Goal: Task Accomplishment & Management: Manage account settings

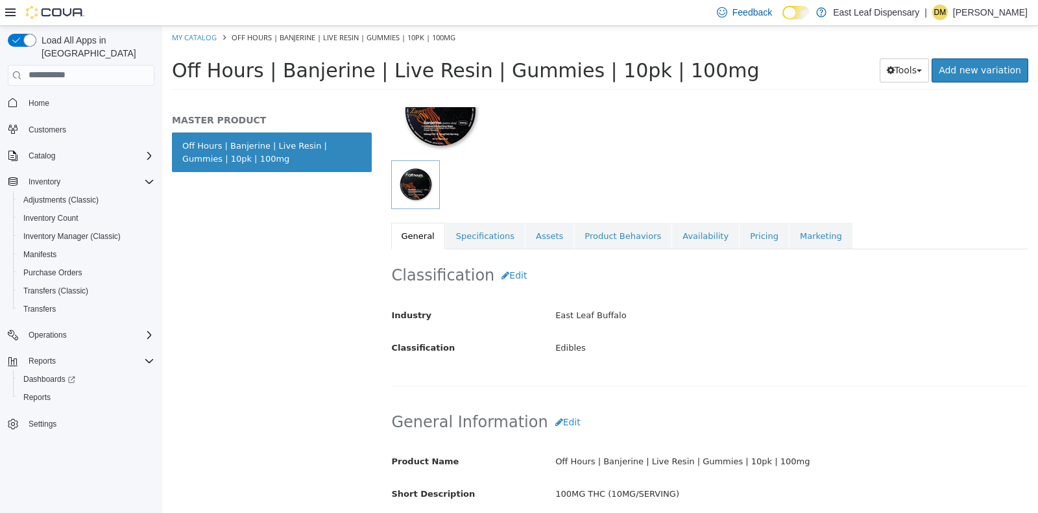
scroll to position [126, 0]
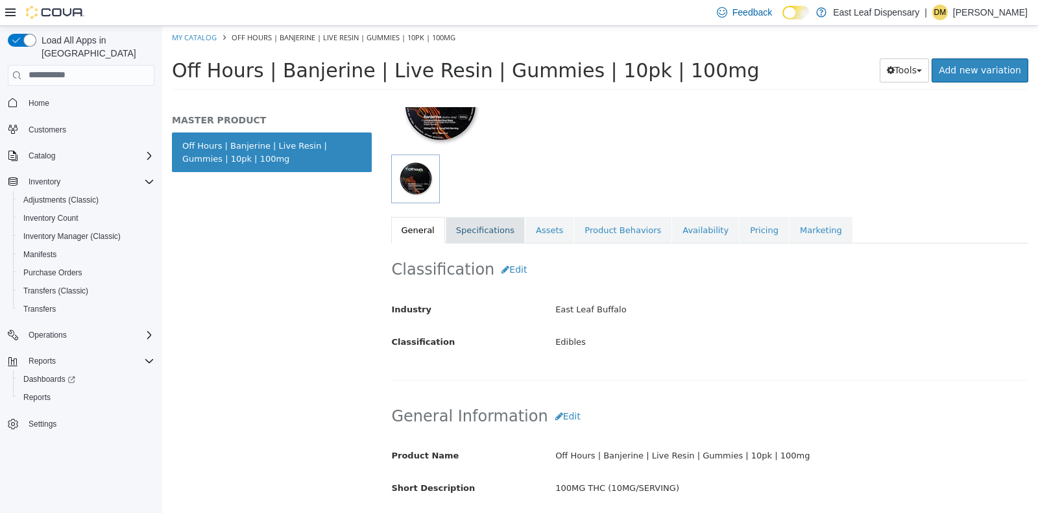
click at [484, 230] on link "Specifications" at bounding box center [485, 229] width 79 height 27
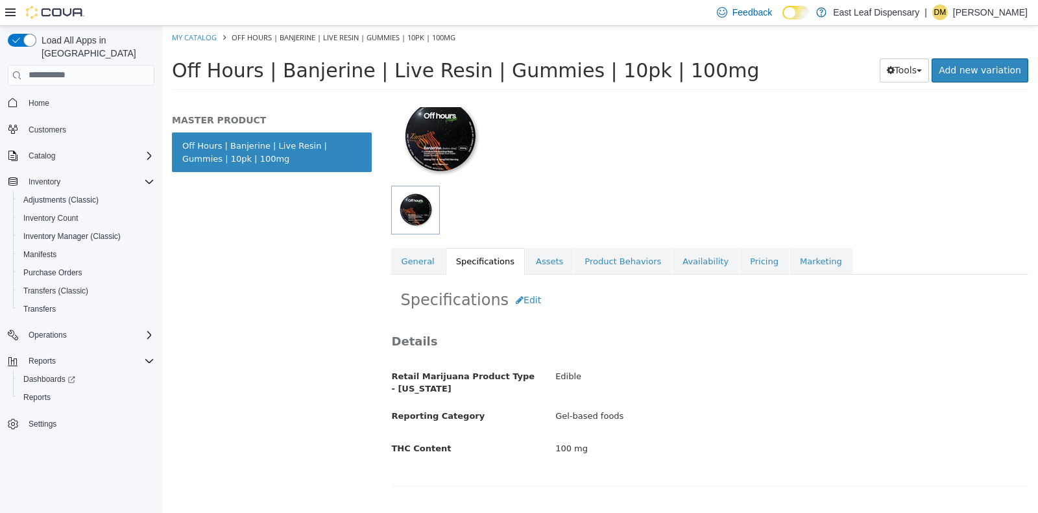
scroll to position [83, 0]
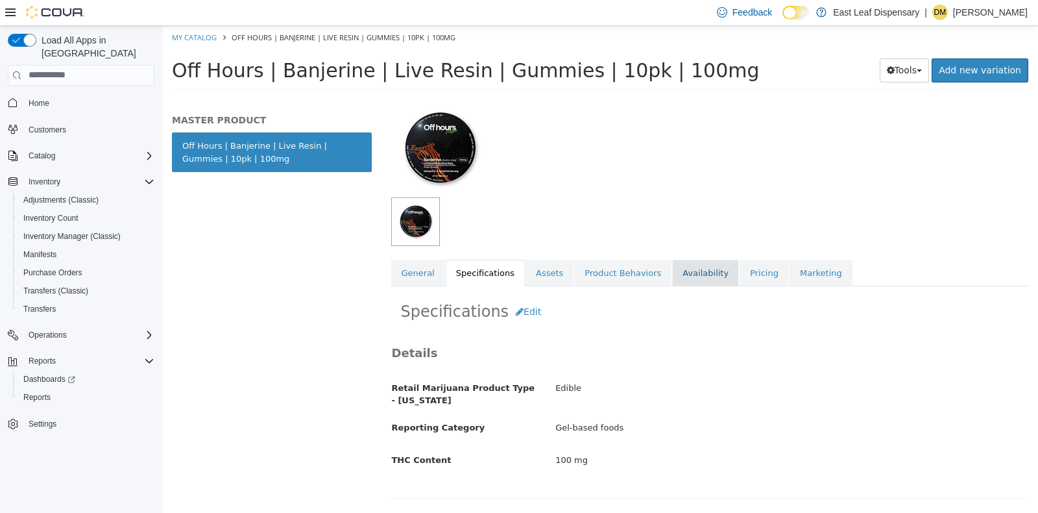
click at [678, 269] on link "Availability" at bounding box center [705, 272] width 67 height 27
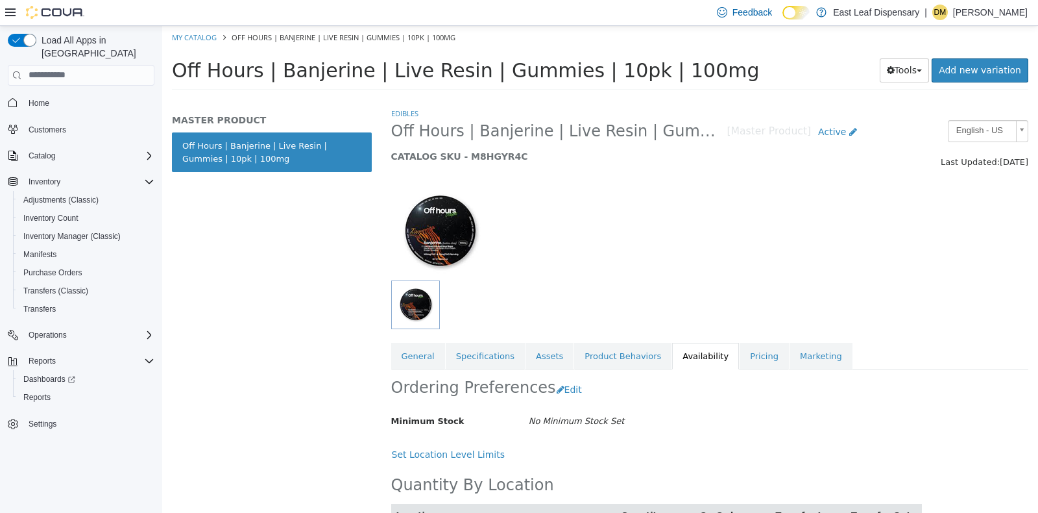
scroll to position [62, 0]
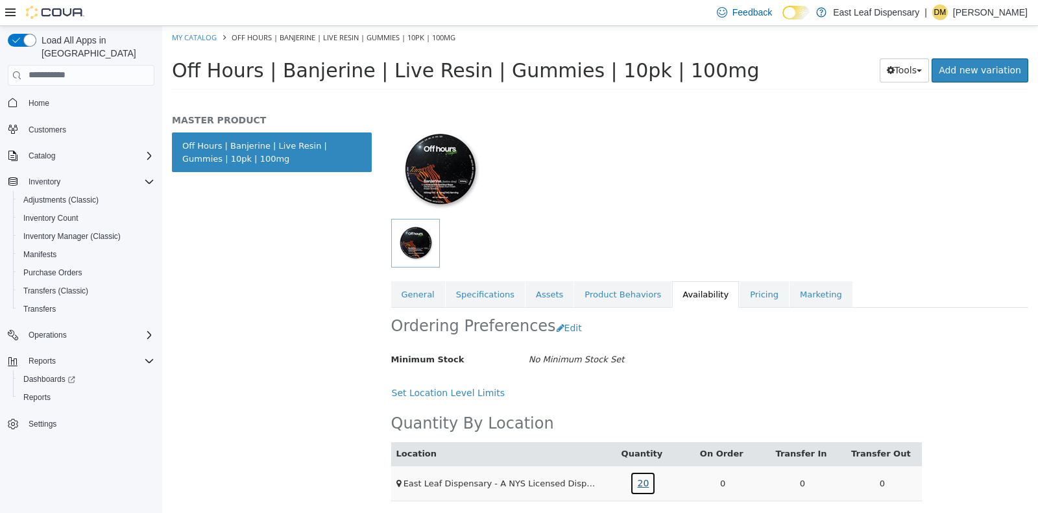
click at [638, 480] on link "20" at bounding box center [643, 482] width 26 height 24
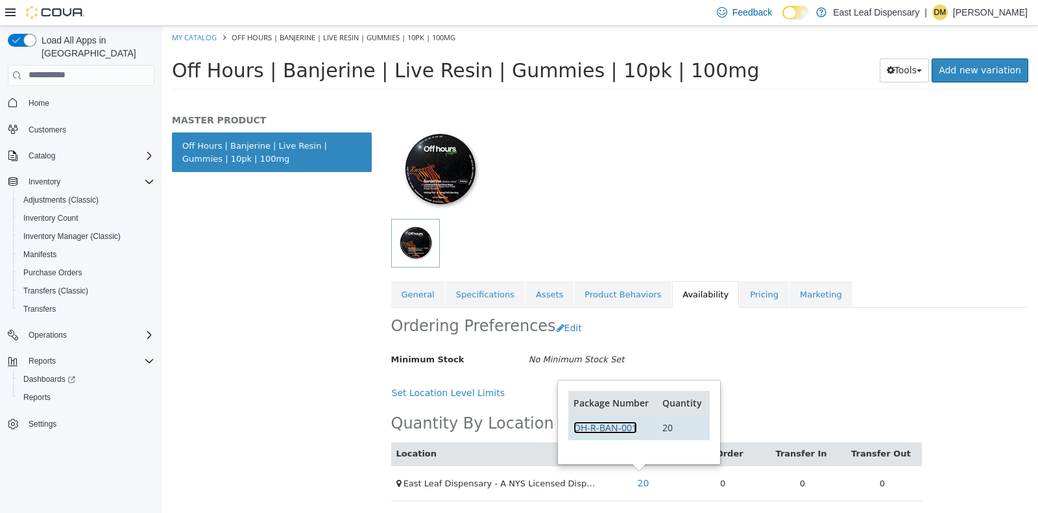
click at [626, 424] on link "OH-R-BAN-001" at bounding box center [606, 426] width 64 height 12
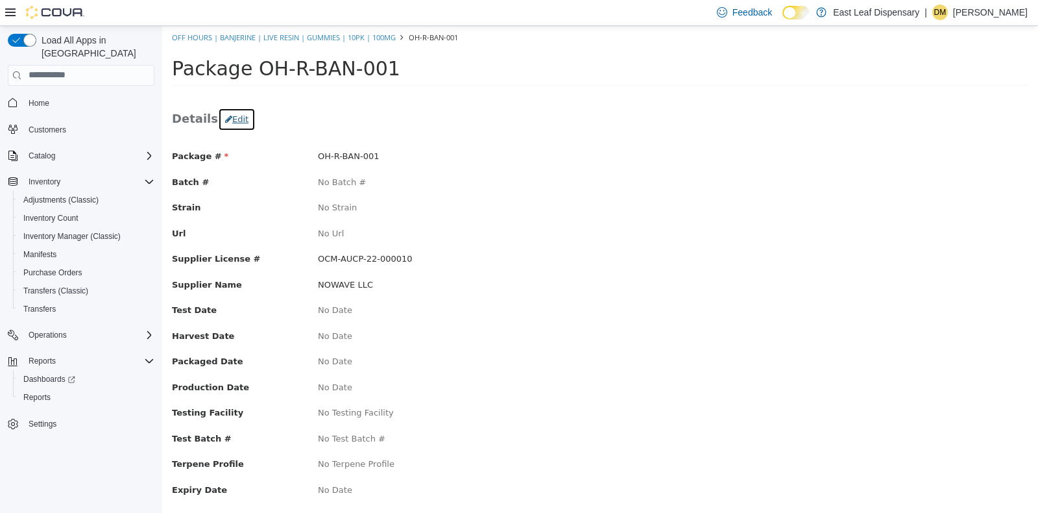
click at [230, 113] on button "Edit" at bounding box center [237, 118] width 38 height 23
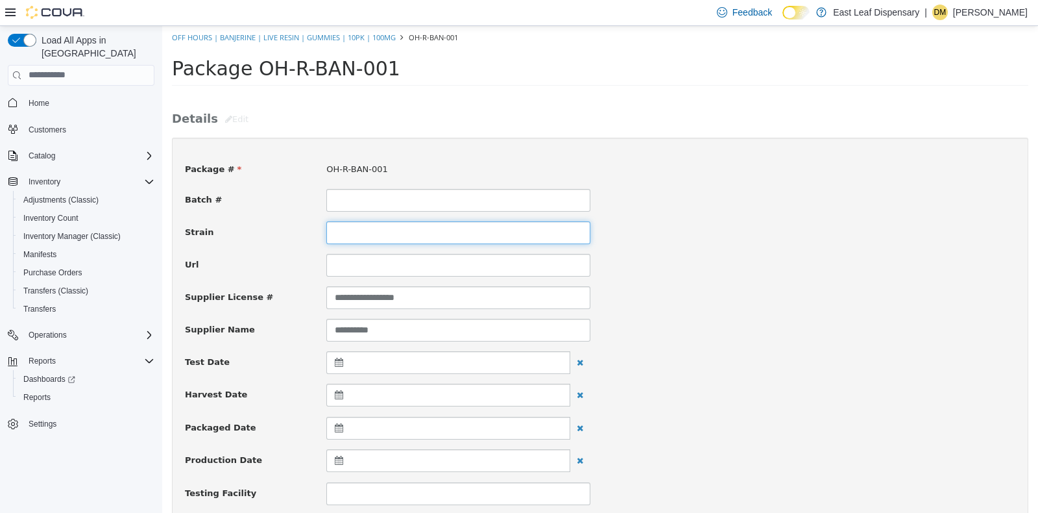
click at [382, 231] on input at bounding box center [458, 232] width 264 height 23
type input "*********"
click at [791, 239] on div "Strain *********" at bounding box center [600, 232] width 850 height 23
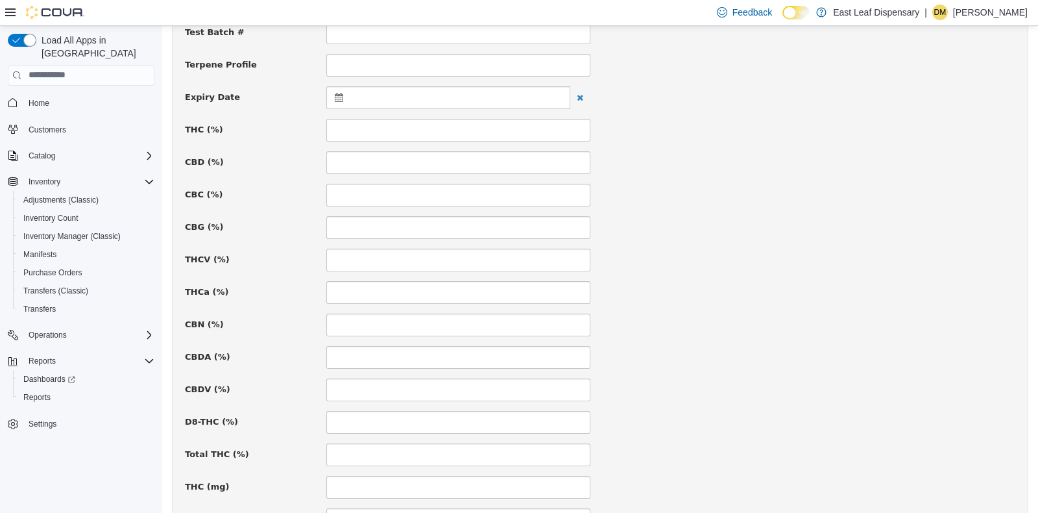
scroll to position [509, 0]
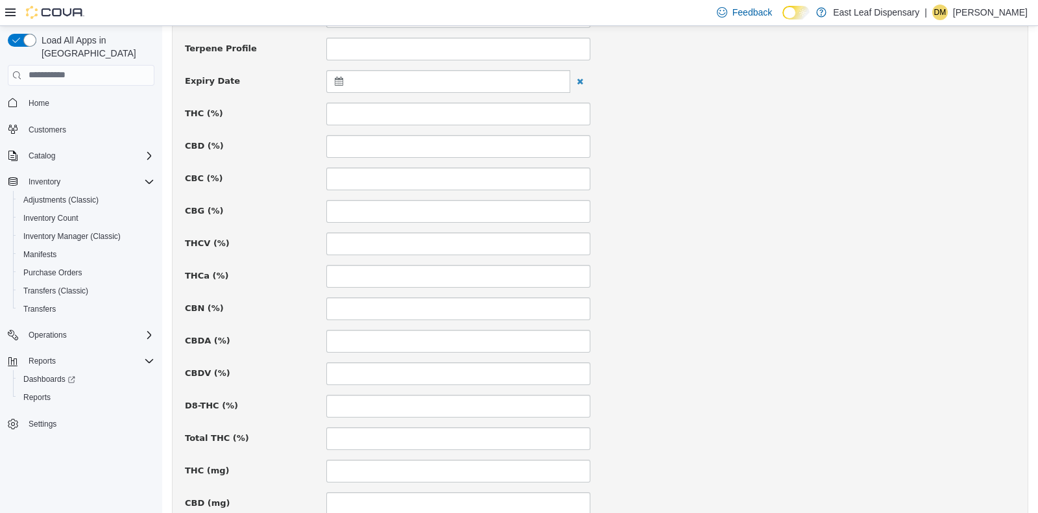
click at [341, 81] on icon at bounding box center [342, 80] width 14 height 9
click at [470, 111] on th at bounding box center [466, 112] width 21 height 23
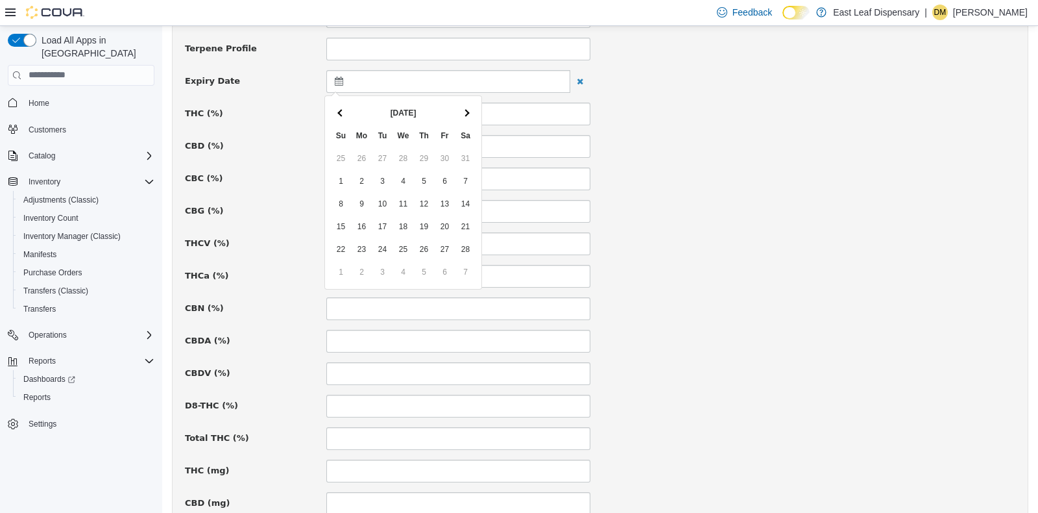
click at [470, 111] on th at bounding box center [466, 112] width 21 height 23
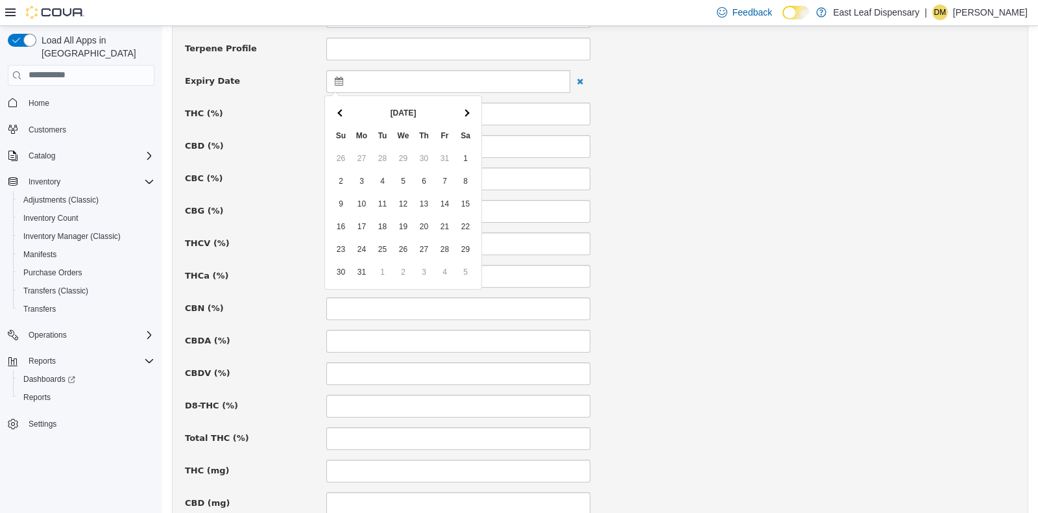
click at [470, 111] on th at bounding box center [466, 112] width 21 height 23
click at [346, 110] on th at bounding box center [341, 112] width 21 height 23
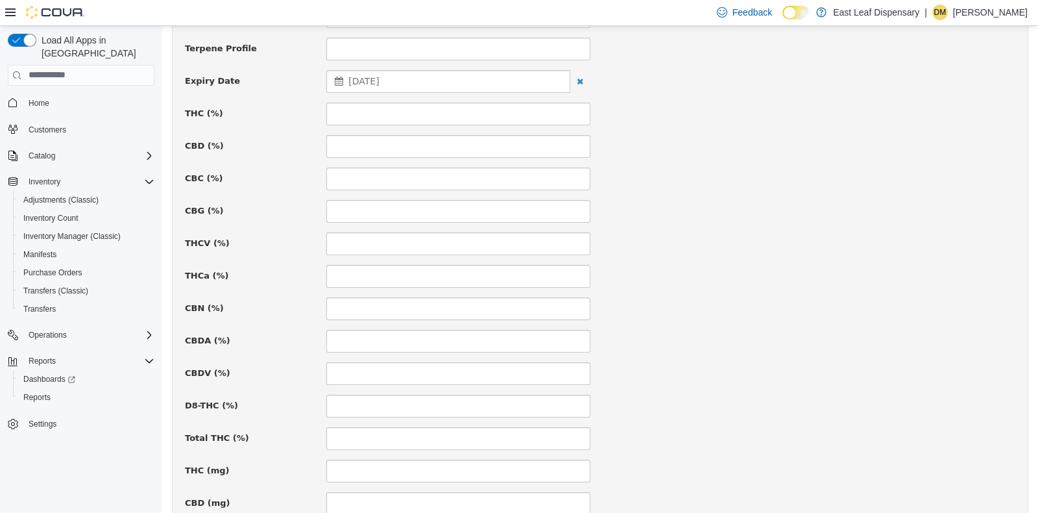
click at [769, 200] on div "CBG (%)" at bounding box center [600, 210] width 850 height 23
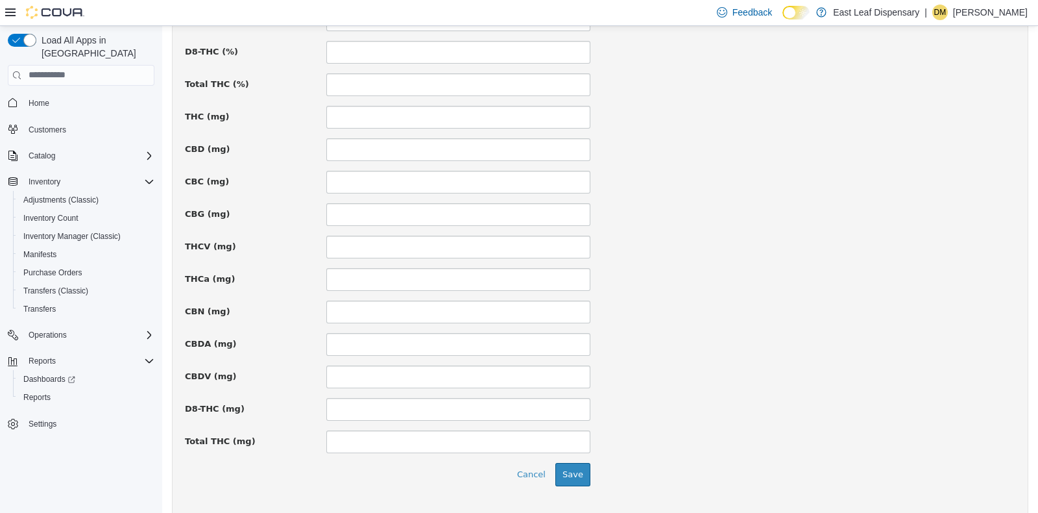
scroll to position [894, 0]
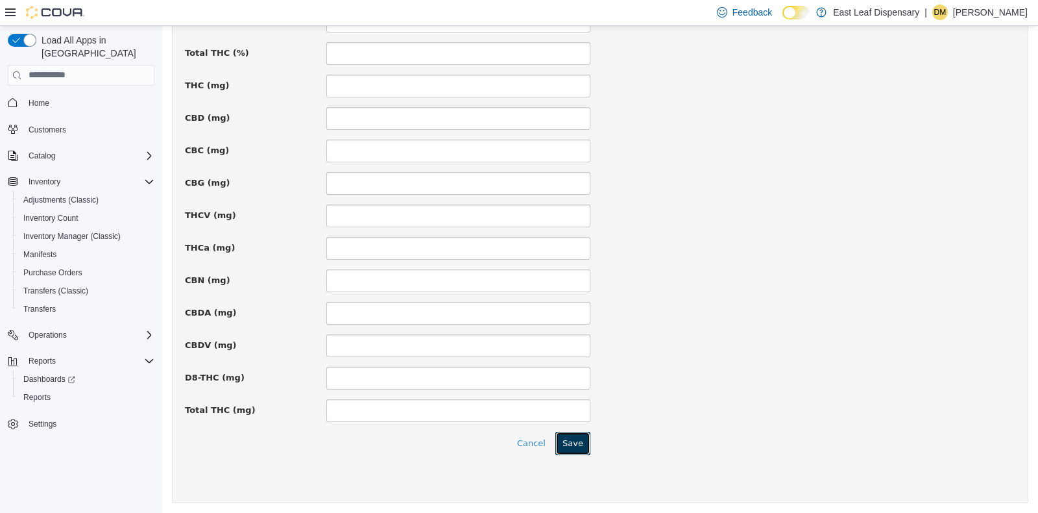
click at [561, 432] on button "Save" at bounding box center [572, 442] width 35 height 23
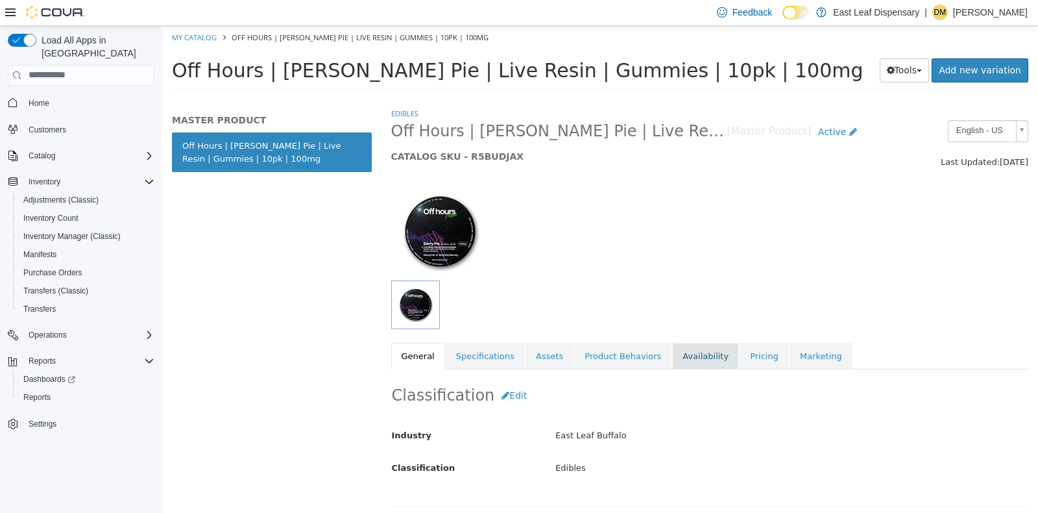
click at [677, 348] on link "Availability" at bounding box center [705, 355] width 67 height 27
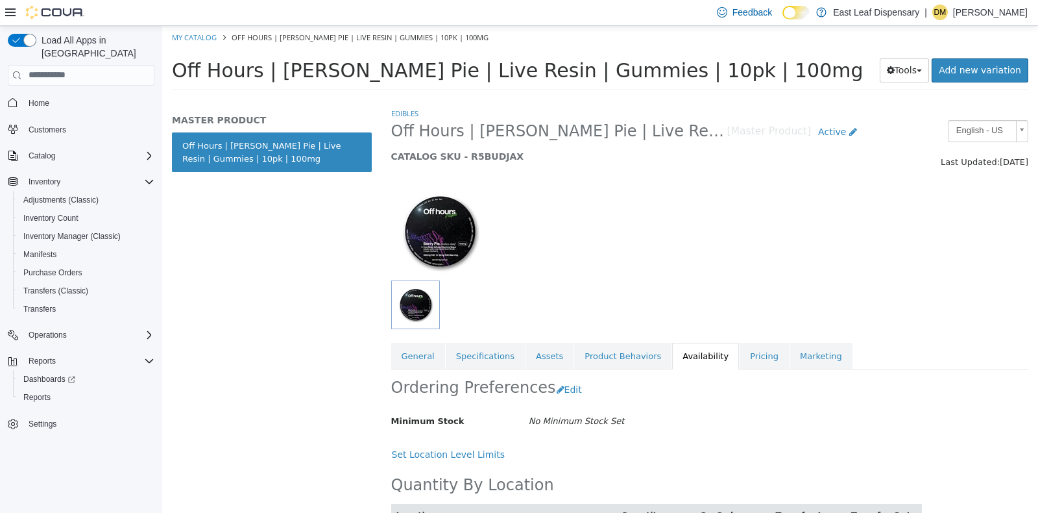
scroll to position [51, 0]
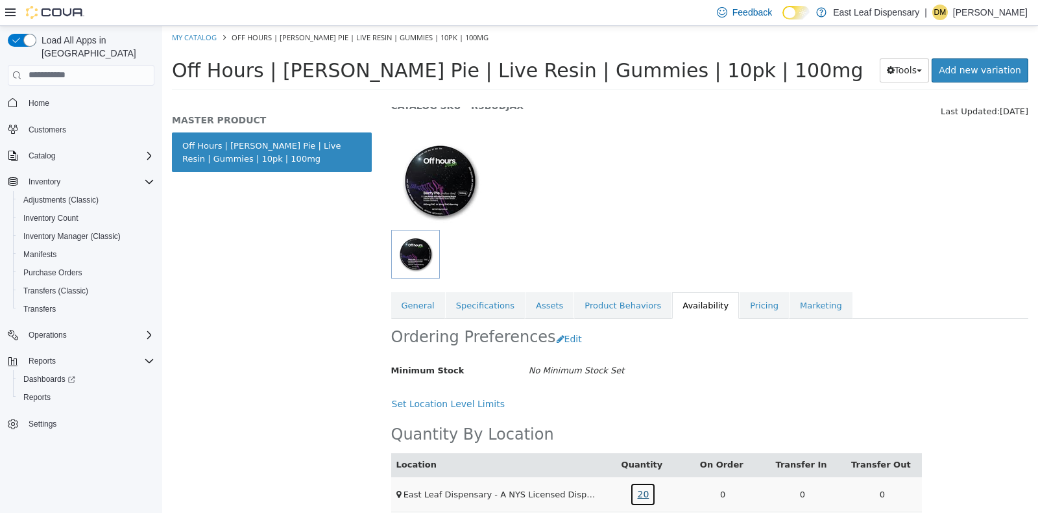
click at [636, 491] on link "20" at bounding box center [643, 493] width 26 height 24
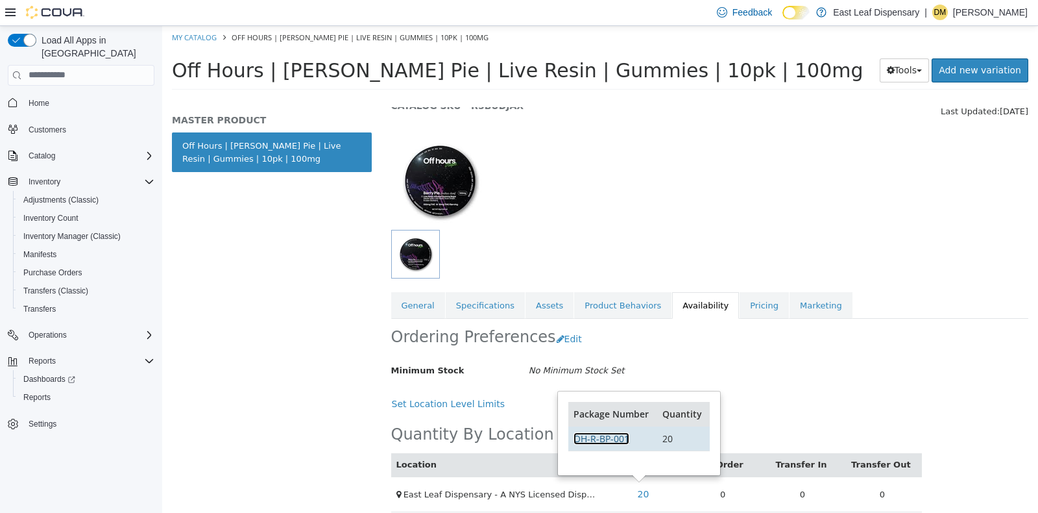
click at [616, 441] on link "OH-R-BP-001" at bounding box center [602, 438] width 56 height 12
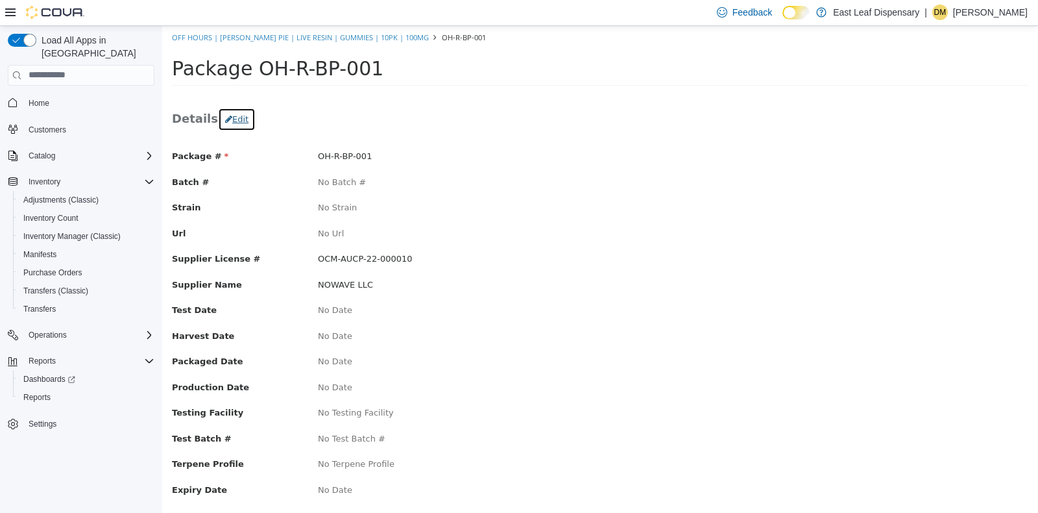
click at [225, 114] on icon "button" at bounding box center [228, 118] width 7 height 8
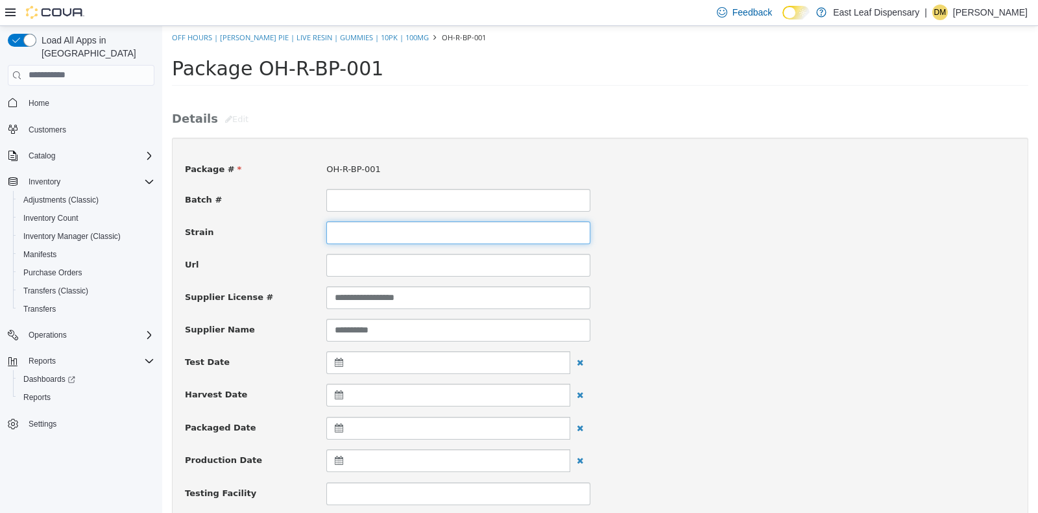
click at [373, 236] on input at bounding box center [458, 232] width 264 height 23
type input "*********"
click at [829, 253] on div at bounding box center [812, 253] width 425 height 1
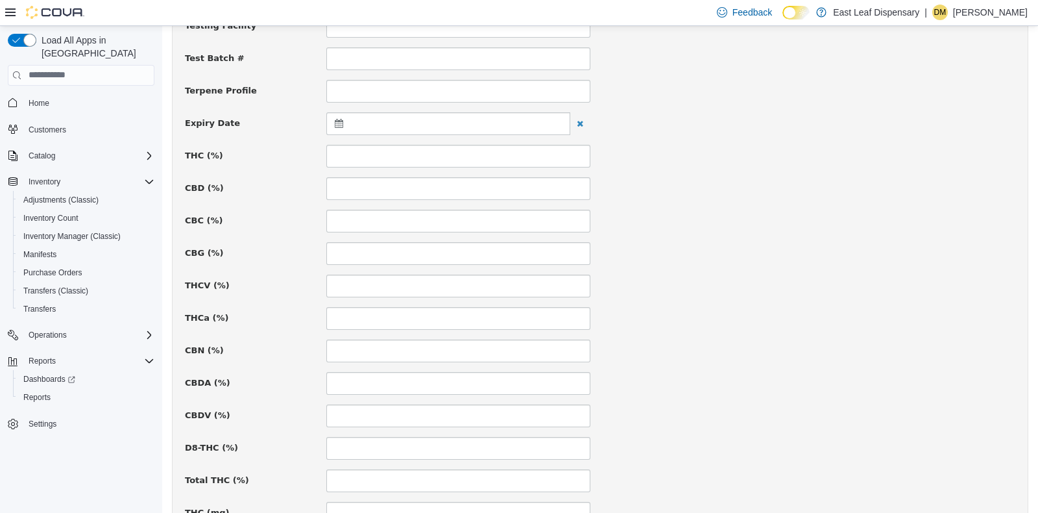
scroll to position [479, 0]
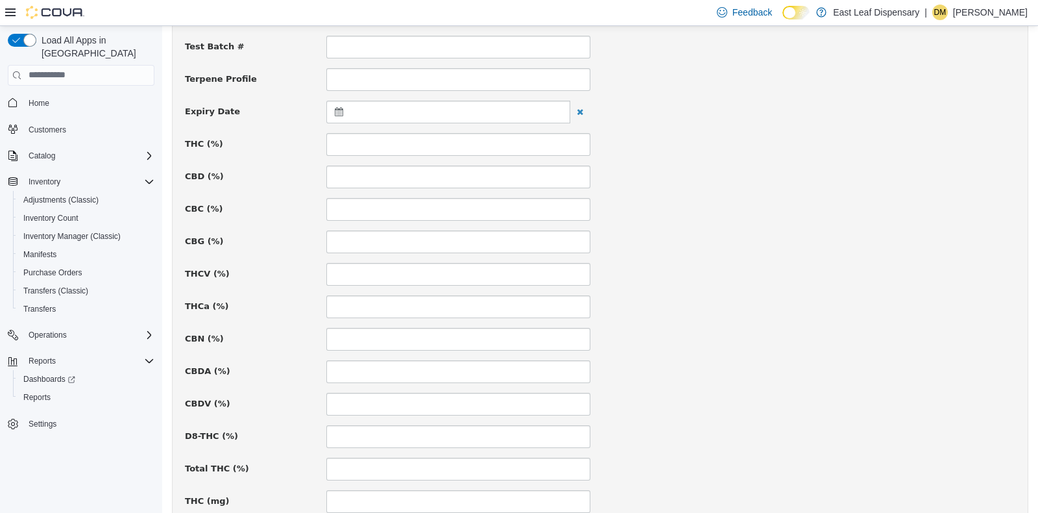
click at [343, 111] on icon at bounding box center [342, 110] width 14 height 9
click at [464, 142] on span at bounding box center [465, 143] width 7 height 7
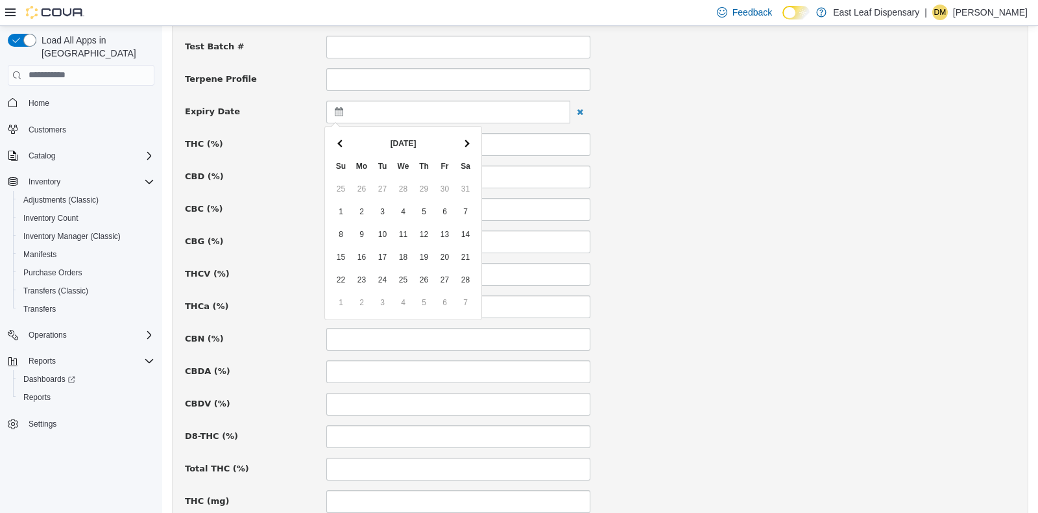
click at [464, 142] on span at bounding box center [465, 143] width 7 height 7
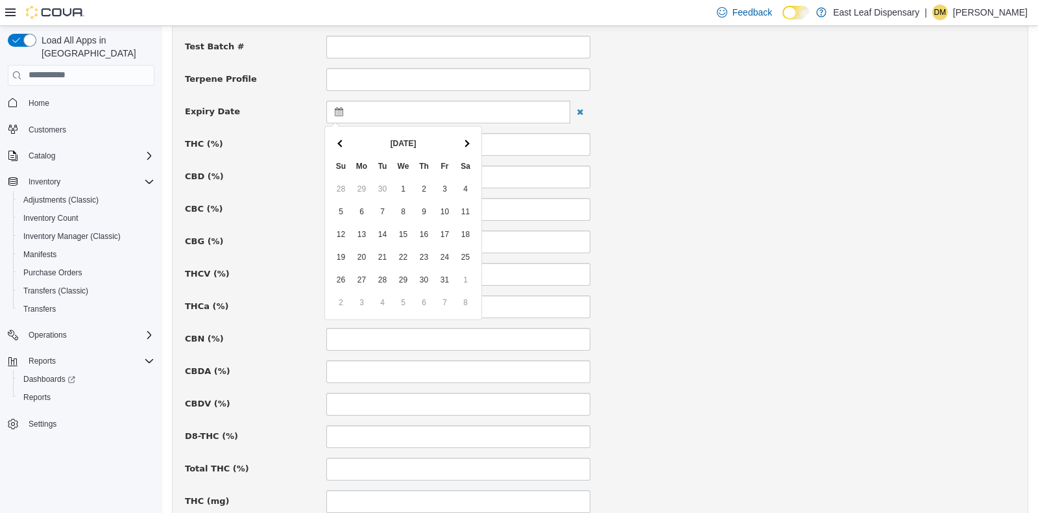
click at [464, 142] on span at bounding box center [465, 143] width 7 height 7
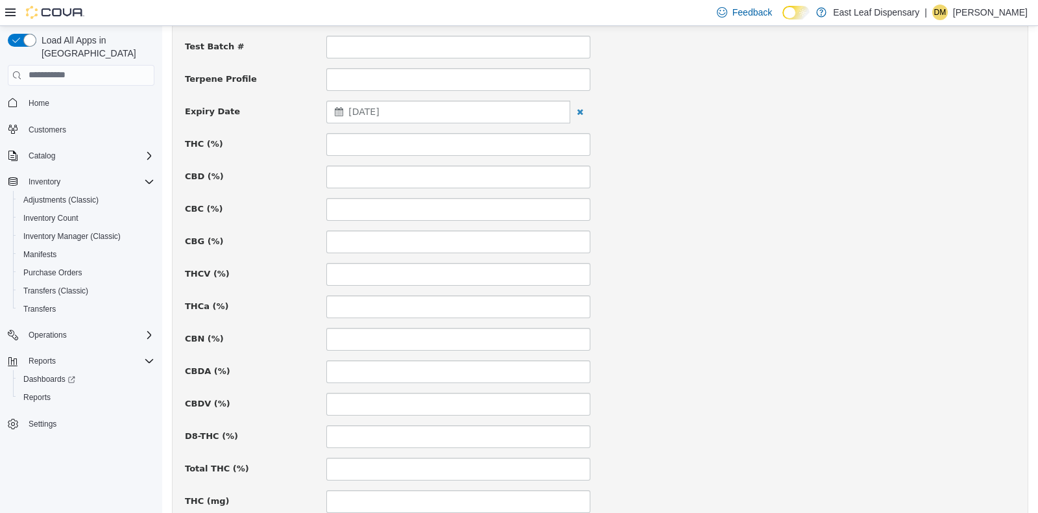
click at [708, 223] on div "**********" at bounding box center [600, 281] width 831 height 1221
click at [449, 496] on input at bounding box center [458, 500] width 264 height 23
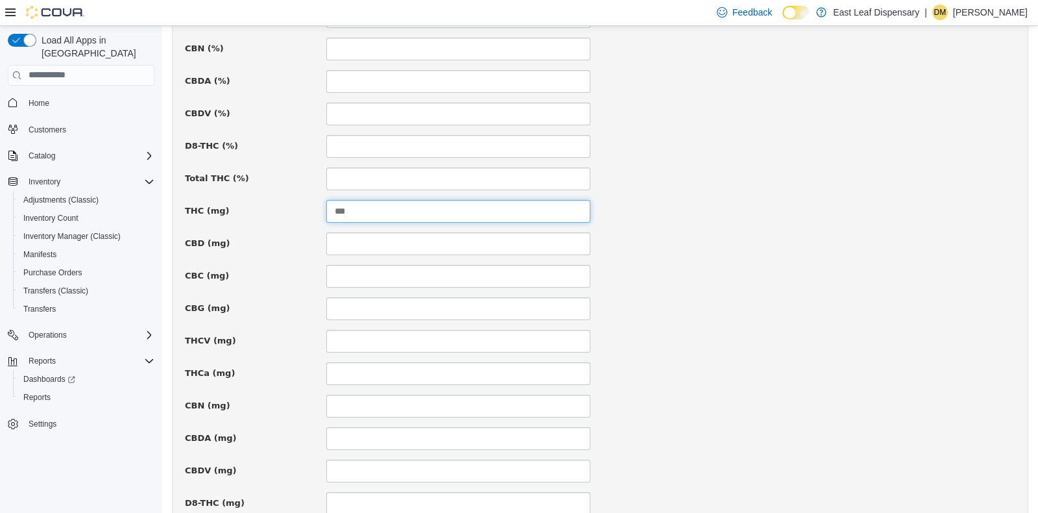
scroll to position [894, 0]
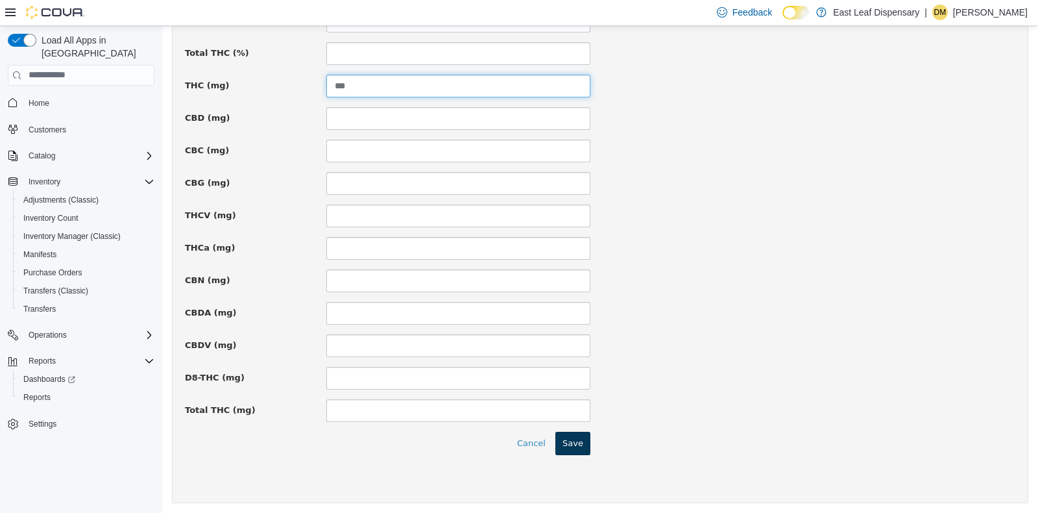
type input "***"
click at [561, 441] on button "Save" at bounding box center [572, 442] width 35 height 23
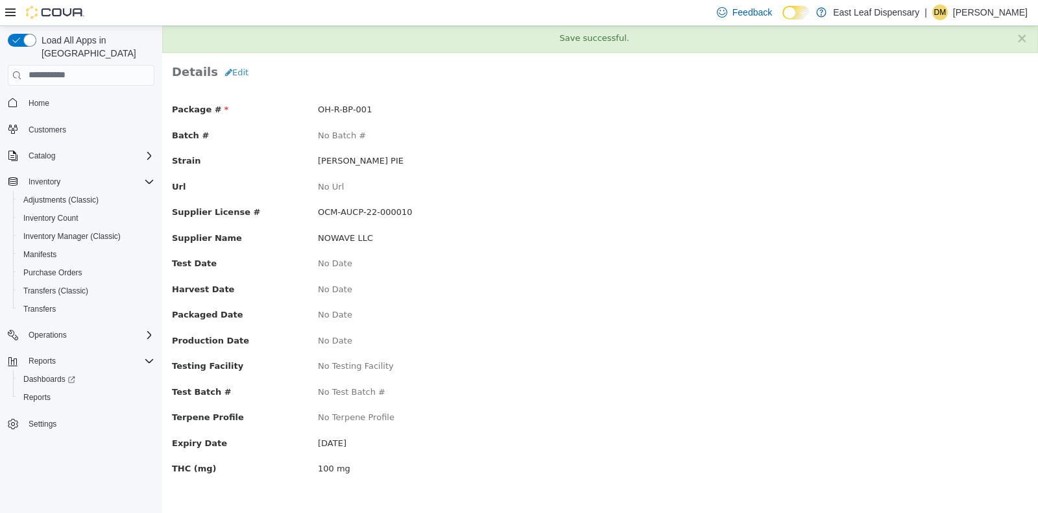
scroll to position [0, 0]
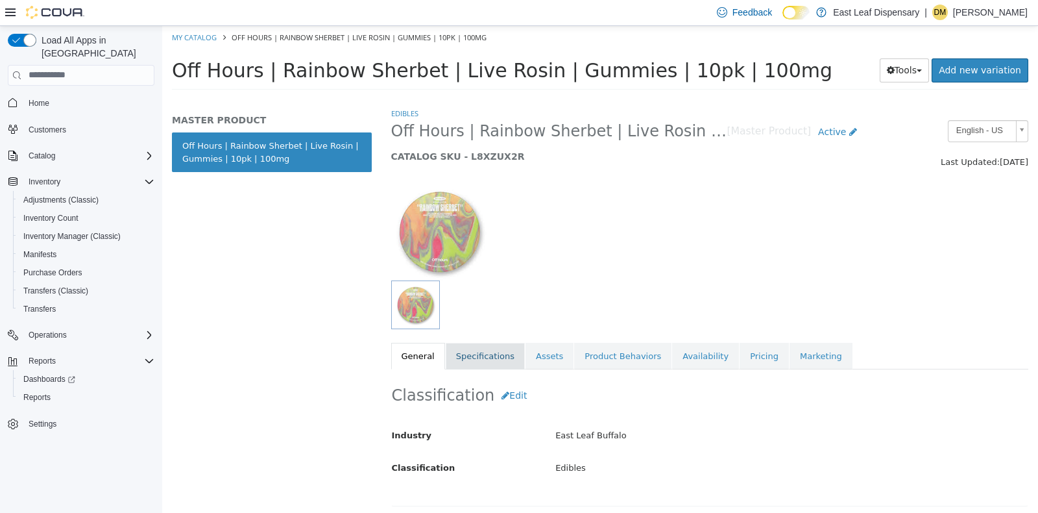
click at [494, 354] on link "Specifications" at bounding box center [485, 355] width 79 height 27
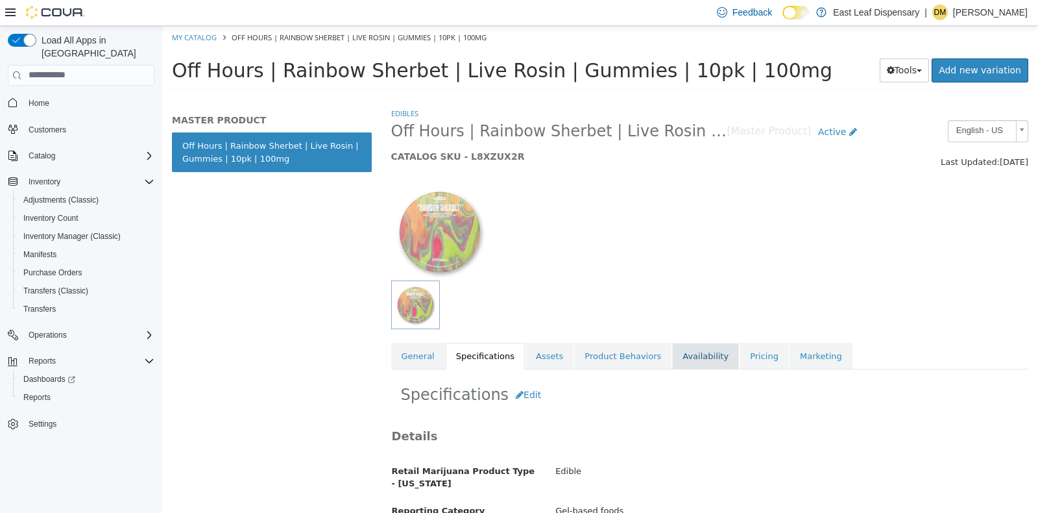
click at [677, 357] on link "Availability" at bounding box center [705, 355] width 67 height 27
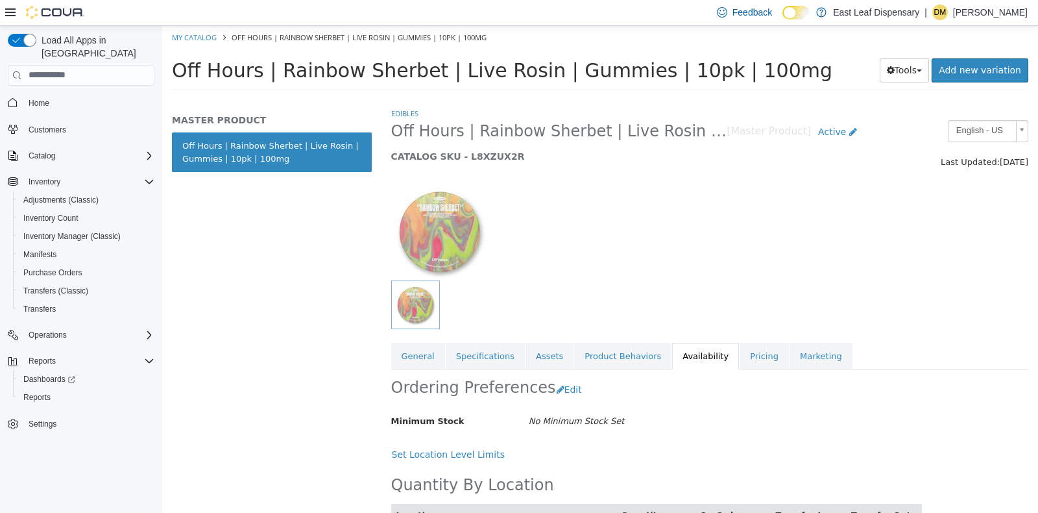
scroll to position [62, 0]
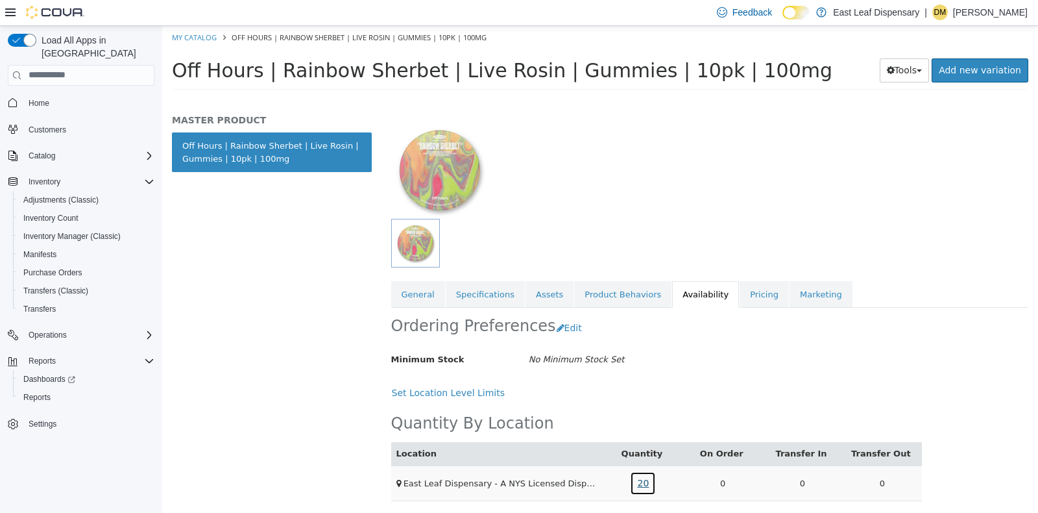
click at [641, 485] on link "20" at bounding box center [643, 482] width 26 height 24
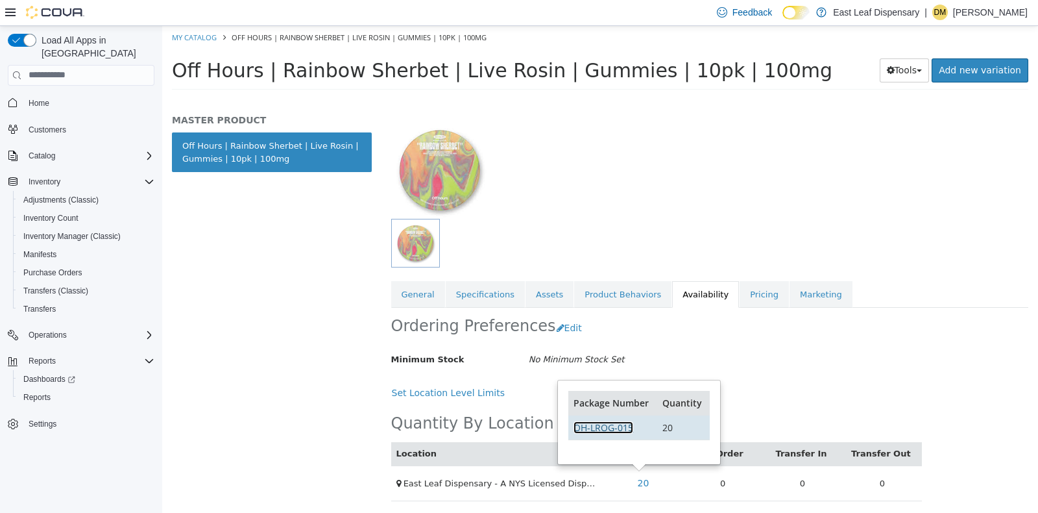
click at [611, 426] on link "OH-LROG-015" at bounding box center [604, 426] width 60 height 12
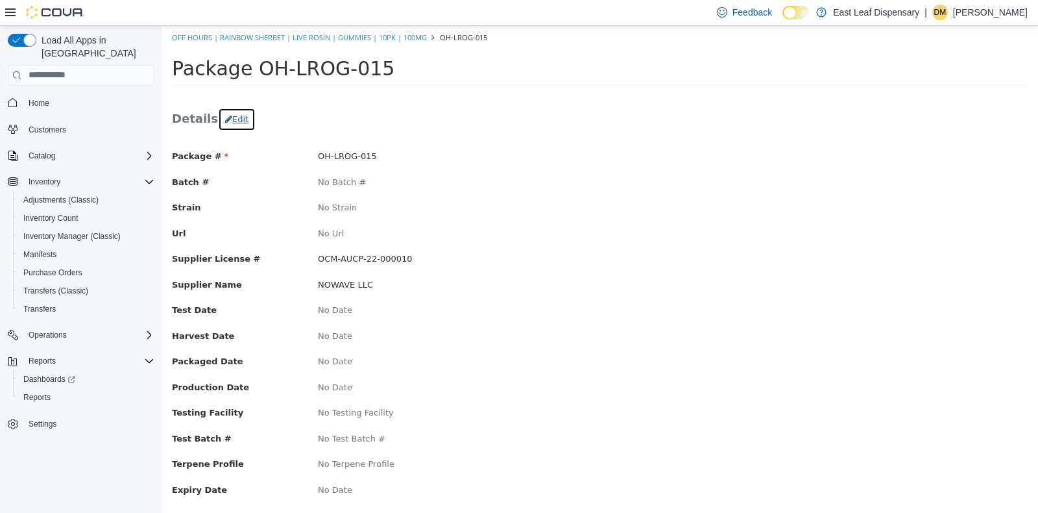
click at [218, 110] on button "Edit" at bounding box center [237, 118] width 38 height 23
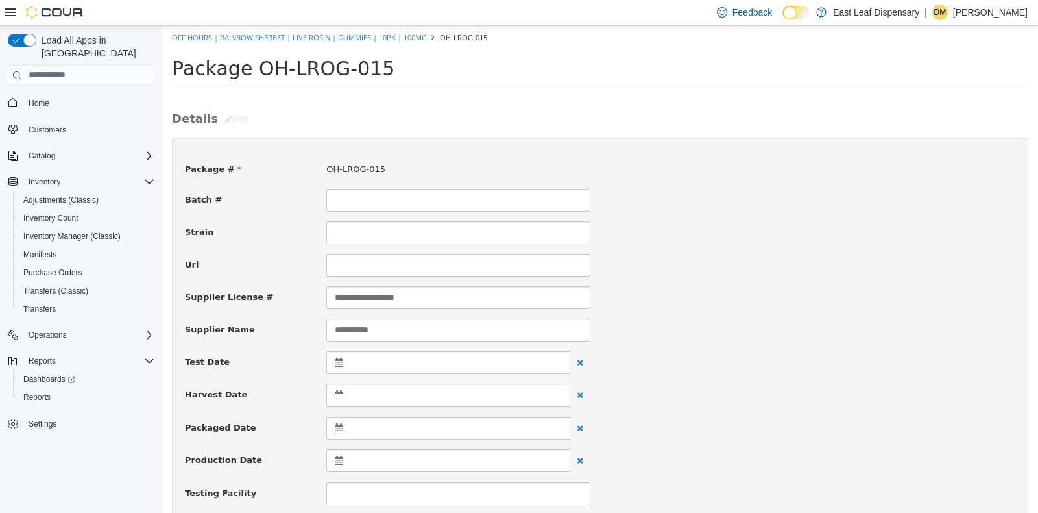
click at [390, 239] on input at bounding box center [458, 232] width 264 height 23
type input "**********"
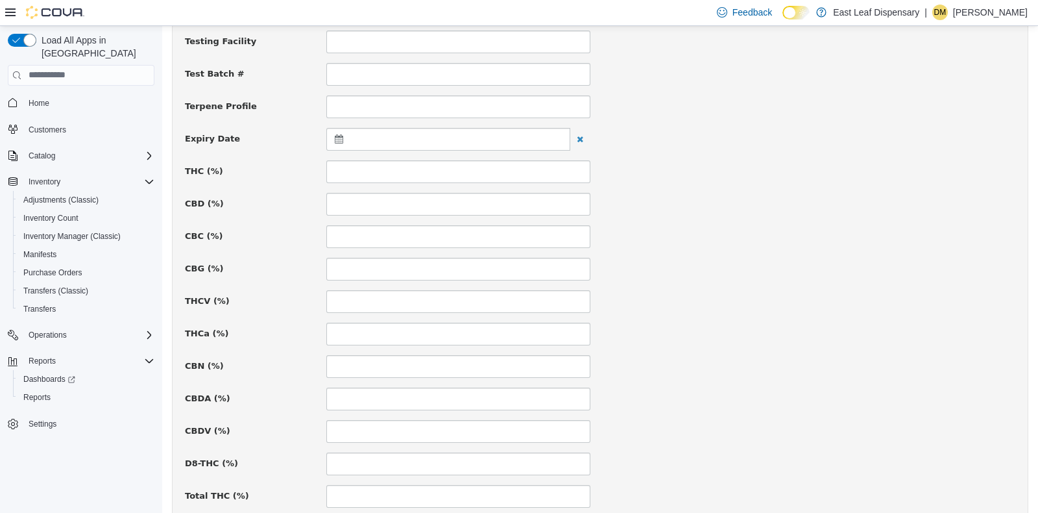
scroll to position [499, 0]
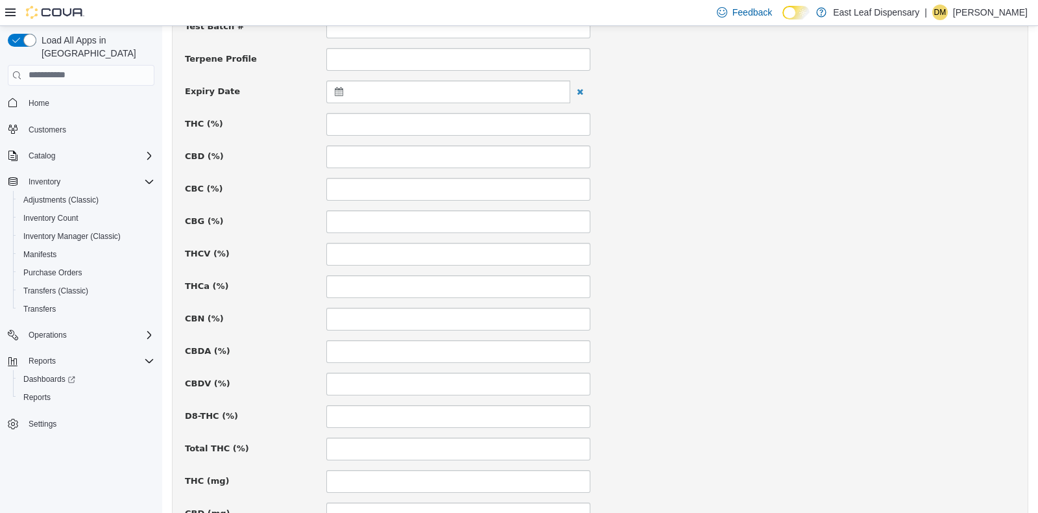
click at [337, 91] on icon at bounding box center [342, 90] width 14 height 9
click at [464, 119] on span at bounding box center [465, 122] width 7 height 7
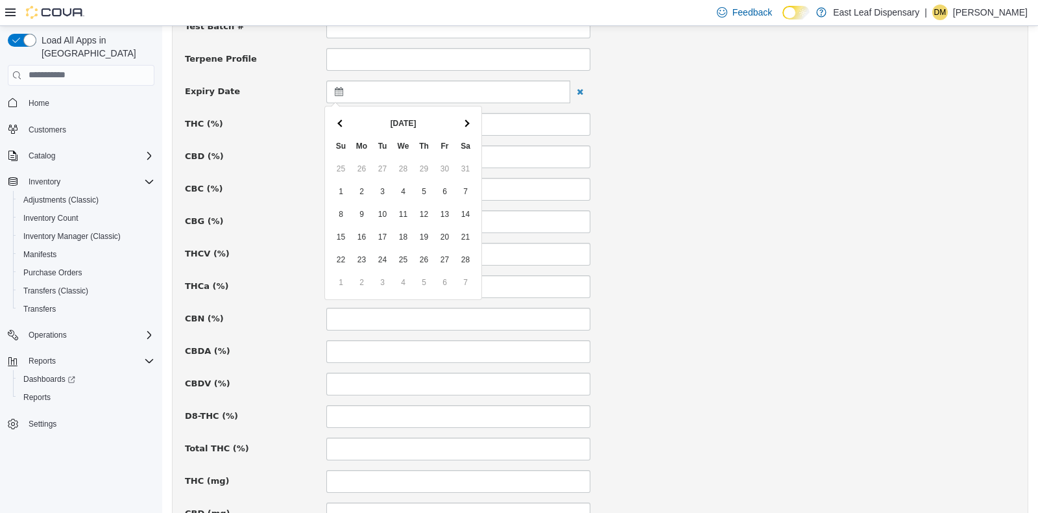
click at [464, 119] on span at bounding box center [465, 122] width 7 height 7
click at [771, 146] on div "CBD (%)" at bounding box center [600, 156] width 850 height 23
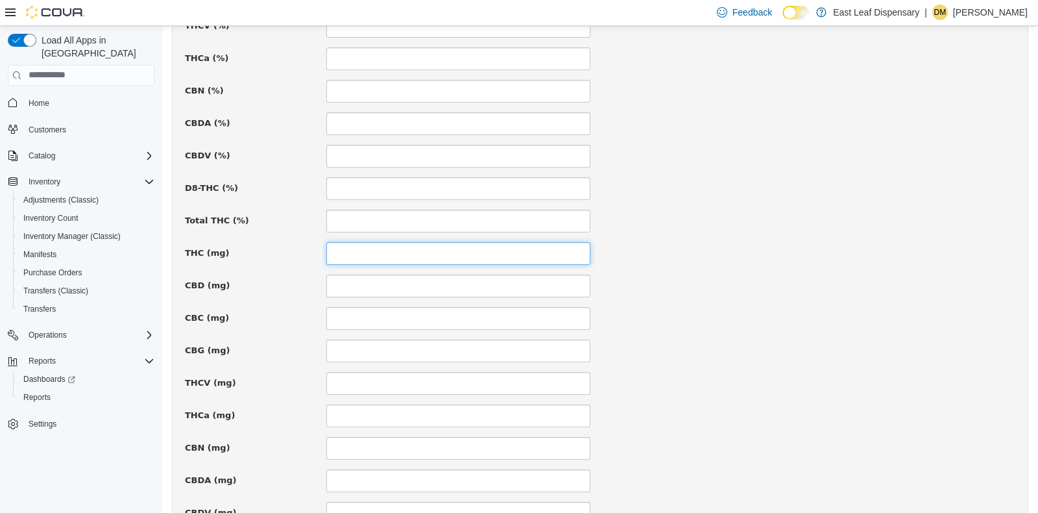
click at [475, 246] on input at bounding box center [458, 252] width 264 height 23
type input "***"
click at [789, 279] on div "CBD (mg)" at bounding box center [600, 285] width 850 height 23
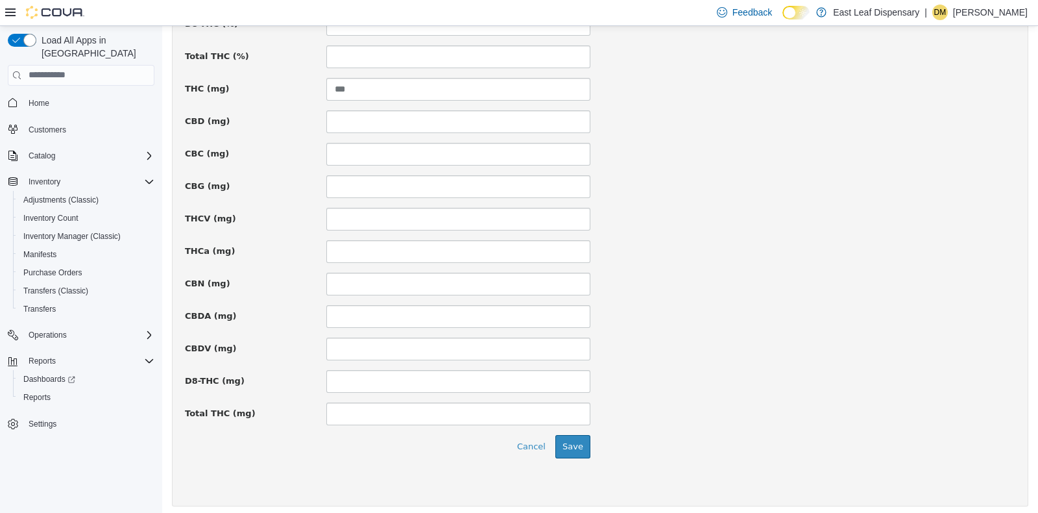
scroll to position [894, 0]
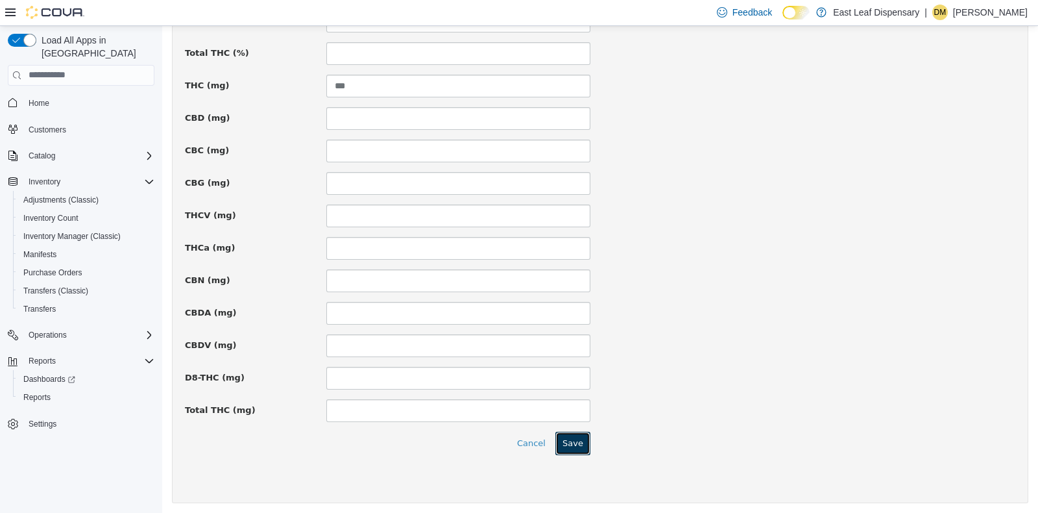
click at [559, 441] on button "Save" at bounding box center [572, 442] width 35 height 23
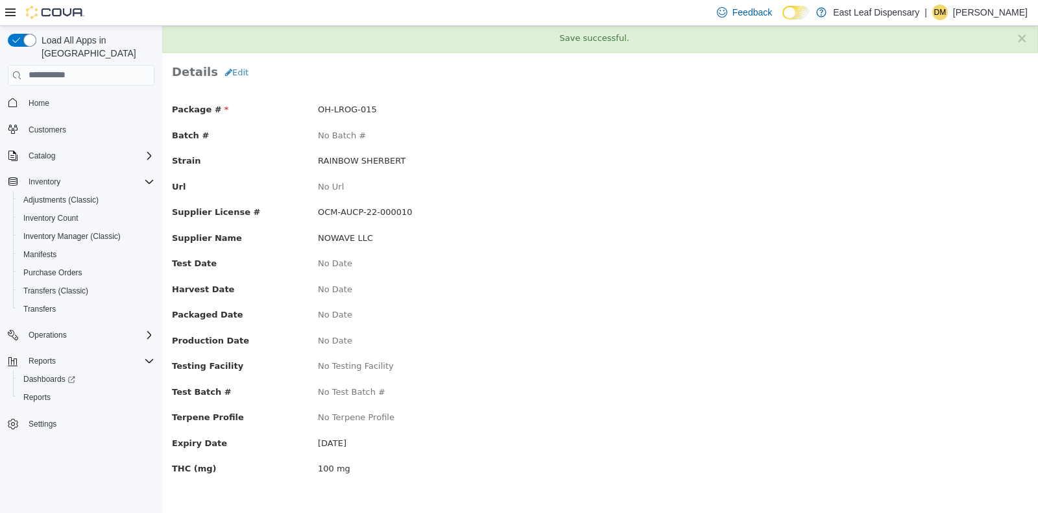
scroll to position [0, 0]
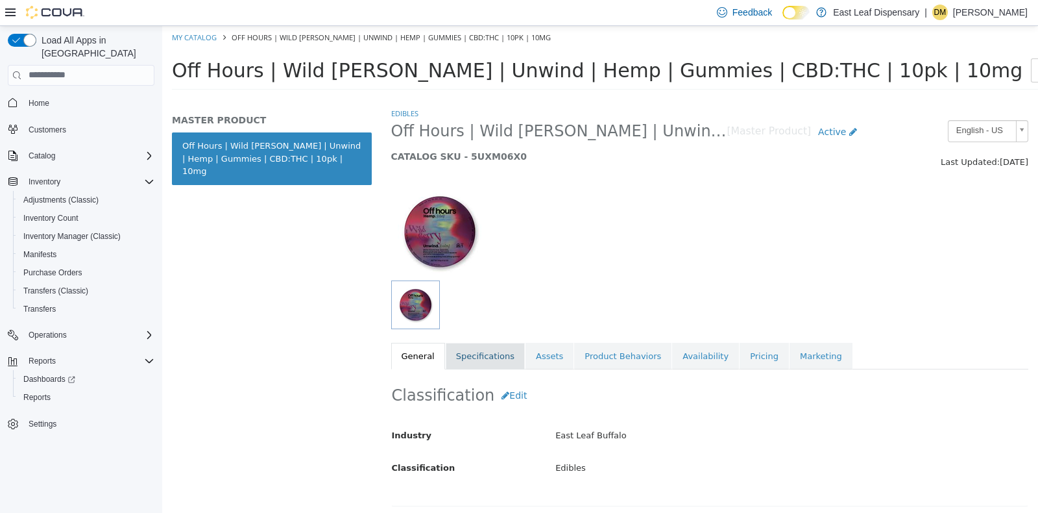
click at [478, 352] on link "Specifications" at bounding box center [485, 355] width 79 height 27
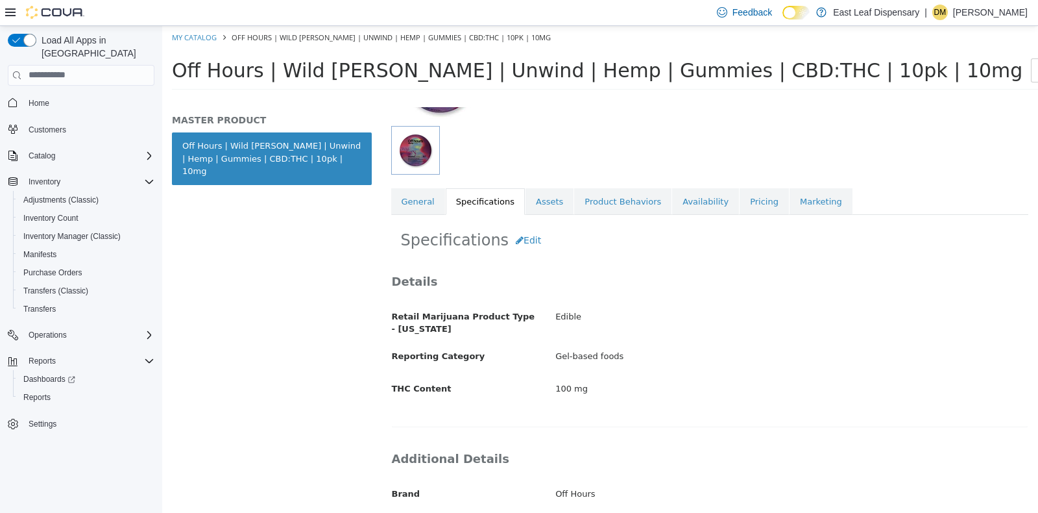
scroll to position [145, 0]
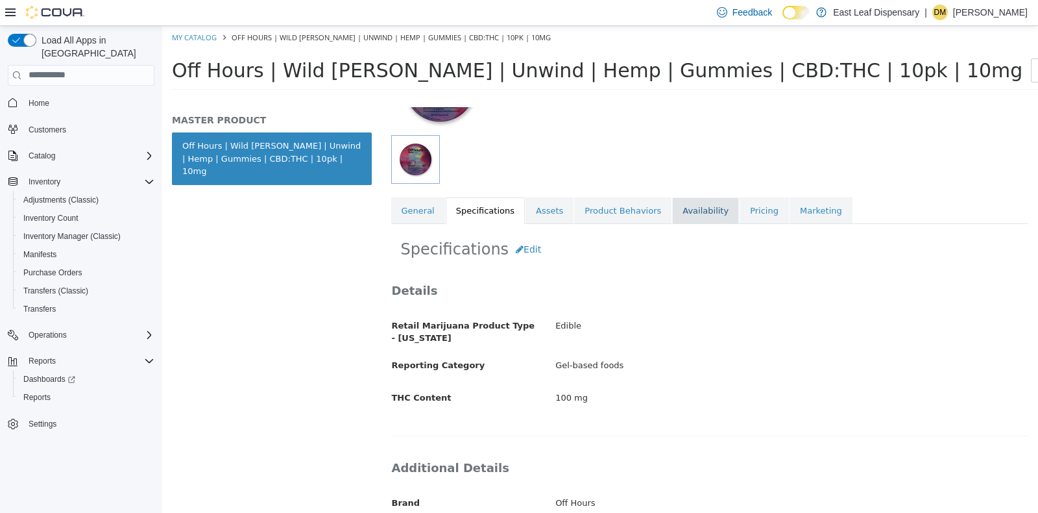
click at [672, 201] on link "Availability" at bounding box center [705, 210] width 67 height 27
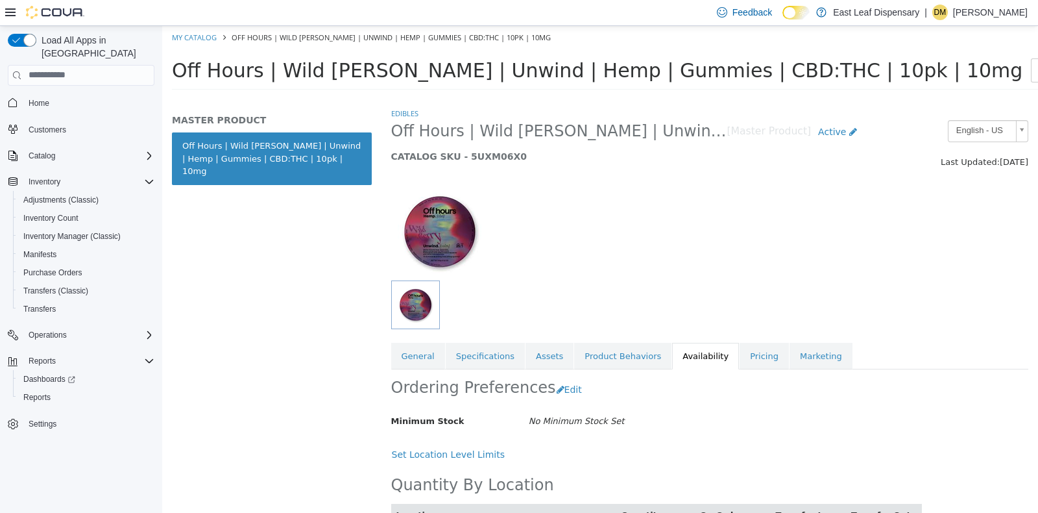
scroll to position [62, 0]
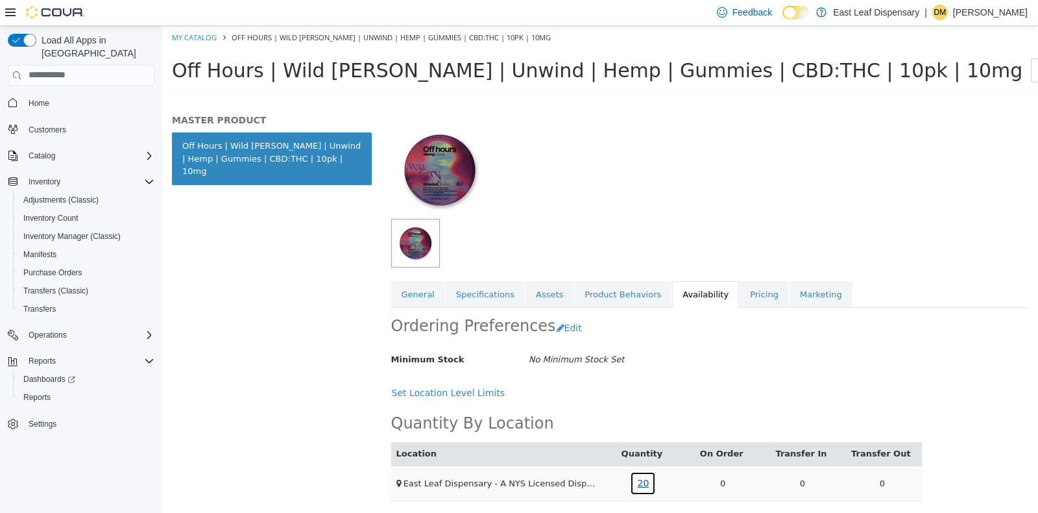
click at [640, 480] on link "20" at bounding box center [643, 482] width 26 height 24
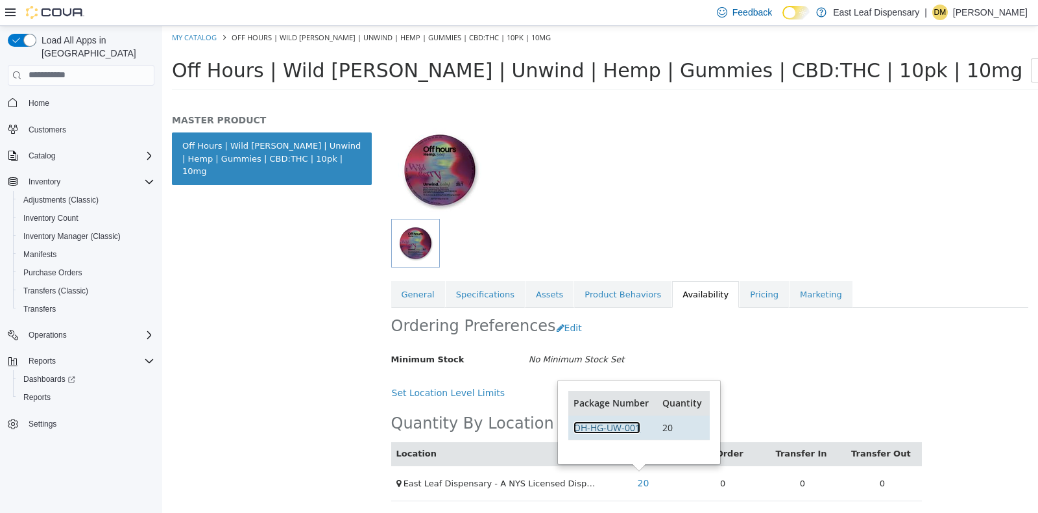
click at [616, 424] on link "OH-HG-UW-001" at bounding box center [607, 426] width 67 height 12
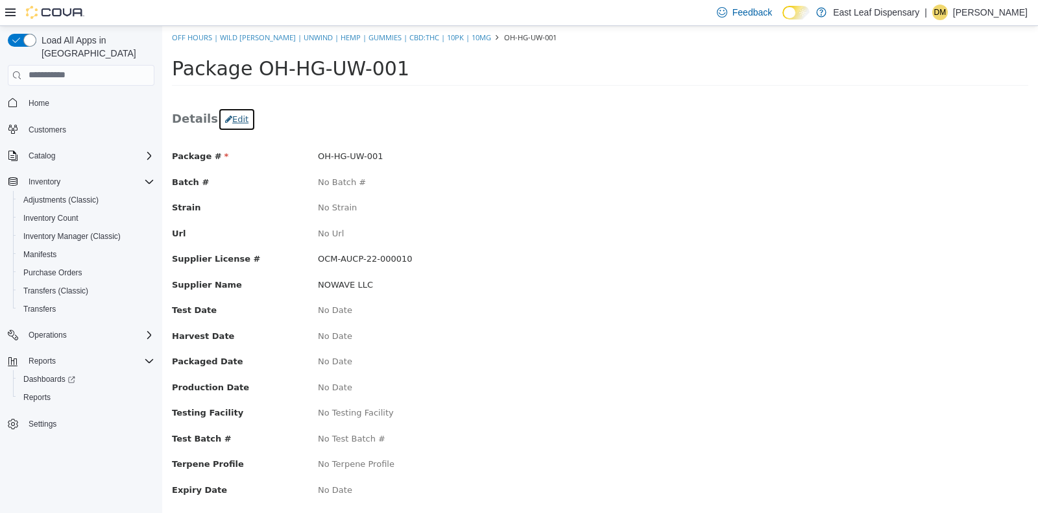
click at [226, 121] on button "Edit" at bounding box center [237, 118] width 38 height 23
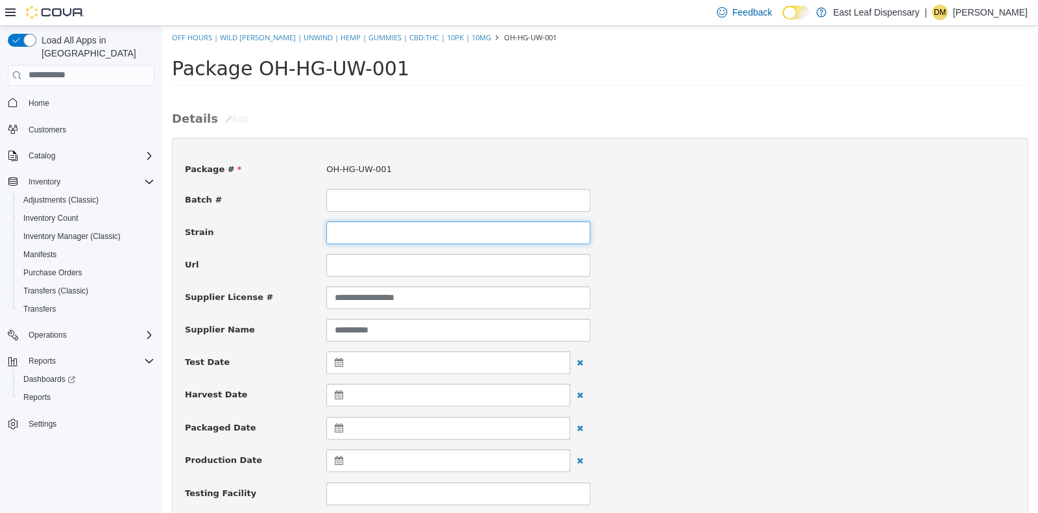
click at [402, 234] on input at bounding box center [458, 232] width 264 height 23
type input "**********"
click at [864, 223] on div "**********" at bounding box center [600, 232] width 850 height 23
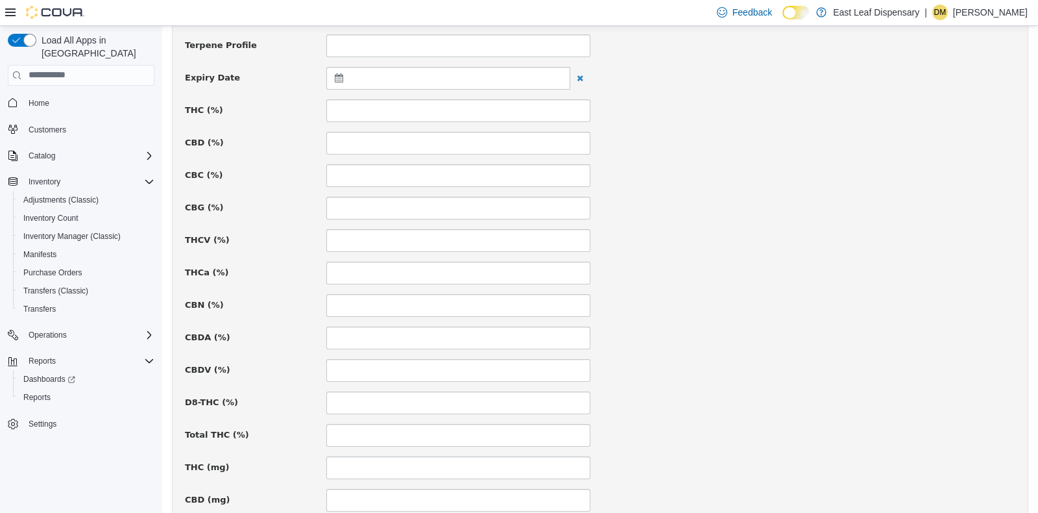
scroll to position [511, 0]
click at [335, 77] on icon at bounding box center [342, 78] width 14 height 9
click at [463, 107] on th at bounding box center [466, 110] width 21 height 23
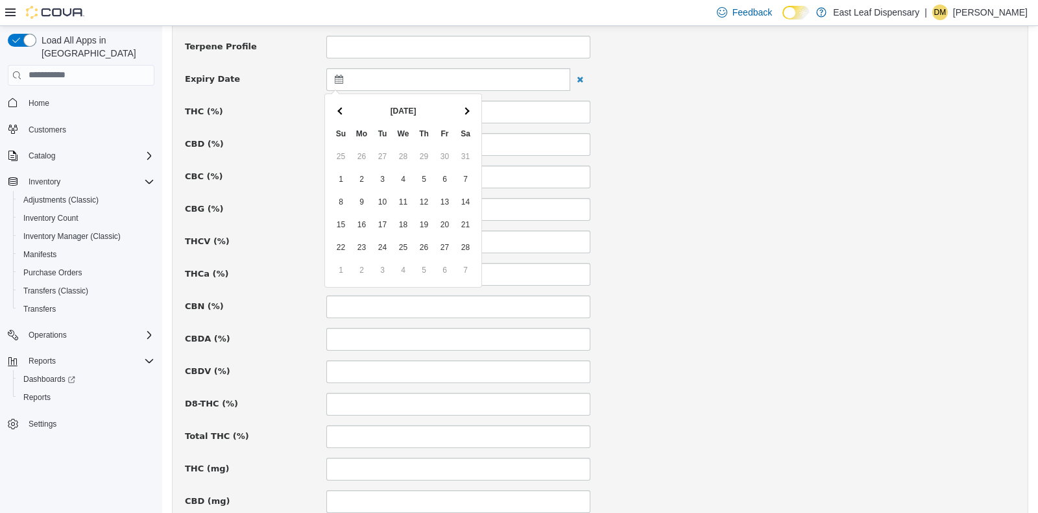
click at [463, 107] on th at bounding box center [466, 110] width 21 height 23
click at [344, 103] on th at bounding box center [341, 110] width 21 height 23
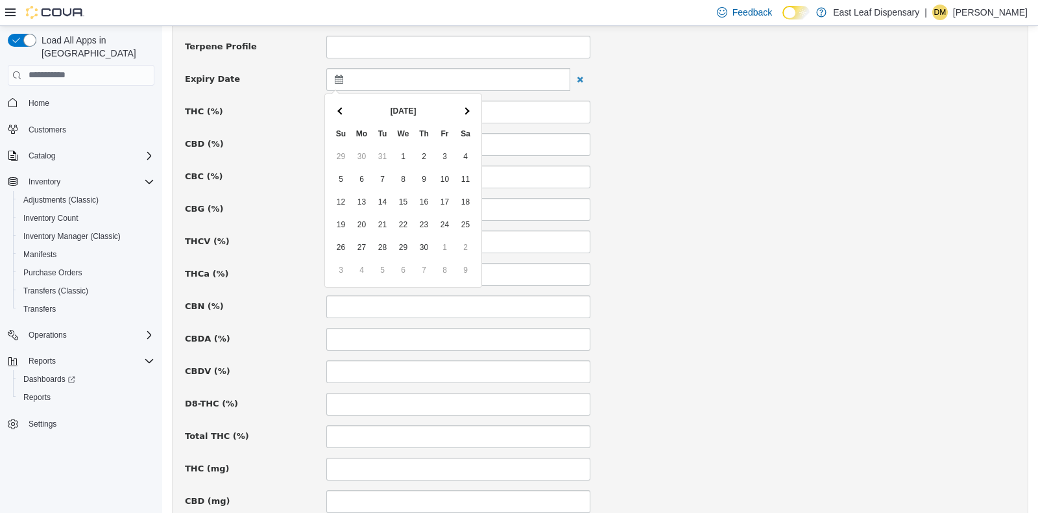
click at [344, 103] on th at bounding box center [341, 110] width 21 height 23
click at [786, 152] on div "CBD (%)" at bounding box center [600, 143] width 850 height 23
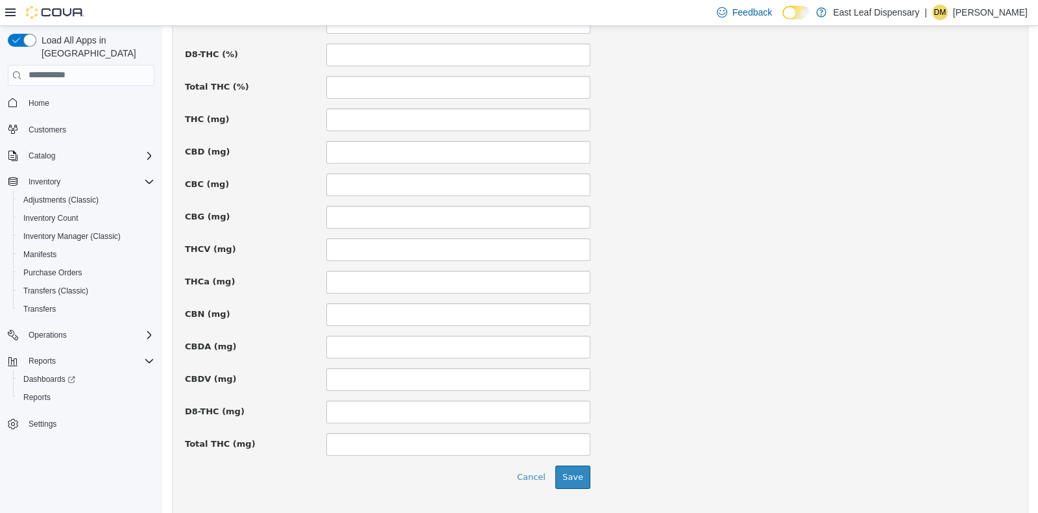
scroll to position [894, 0]
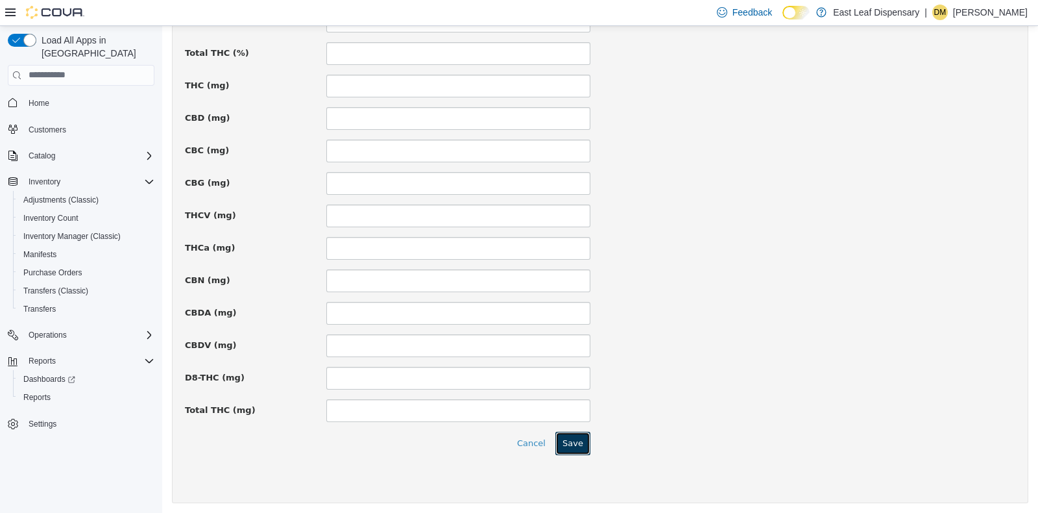
click at [570, 444] on button "Save" at bounding box center [572, 442] width 35 height 23
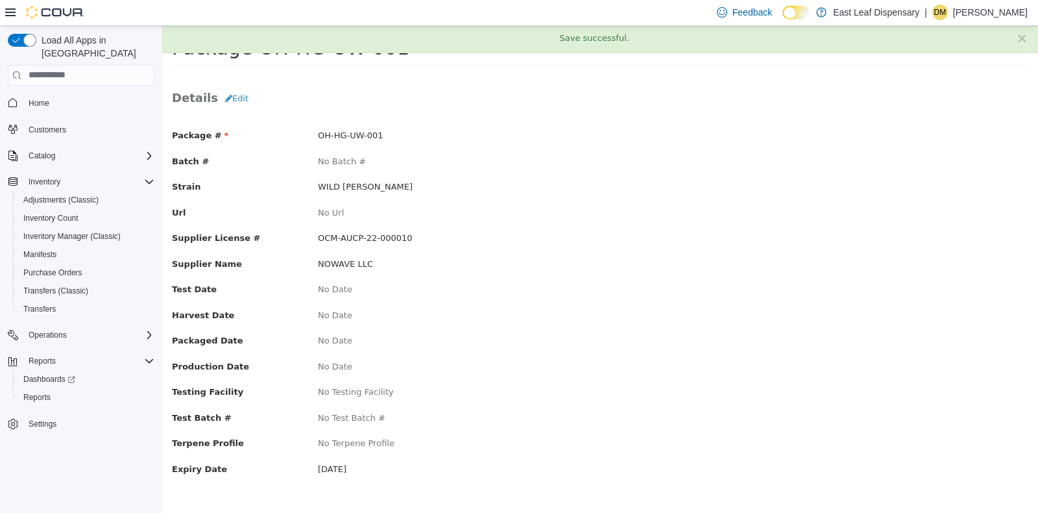
scroll to position [0, 0]
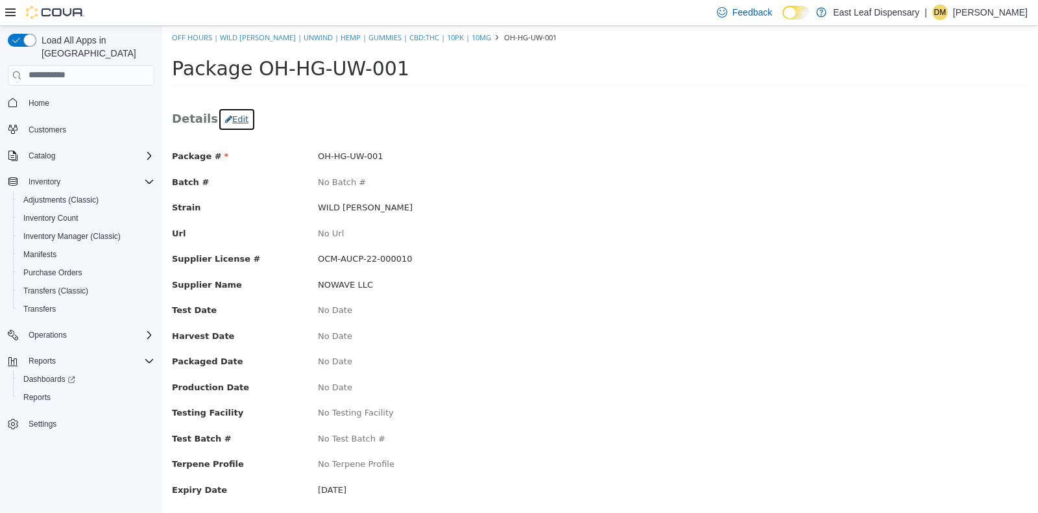
click at [230, 123] on button "Edit" at bounding box center [237, 118] width 38 height 23
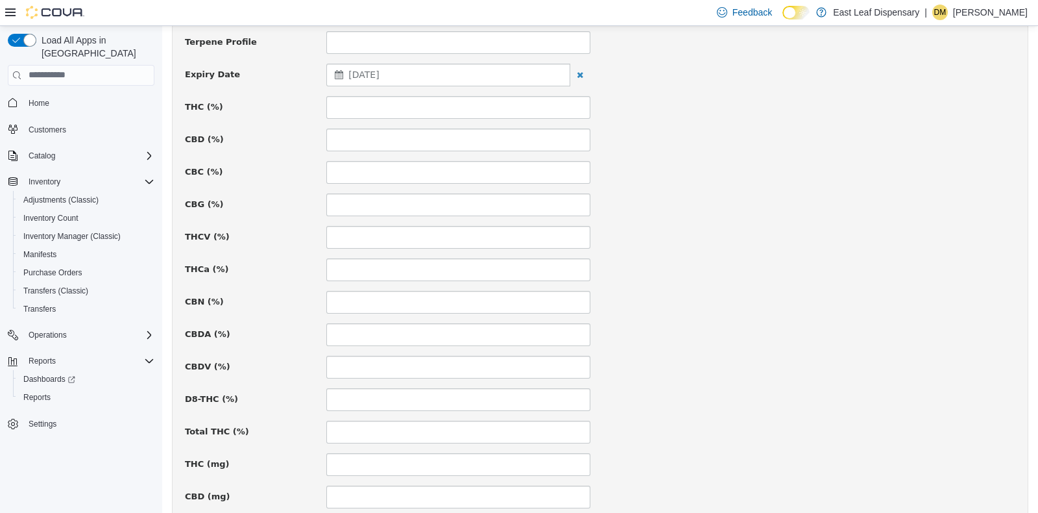
scroll to position [538, 0]
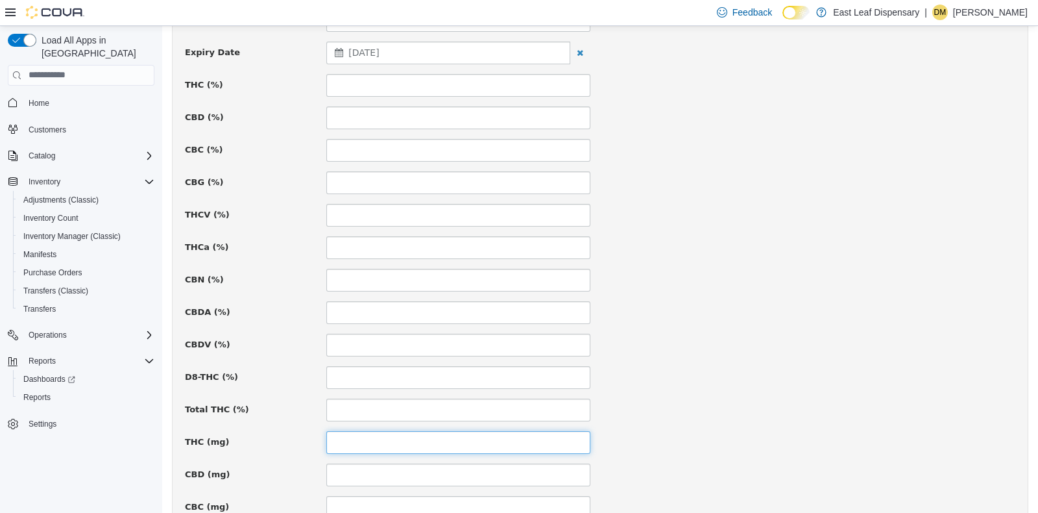
click at [365, 437] on input at bounding box center [458, 441] width 264 height 23
type input "**"
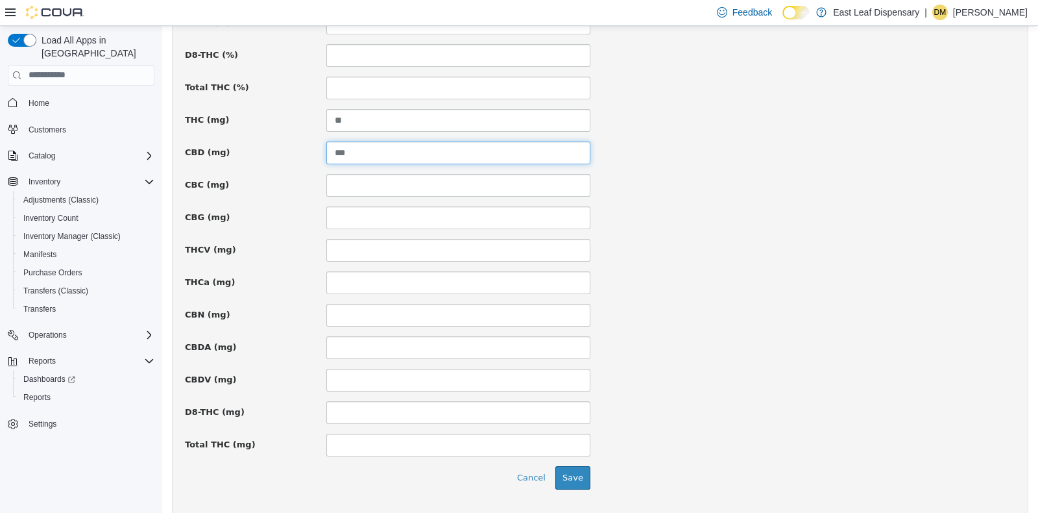
scroll to position [894, 0]
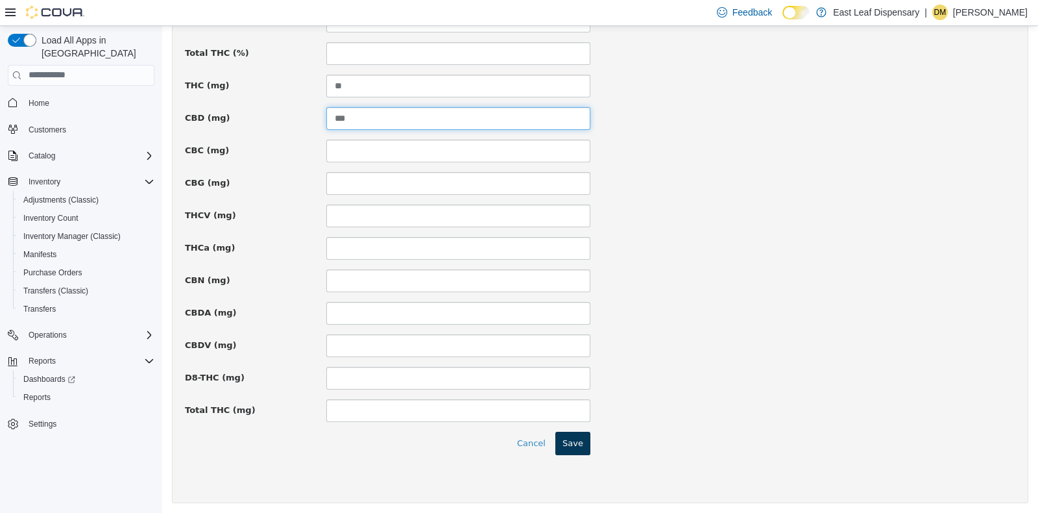
type input "***"
click at [565, 441] on button "Save" at bounding box center [572, 442] width 35 height 23
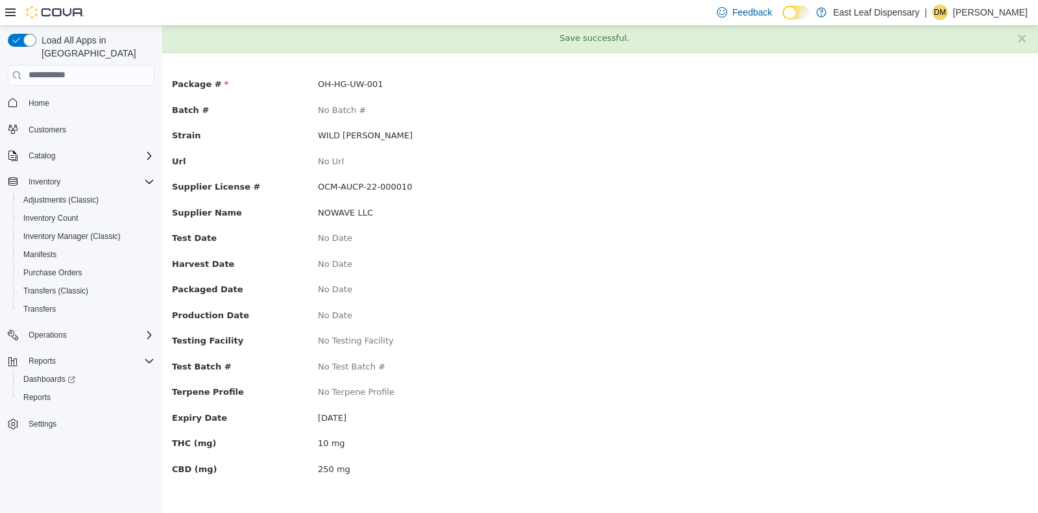
scroll to position [0, 0]
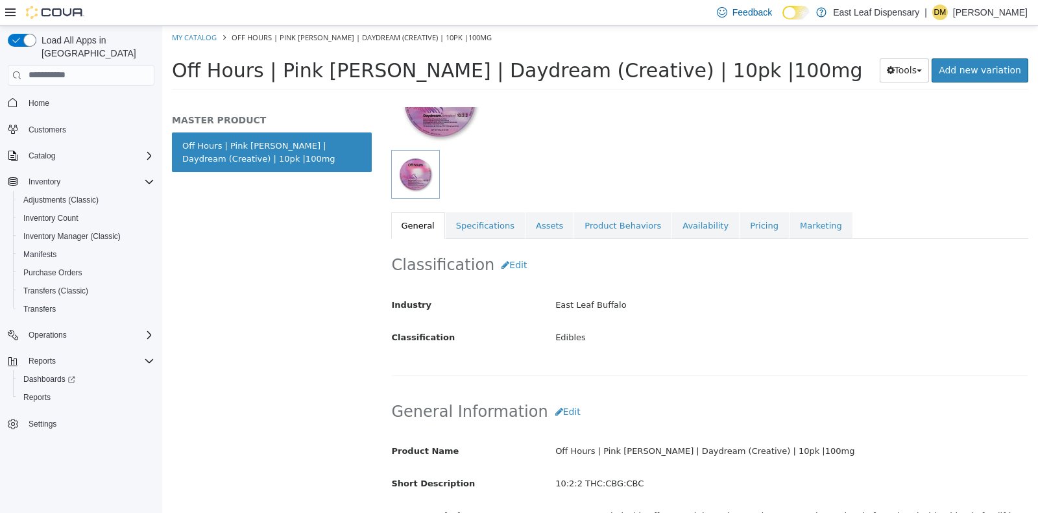
scroll to position [167, 0]
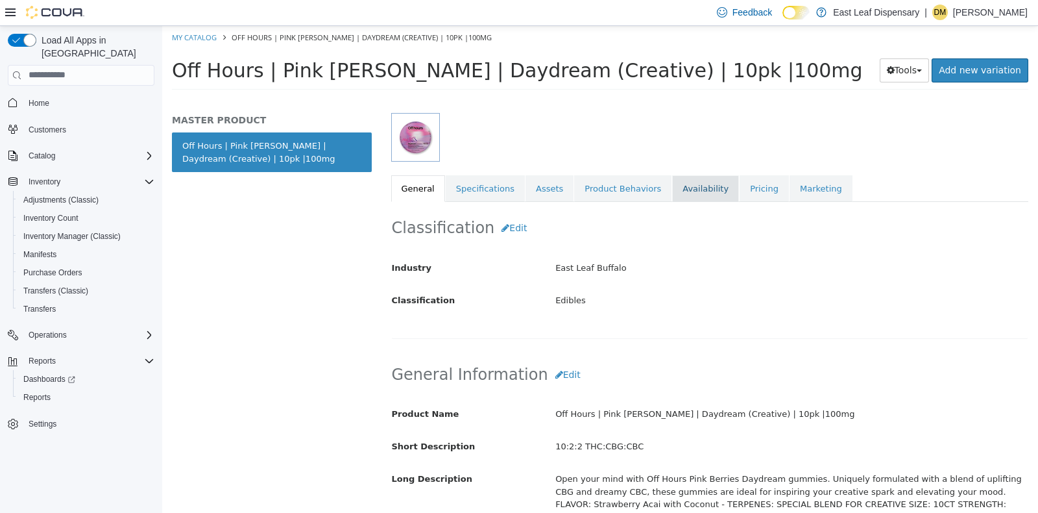
click at [672, 185] on link "Availability" at bounding box center [705, 188] width 67 height 27
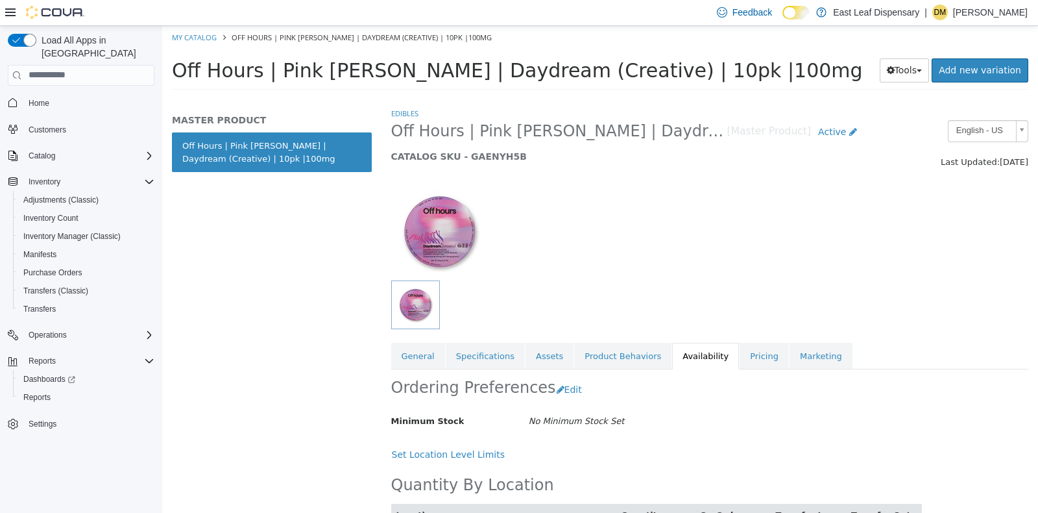
scroll to position [62, 0]
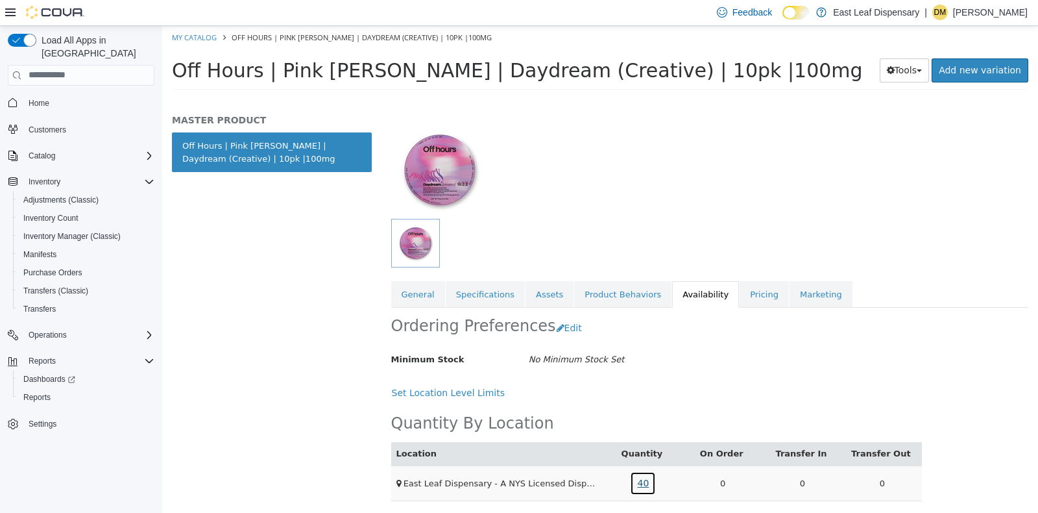
click at [640, 483] on link "40" at bounding box center [643, 482] width 26 height 24
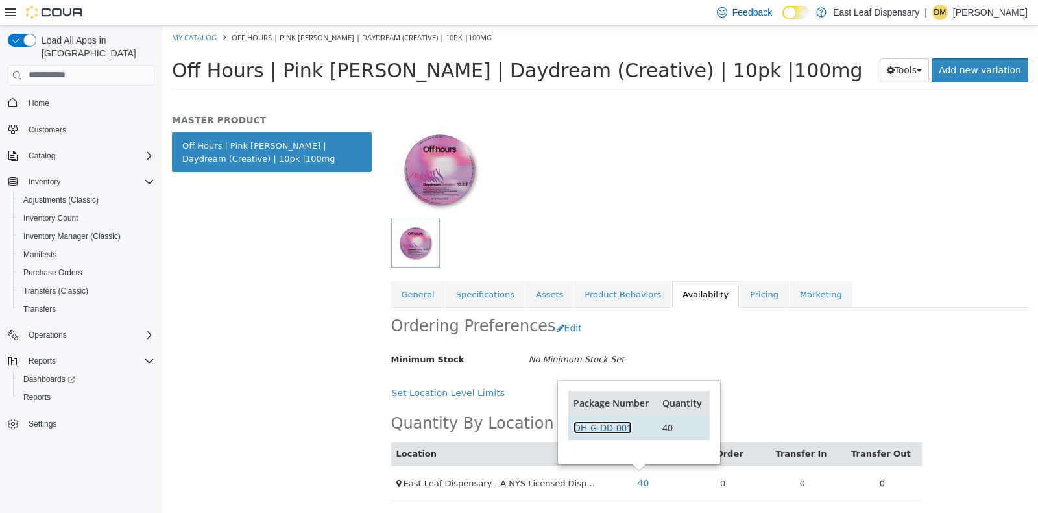
click at [613, 420] on link "OH-G-DD-001" at bounding box center [603, 426] width 58 height 12
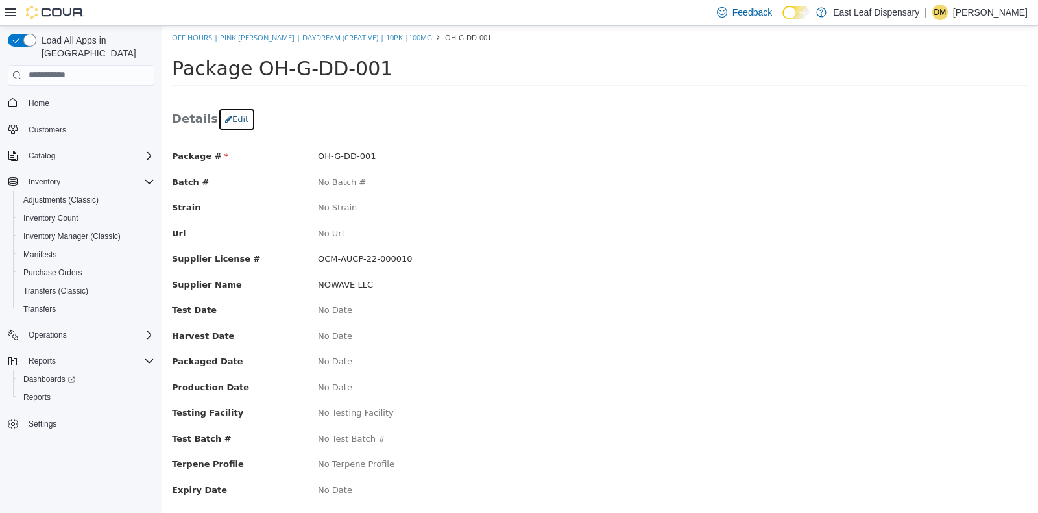
click at [226, 116] on button "Edit" at bounding box center [237, 118] width 38 height 23
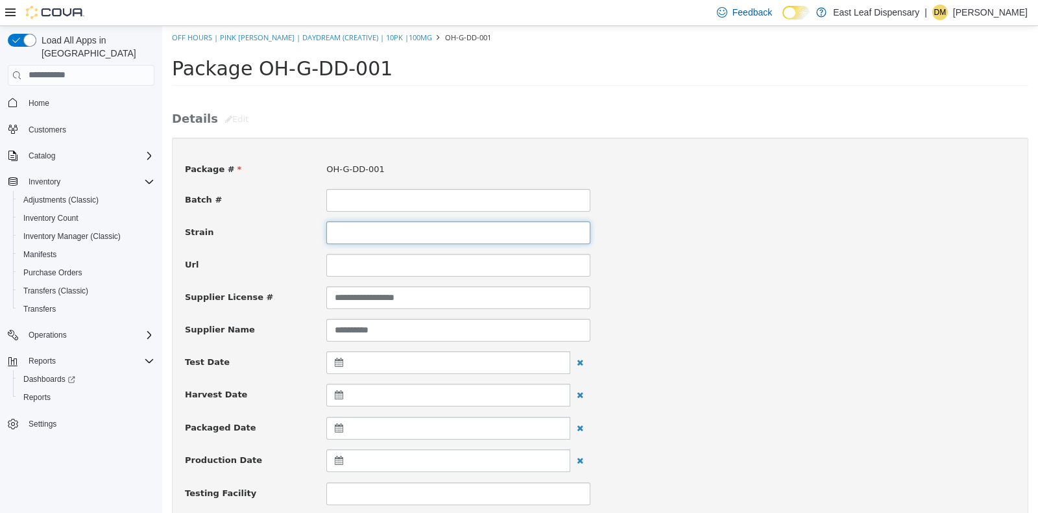
click at [389, 233] on input at bounding box center [458, 232] width 264 height 23
type input "**********"
click at [788, 239] on div "**********" at bounding box center [600, 232] width 850 height 23
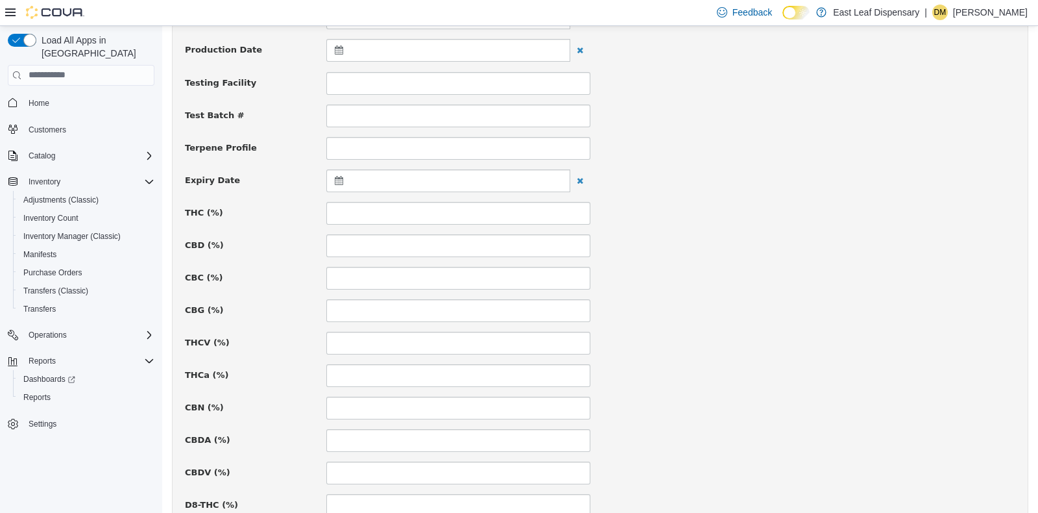
scroll to position [522, 0]
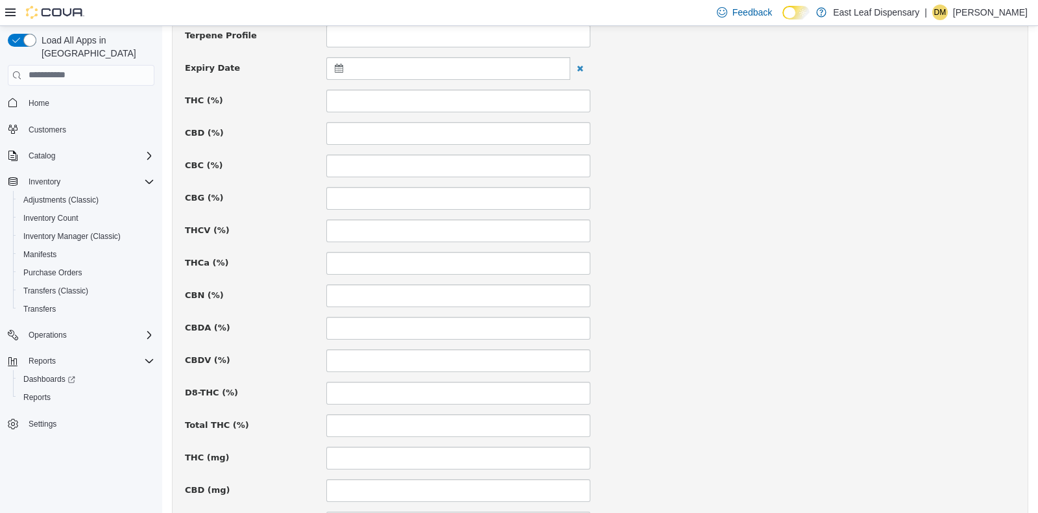
click at [332, 68] on div at bounding box center [448, 67] width 244 height 23
click at [467, 100] on th at bounding box center [466, 99] width 21 height 23
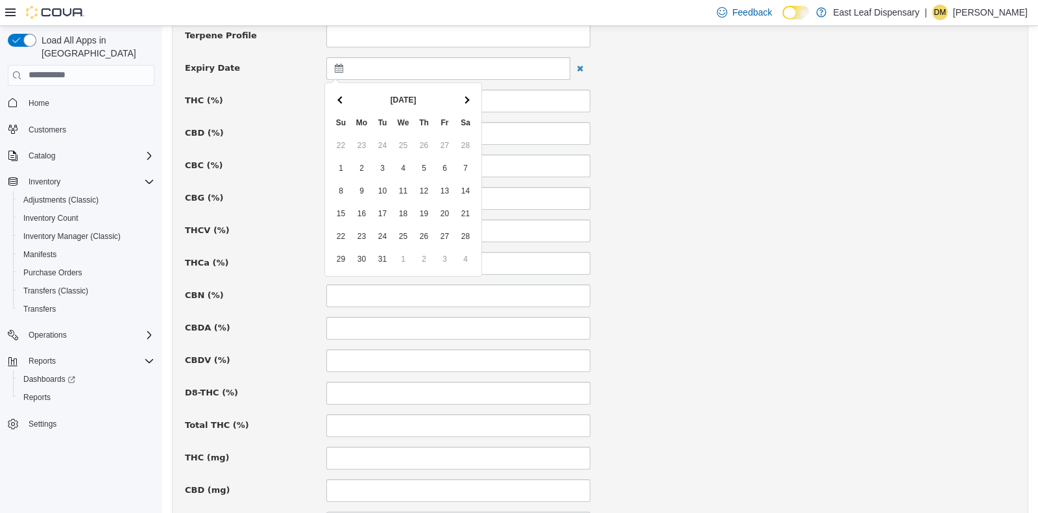
click at [467, 100] on th at bounding box center [466, 99] width 21 height 23
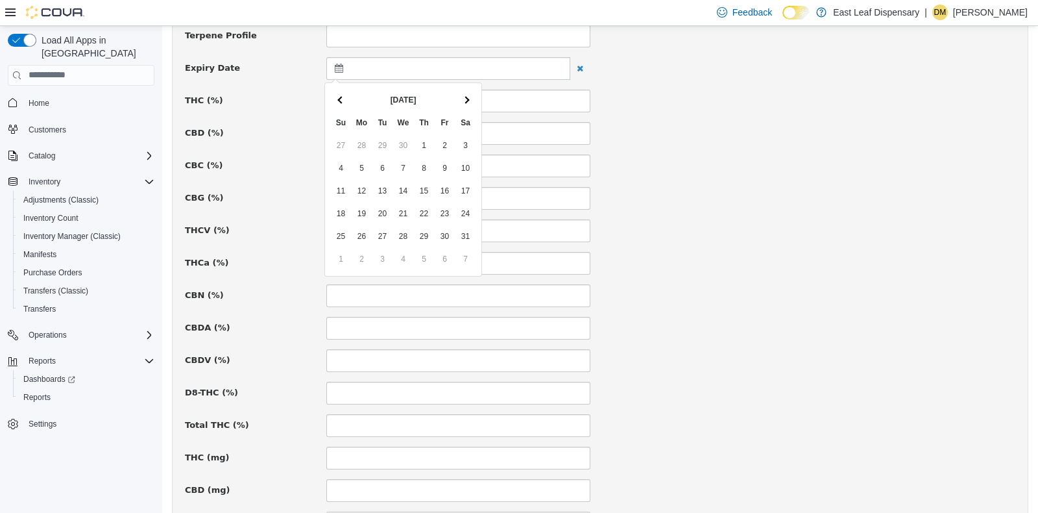
click at [467, 100] on th at bounding box center [466, 99] width 21 height 23
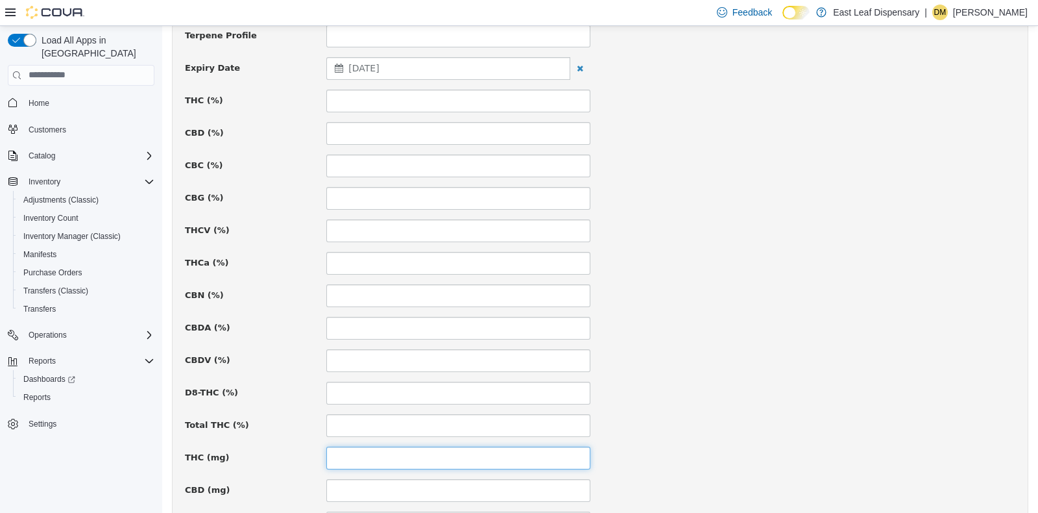
click at [359, 452] on input at bounding box center [458, 457] width 264 height 23
type input "***"
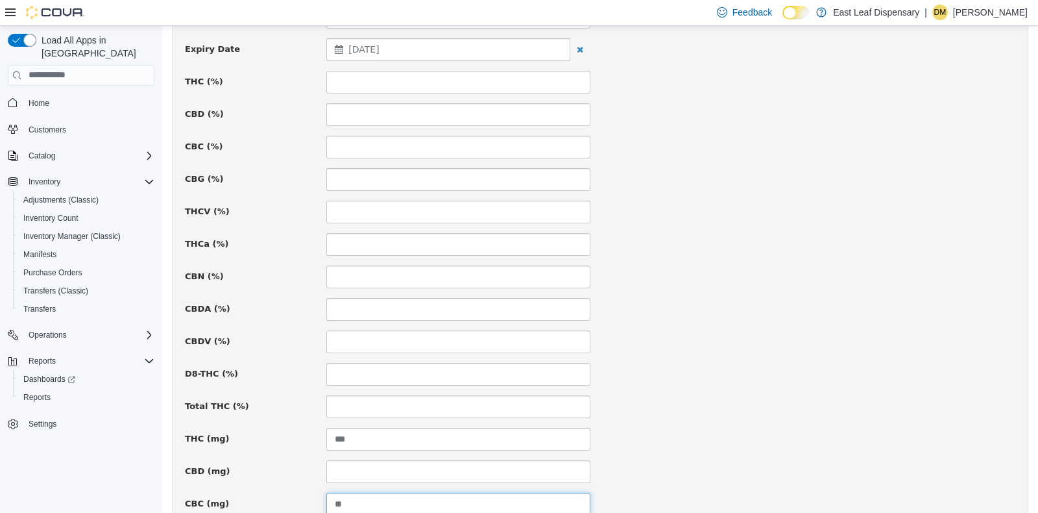
type input "**"
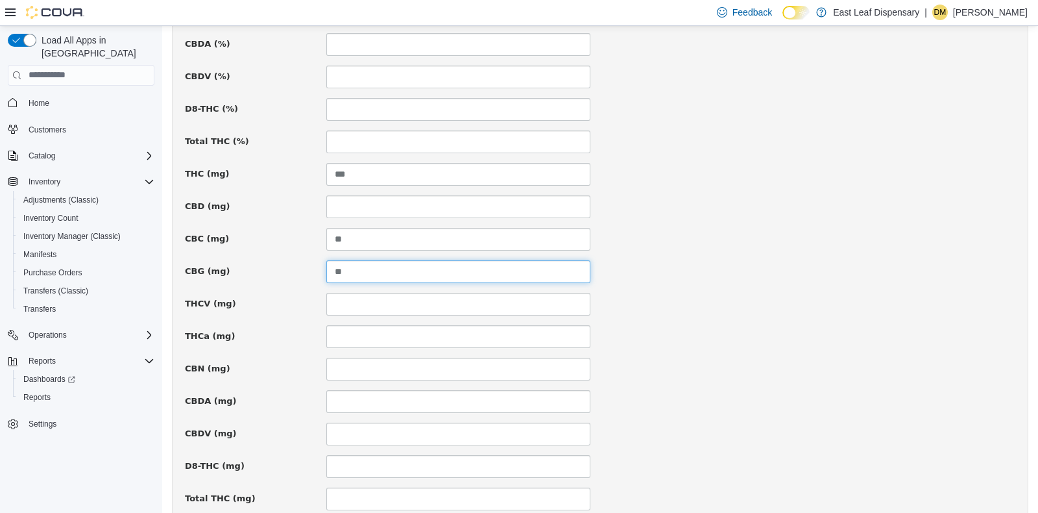
type input "**"
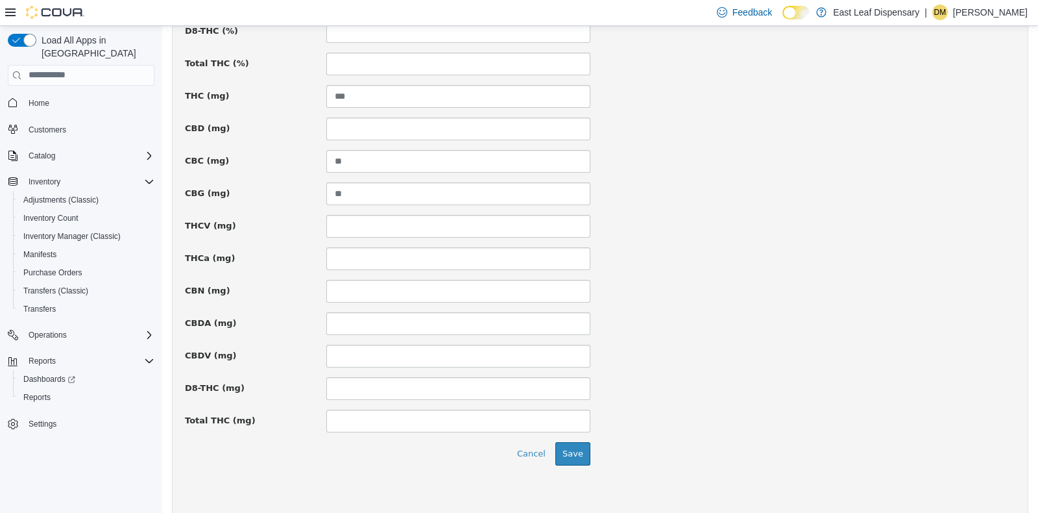
scroll to position [894, 0]
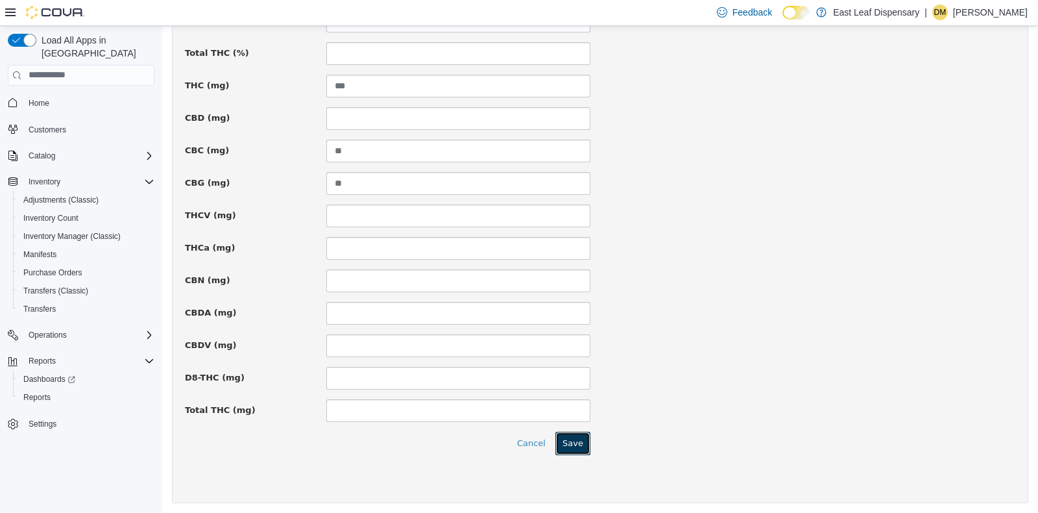
click at [565, 440] on button "Save" at bounding box center [572, 442] width 35 height 23
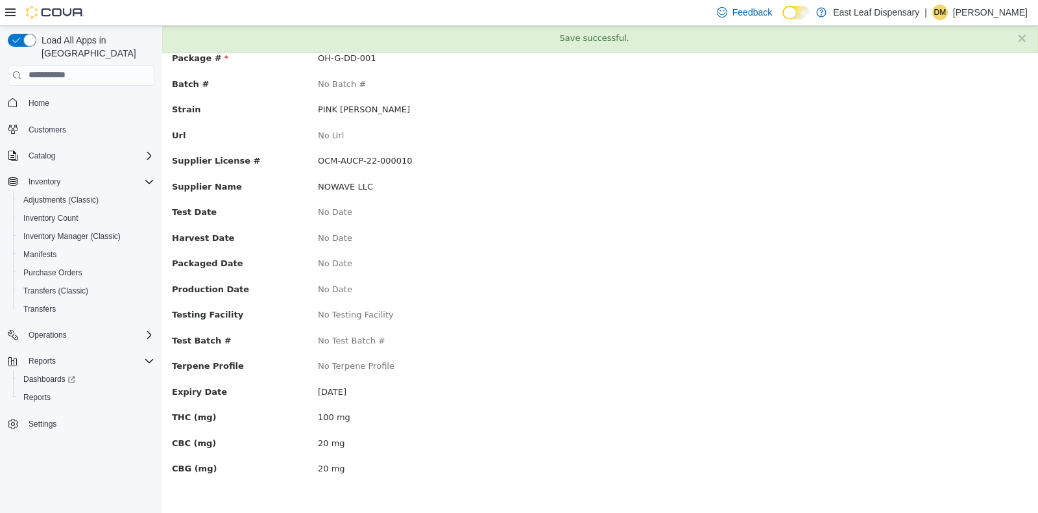
scroll to position [0, 0]
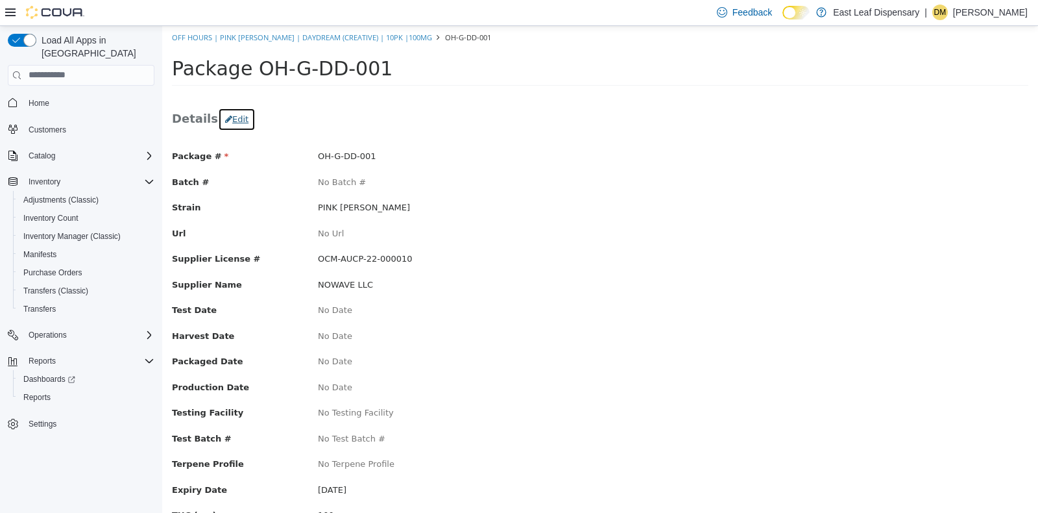
click at [228, 110] on button "Edit" at bounding box center [237, 118] width 38 height 23
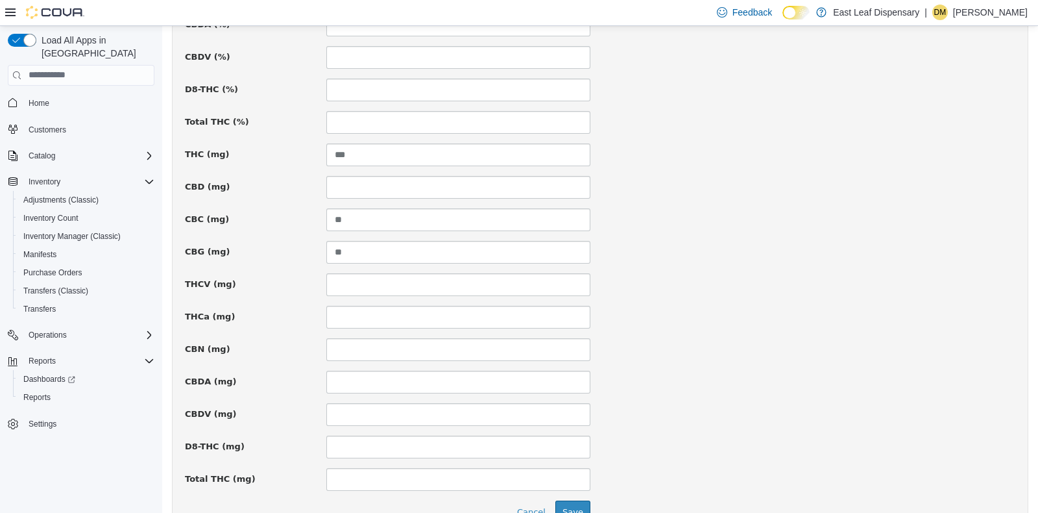
scroll to position [894, 0]
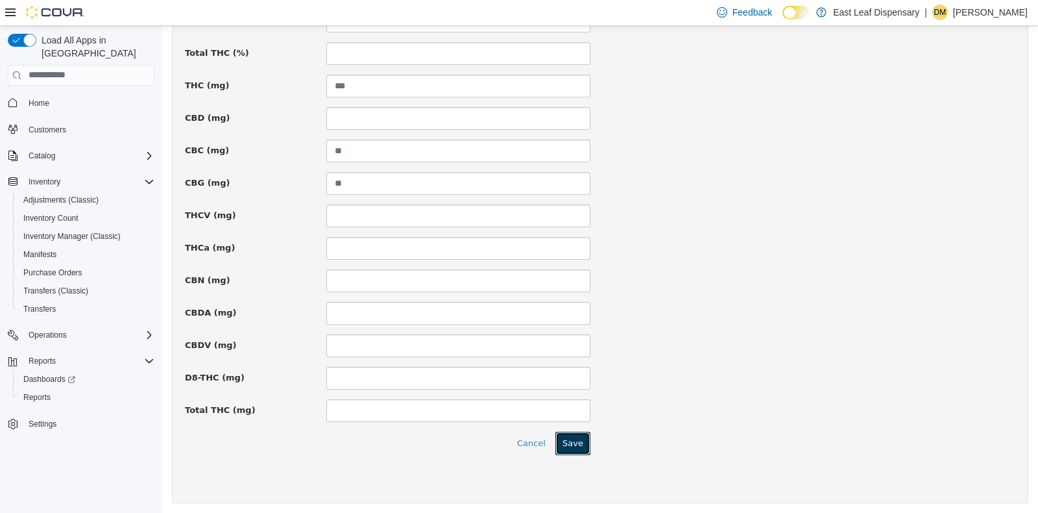
click at [567, 441] on button "Save" at bounding box center [572, 442] width 35 height 23
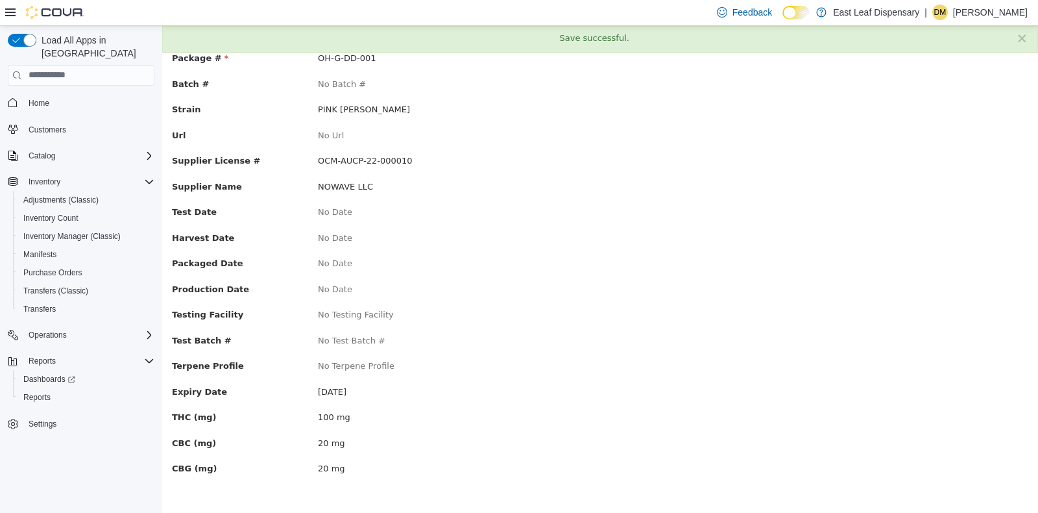
scroll to position [0, 0]
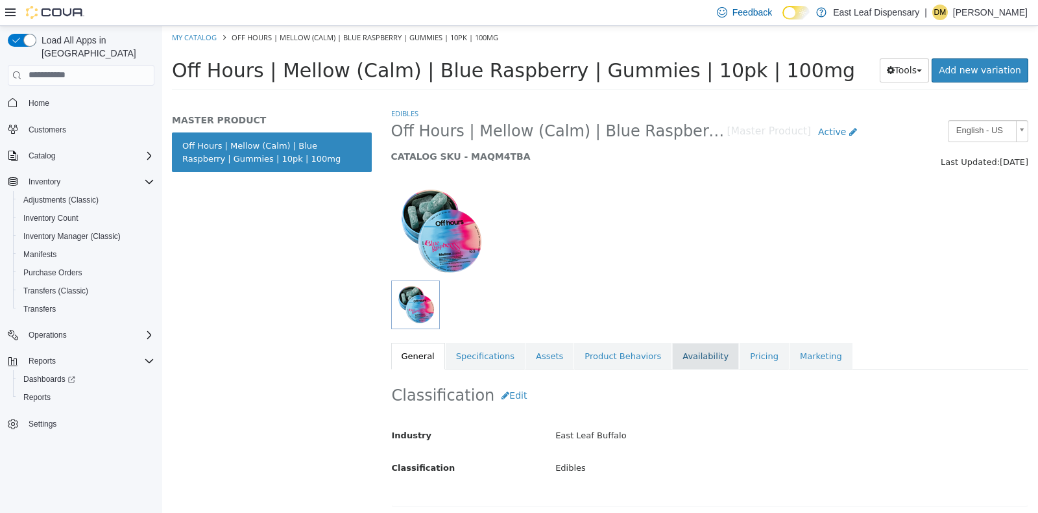
click at [679, 353] on link "Availability" at bounding box center [705, 355] width 67 height 27
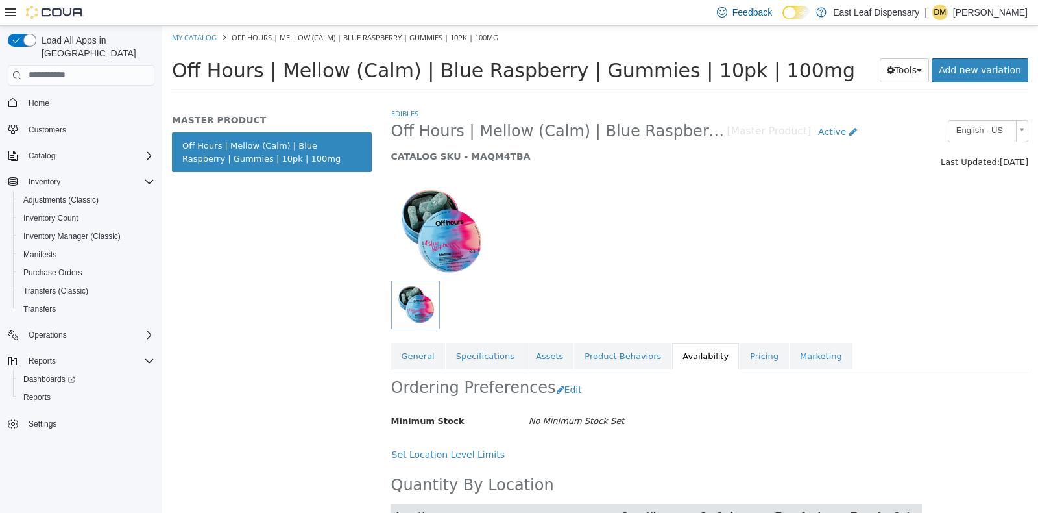
scroll to position [62, 0]
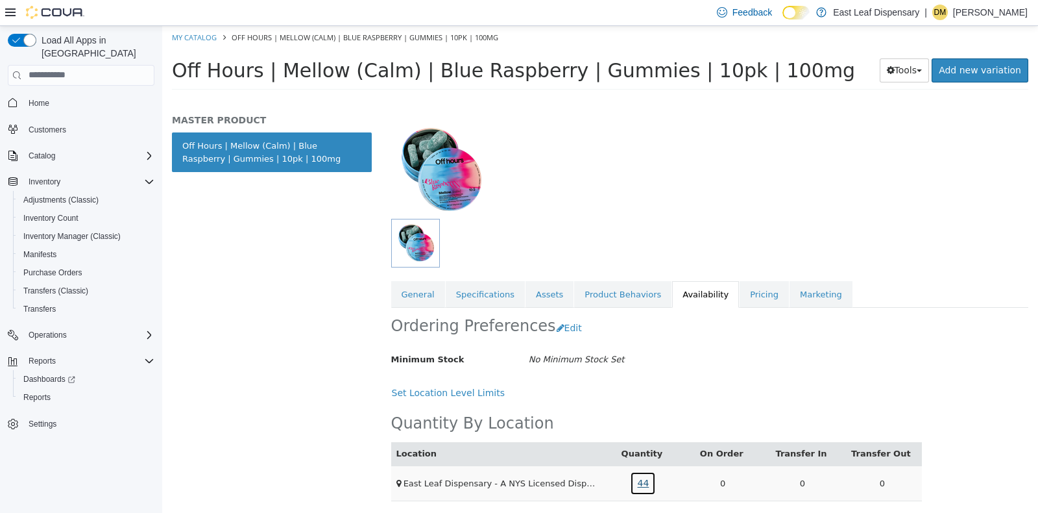
click at [639, 478] on link "44" at bounding box center [643, 482] width 26 height 24
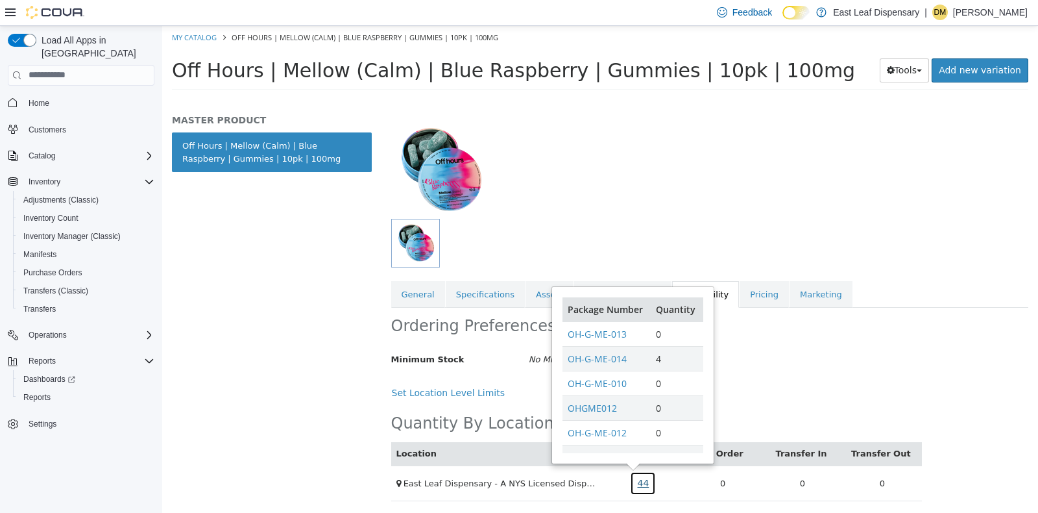
scroll to position [29, 0]
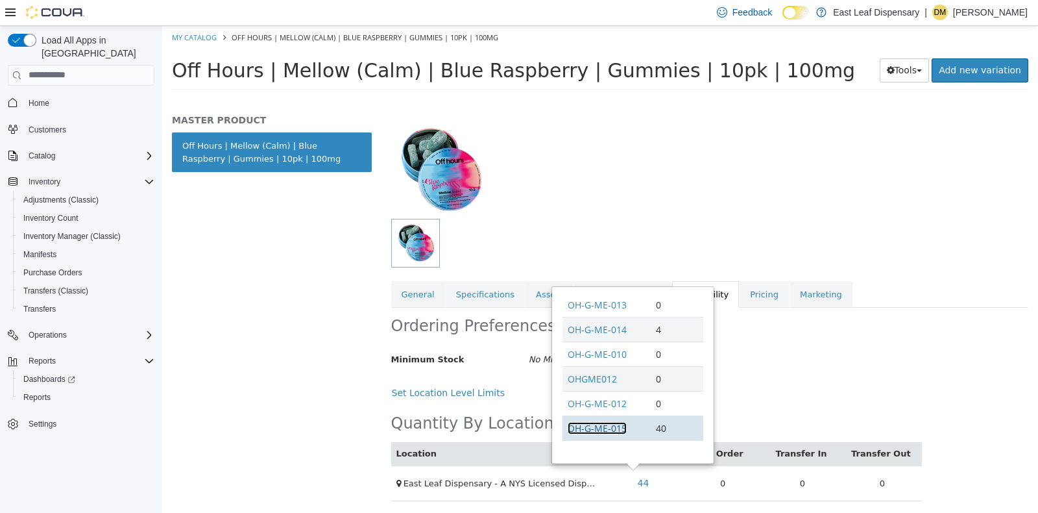
click at [601, 426] on link "OH-G-ME-015" at bounding box center [597, 427] width 59 height 12
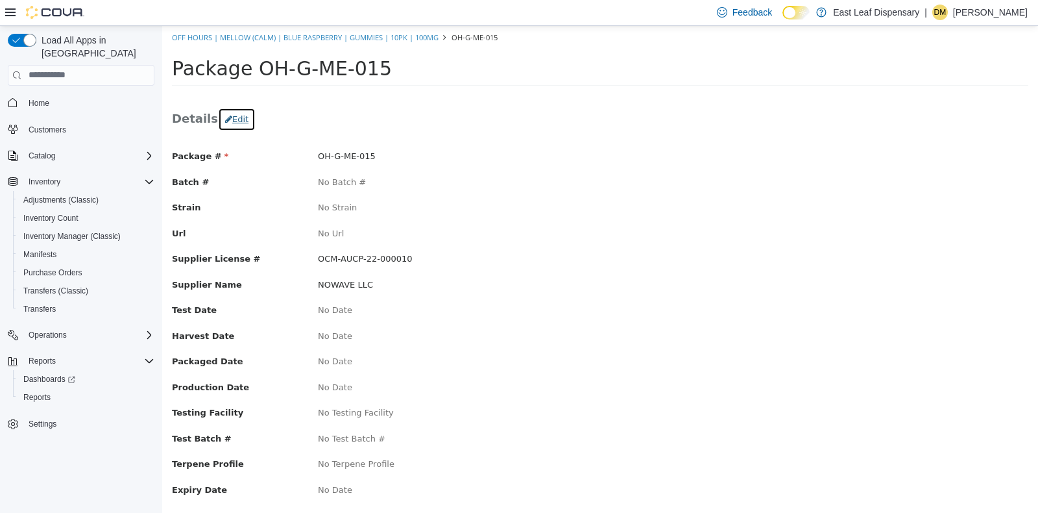
click at [230, 120] on button "Edit" at bounding box center [237, 118] width 38 height 23
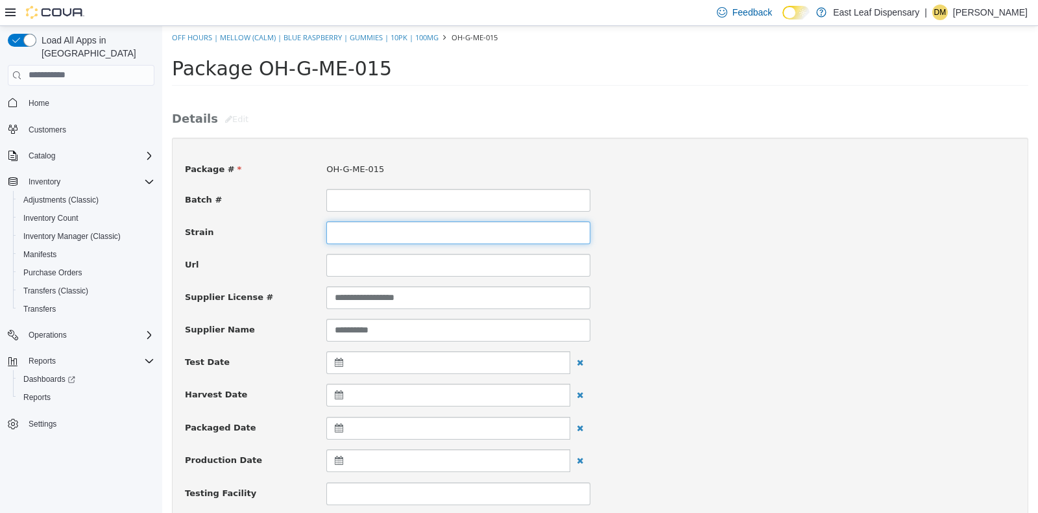
click at [361, 230] on input at bounding box center [458, 232] width 264 height 23
type input "**********"
click at [687, 230] on div "**********" at bounding box center [600, 232] width 850 height 23
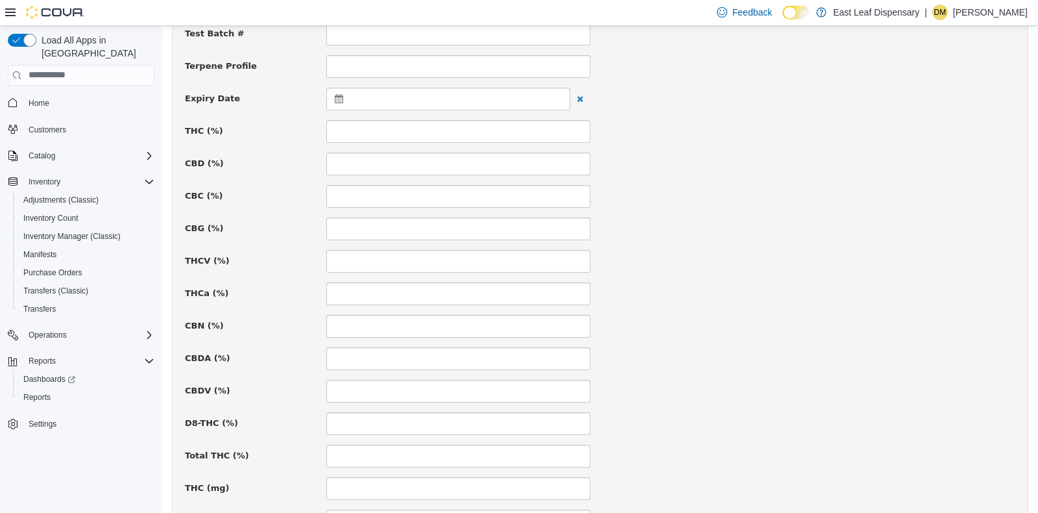
scroll to position [509, 0]
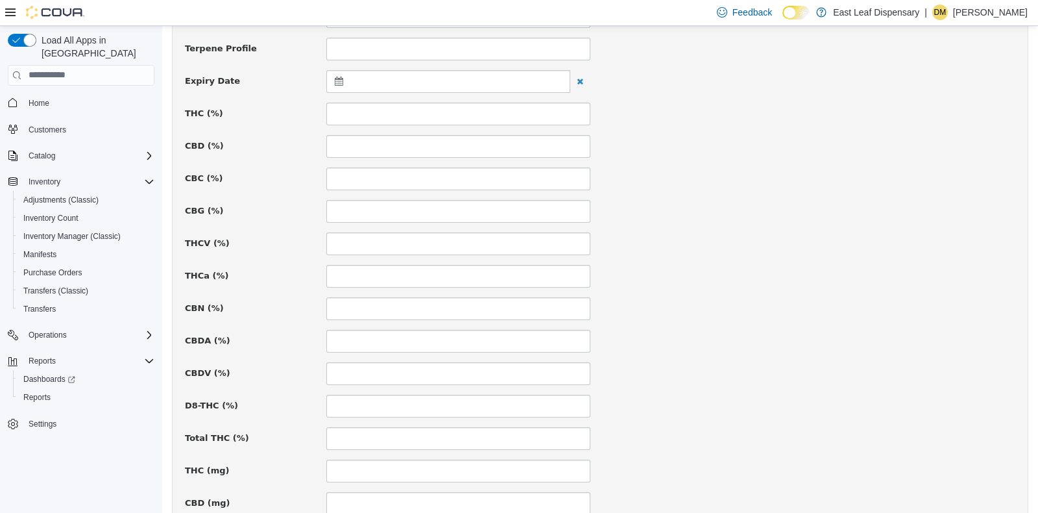
click at [330, 77] on div at bounding box center [448, 80] width 244 height 23
click at [459, 110] on th at bounding box center [466, 112] width 21 height 23
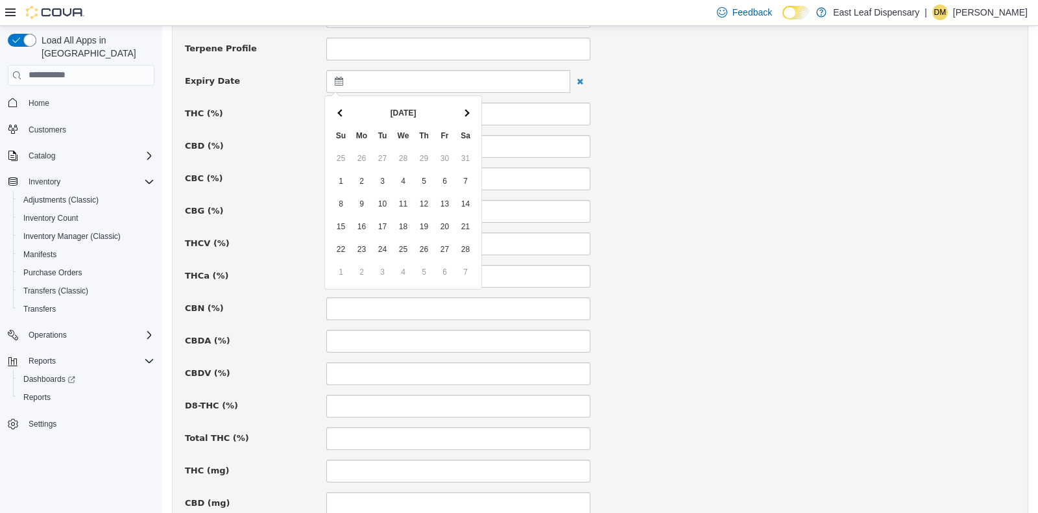
click at [459, 110] on th at bounding box center [466, 112] width 21 height 23
click at [731, 199] on div "CBG (%)" at bounding box center [600, 210] width 850 height 23
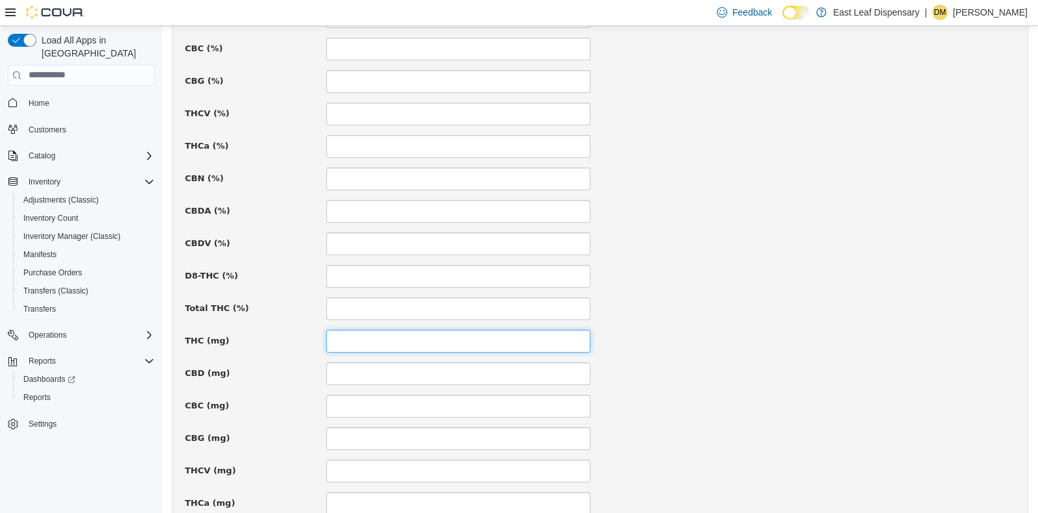
click at [382, 330] on input at bounding box center [458, 340] width 264 height 23
type input "***"
type input "*"
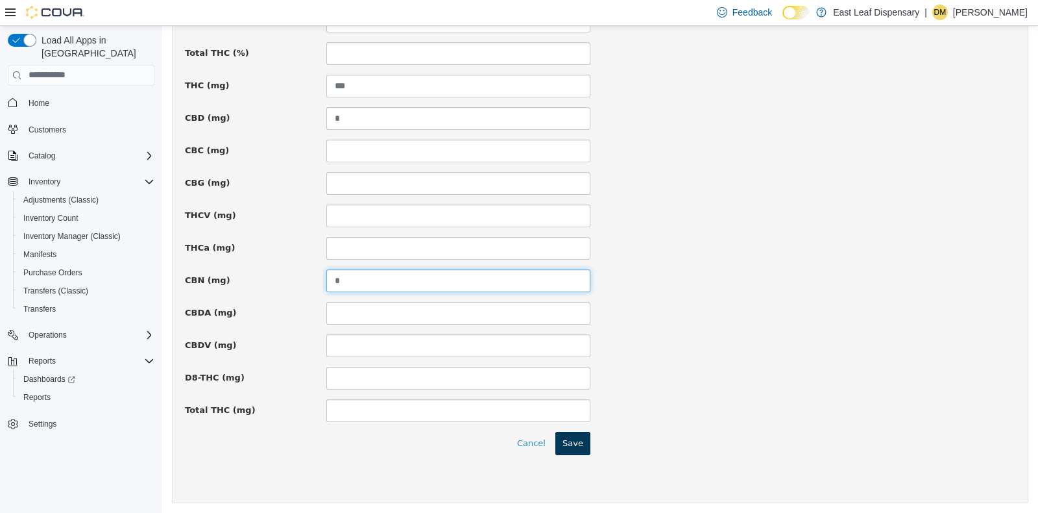
type input "*"
click at [570, 436] on button "Save" at bounding box center [572, 442] width 35 height 23
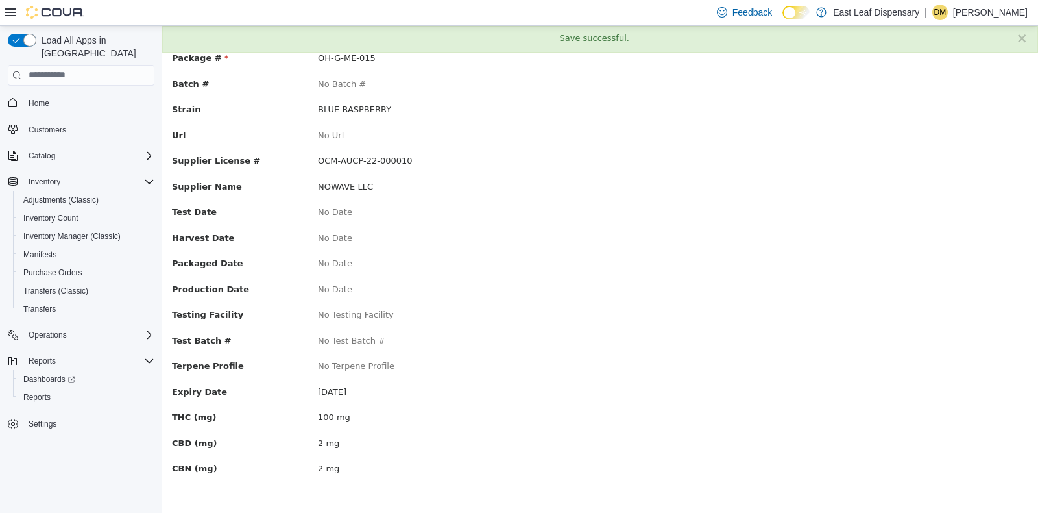
scroll to position [0, 0]
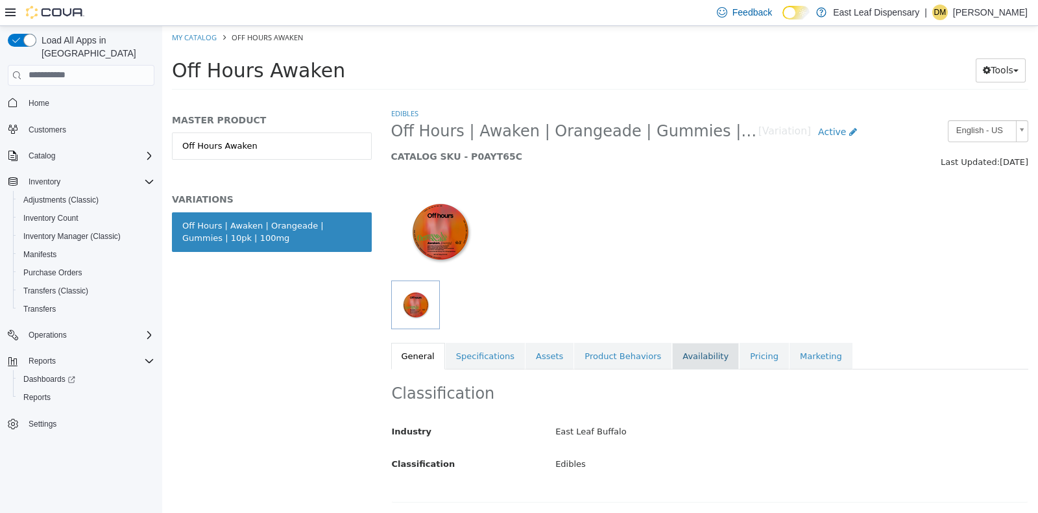
click at [672, 363] on link "Availability" at bounding box center [705, 355] width 67 height 27
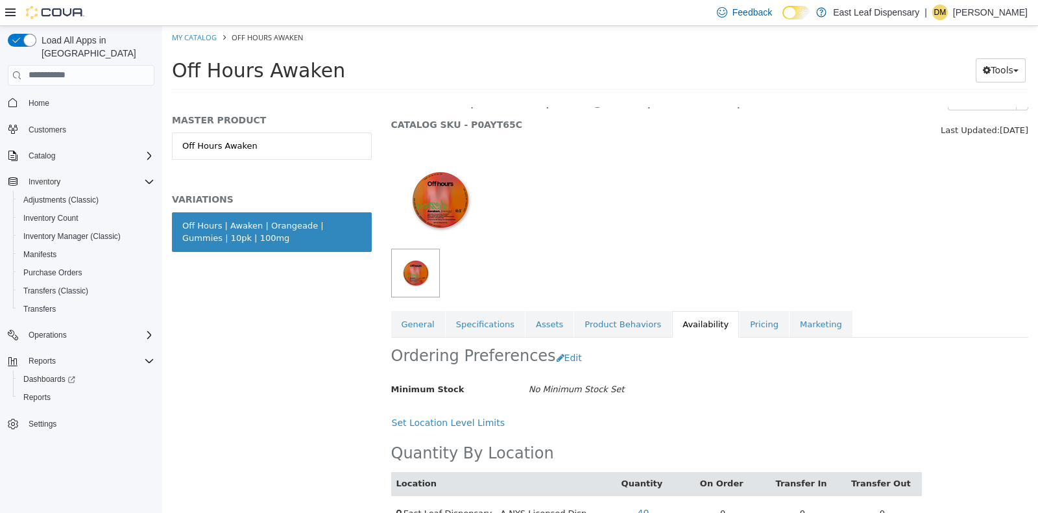
scroll to position [62, 0]
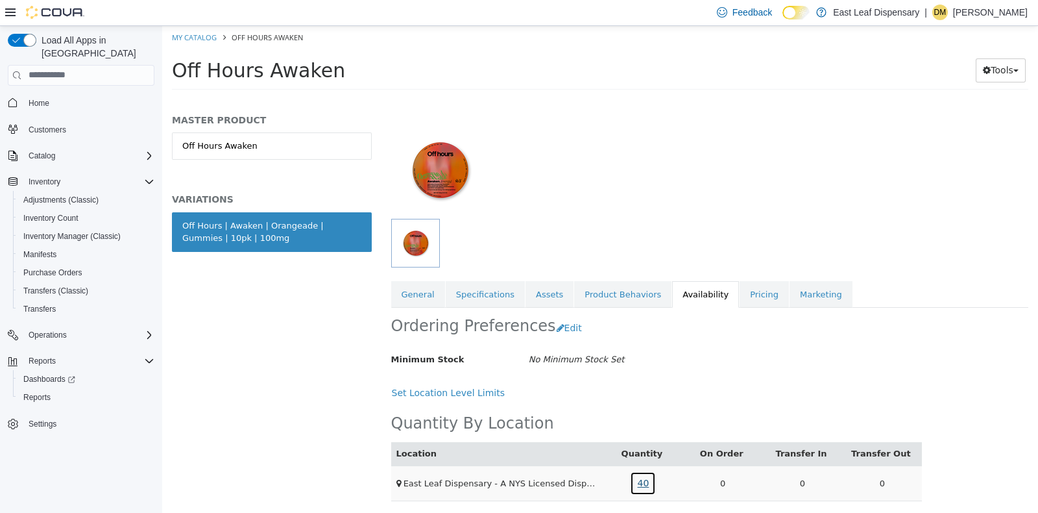
click at [637, 487] on link "40" at bounding box center [643, 482] width 26 height 24
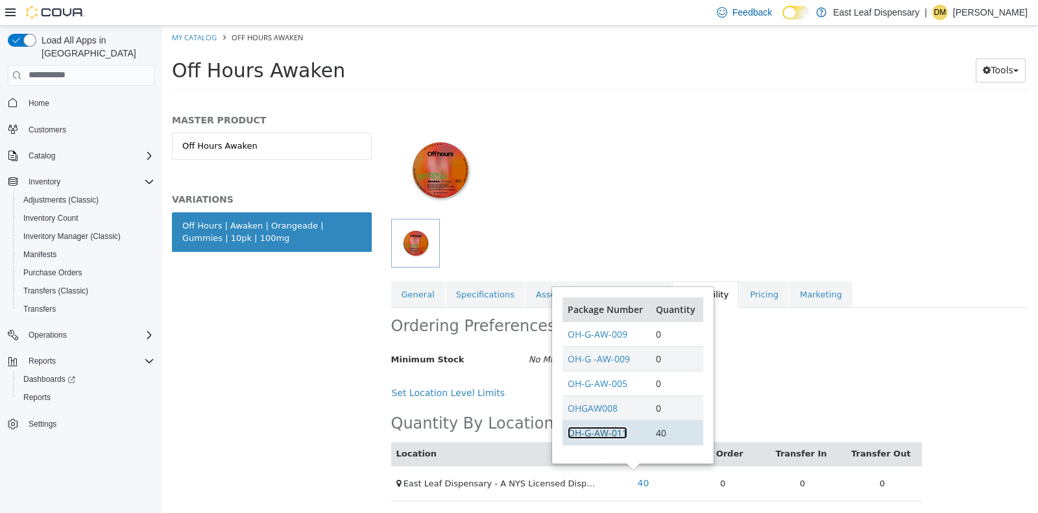
click at [602, 428] on link "OH-G-AW-011" at bounding box center [598, 432] width 60 height 12
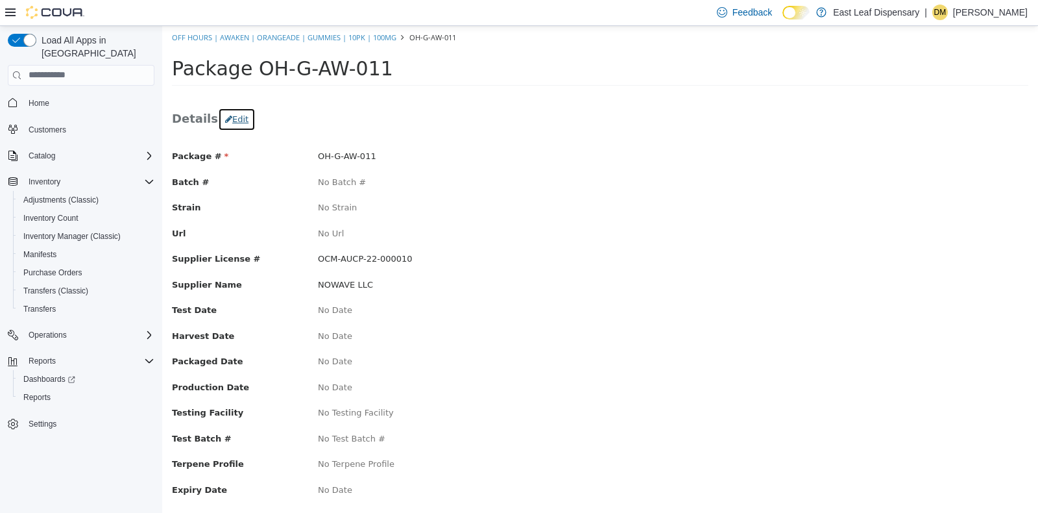
click at [228, 114] on button "Edit" at bounding box center [237, 118] width 38 height 23
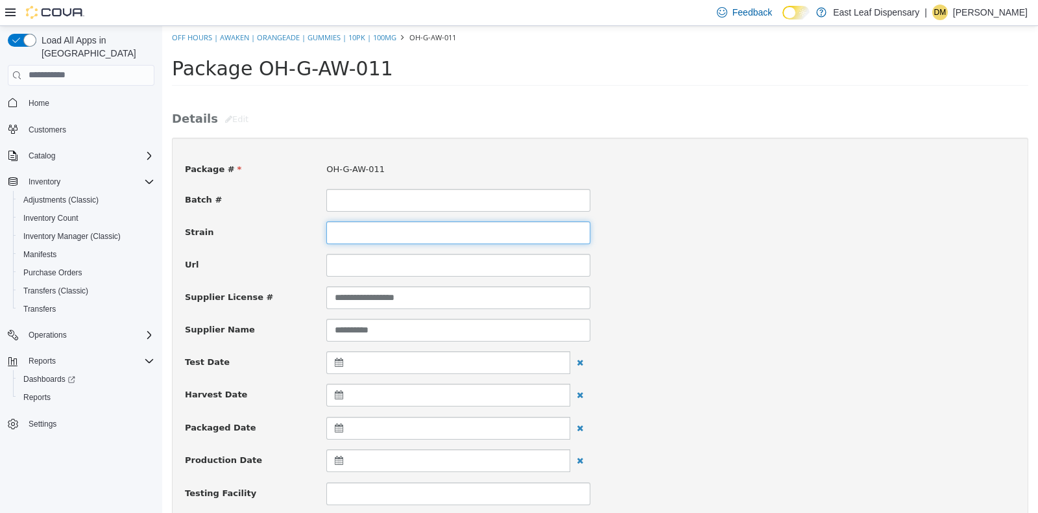
click at [356, 228] on input at bounding box center [458, 232] width 264 height 23
type input "*********"
click at [779, 258] on div "Url" at bounding box center [600, 264] width 850 height 23
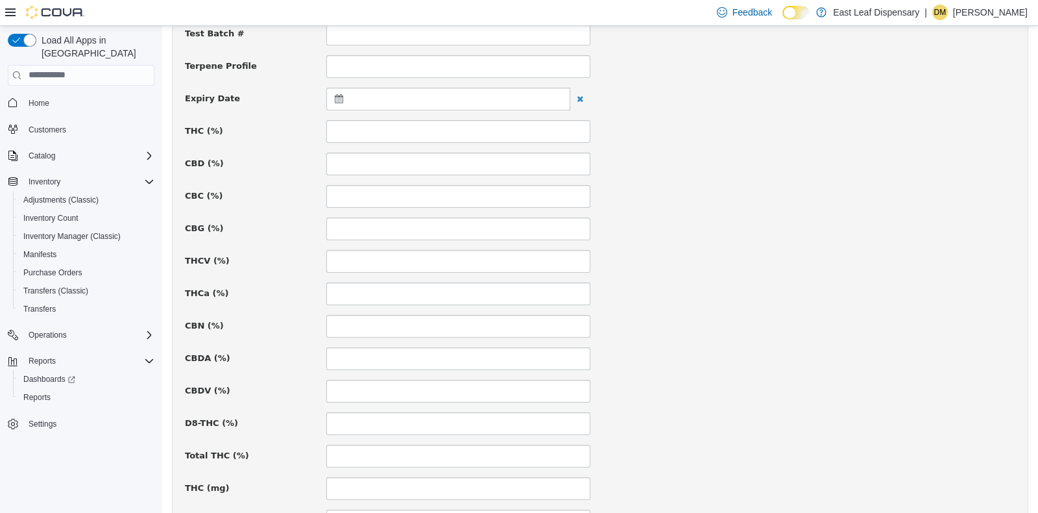
scroll to position [500, 0]
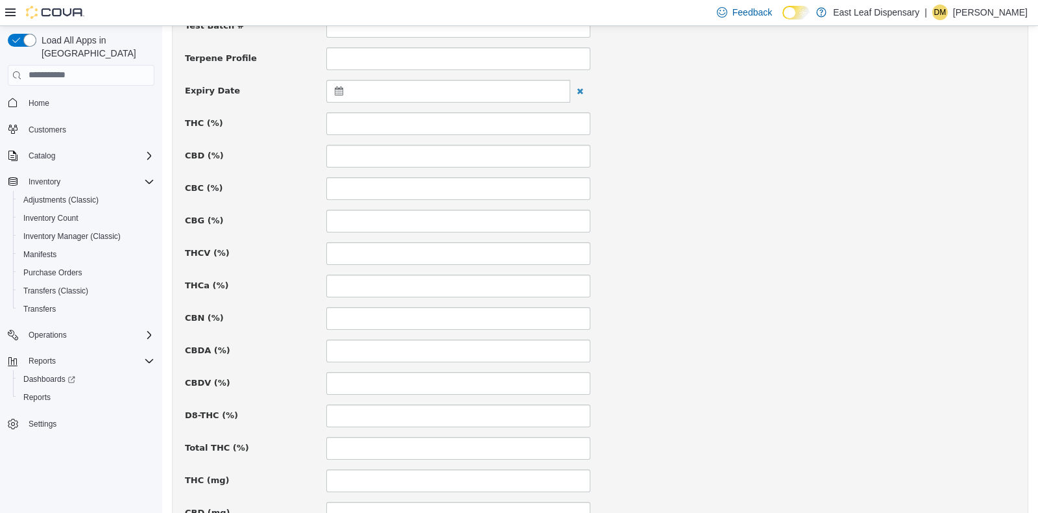
click at [338, 89] on icon at bounding box center [342, 90] width 14 height 9
click at [462, 119] on span at bounding box center [465, 122] width 7 height 7
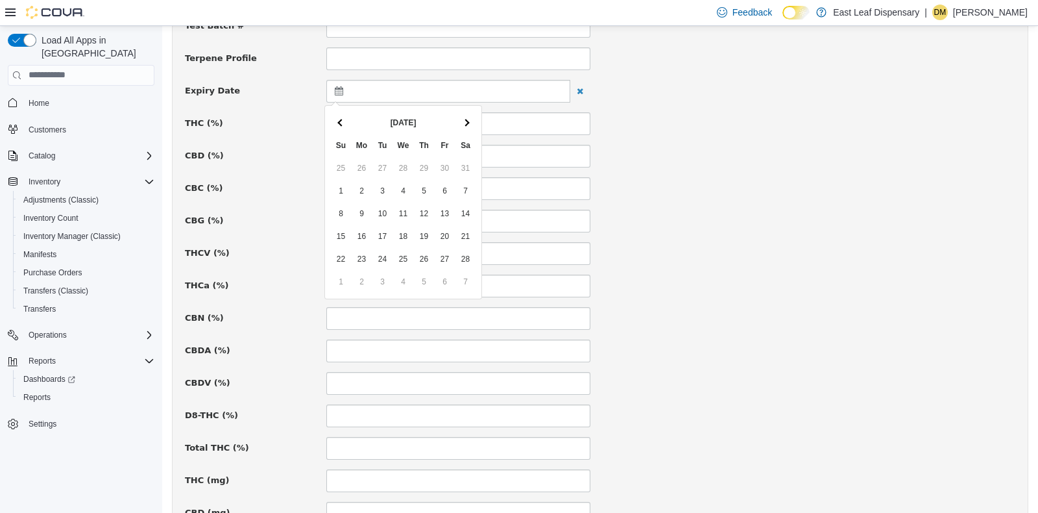
click at [462, 119] on span at bounding box center [465, 122] width 7 height 7
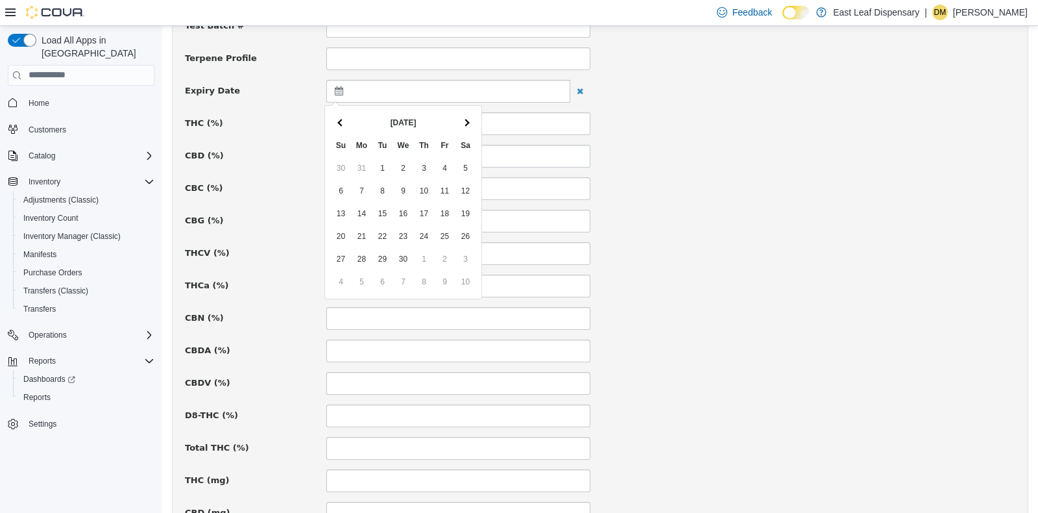
click at [462, 119] on span at bounding box center [465, 122] width 7 height 7
click at [339, 122] on span at bounding box center [340, 122] width 7 height 7
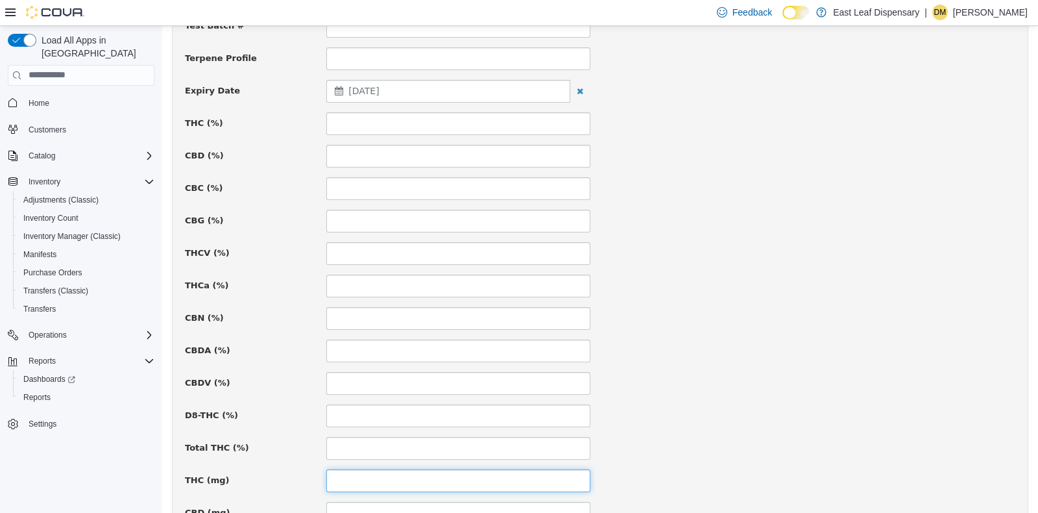
click at [360, 468] on input at bounding box center [458, 479] width 264 height 23
type input "***"
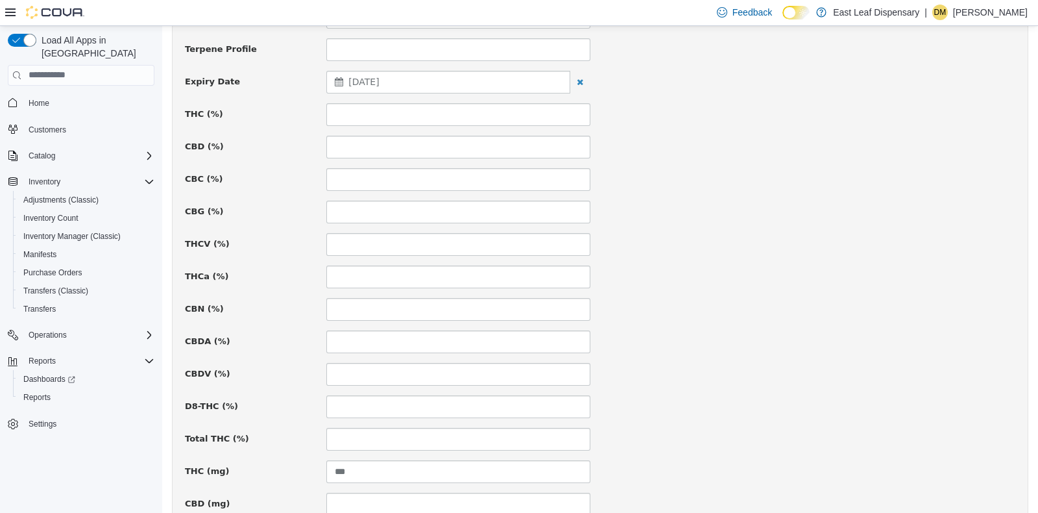
scroll to position [773, 0]
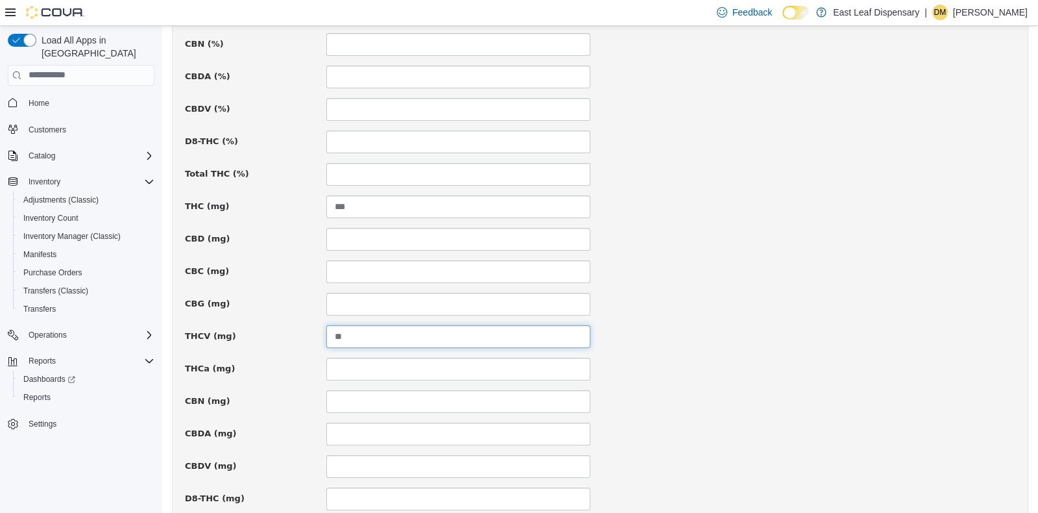
type input "**"
click at [670, 395] on div "CBN (mg)" at bounding box center [600, 400] width 850 height 23
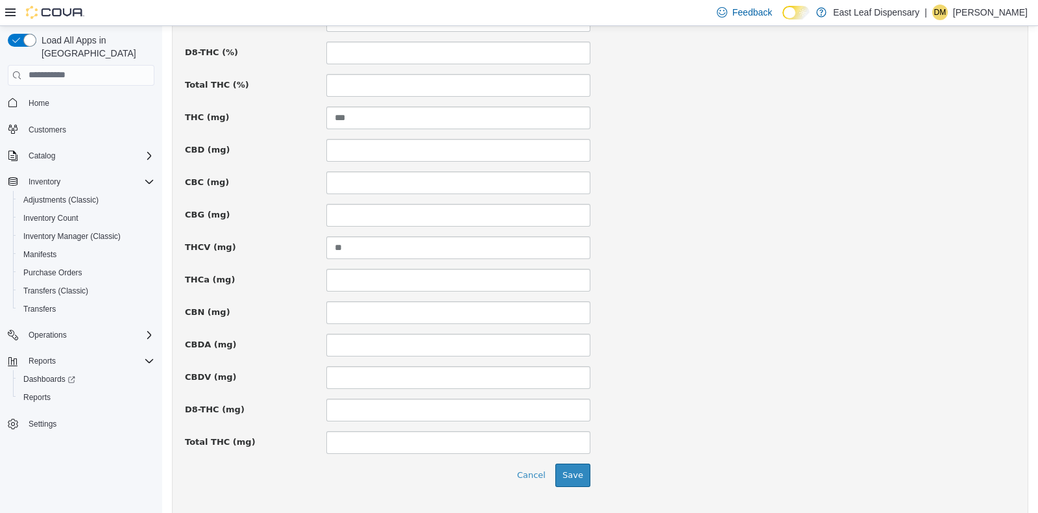
scroll to position [894, 0]
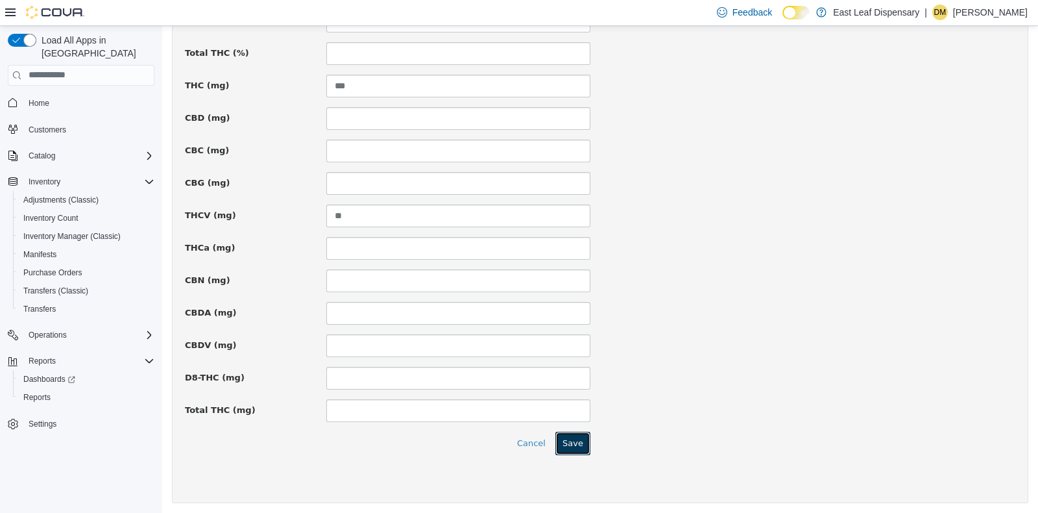
click at [562, 435] on button "Save" at bounding box center [572, 442] width 35 height 23
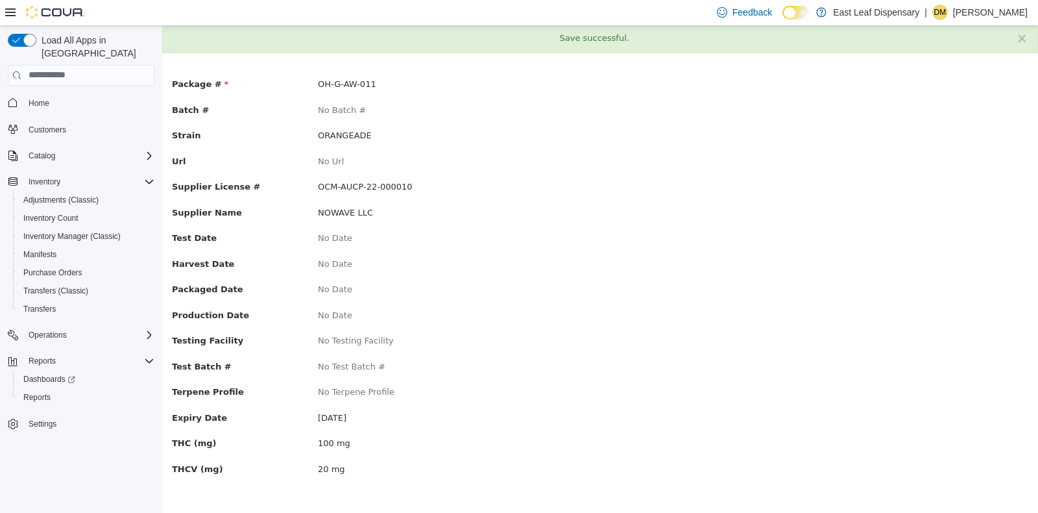
scroll to position [0, 0]
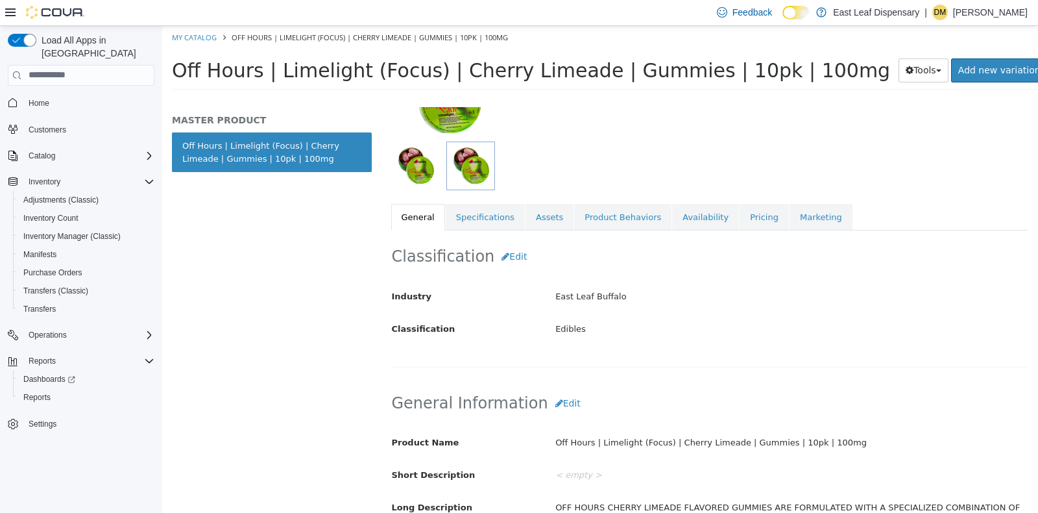
scroll to position [136, 0]
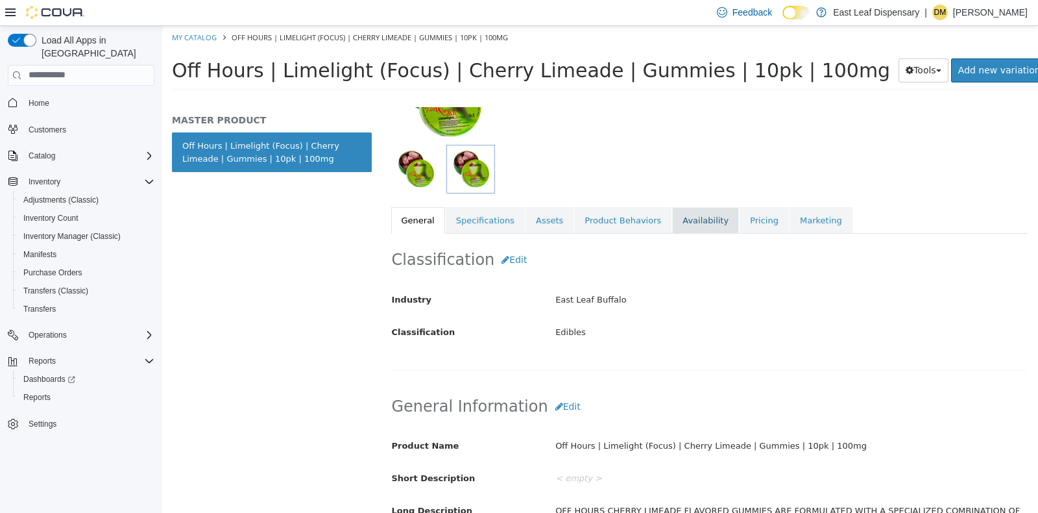
click at [674, 220] on link "Availability" at bounding box center [705, 219] width 67 height 27
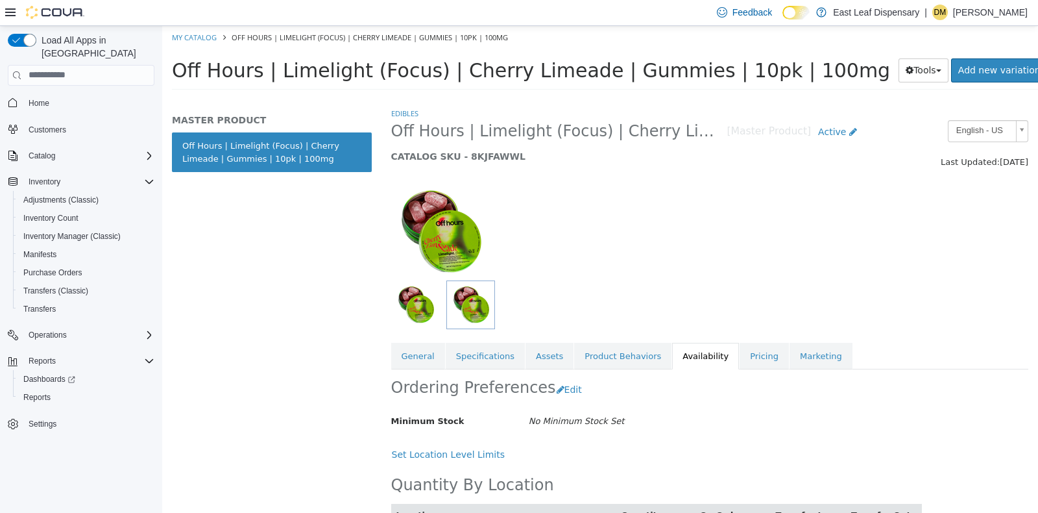
scroll to position [62, 0]
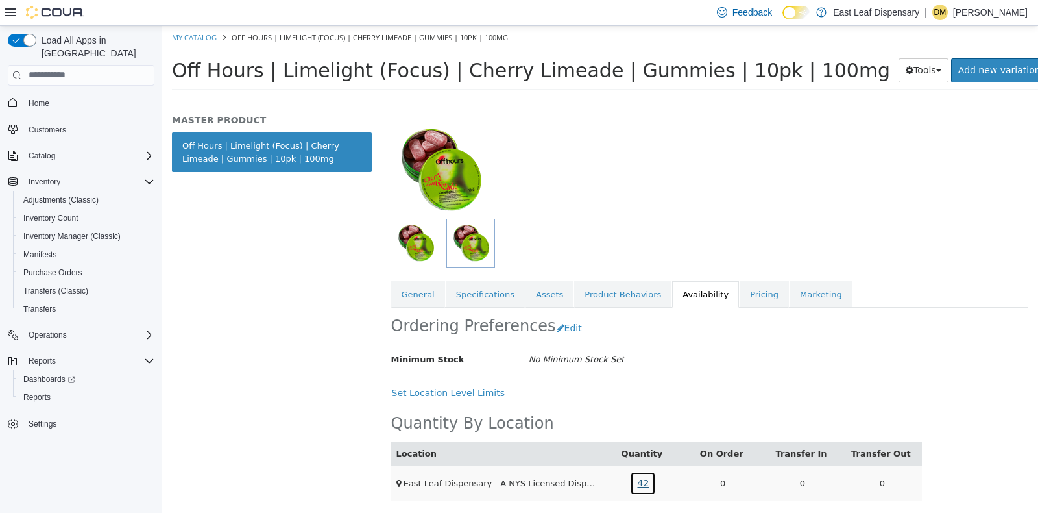
click at [634, 480] on link "42" at bounding box center [643, 482] width 26 height 24
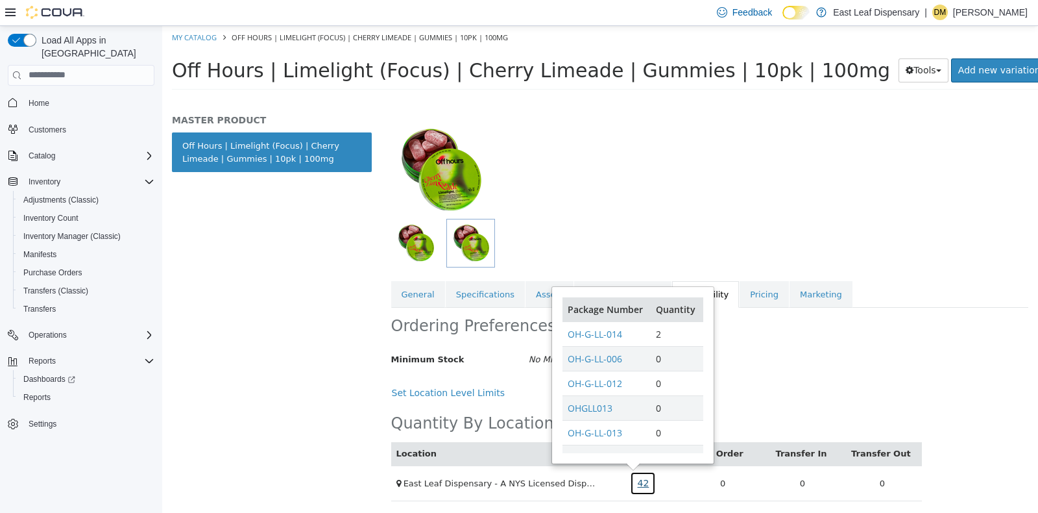
scroll to position [29, 0]
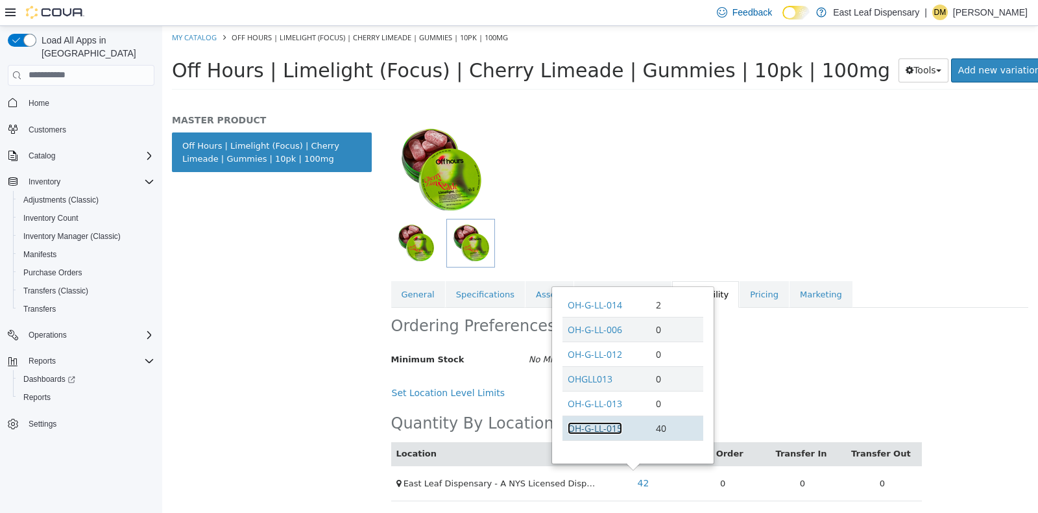
click at [609, 424] on link "OH-G-LL-015" at bounding box center [595, 427] width 55 height 12
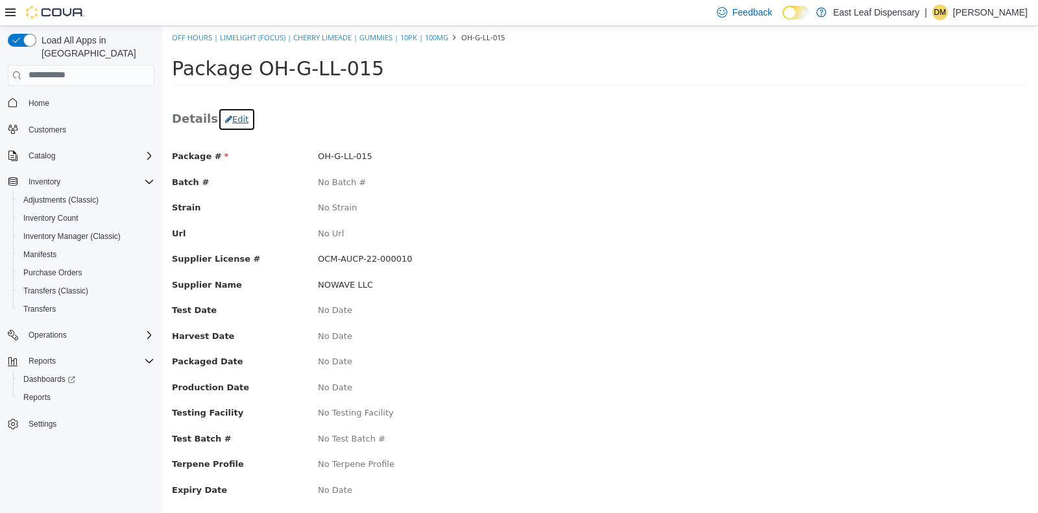
click at [235, 113] on button "Edit" at bounding box center [237, 118] width 38 height 23
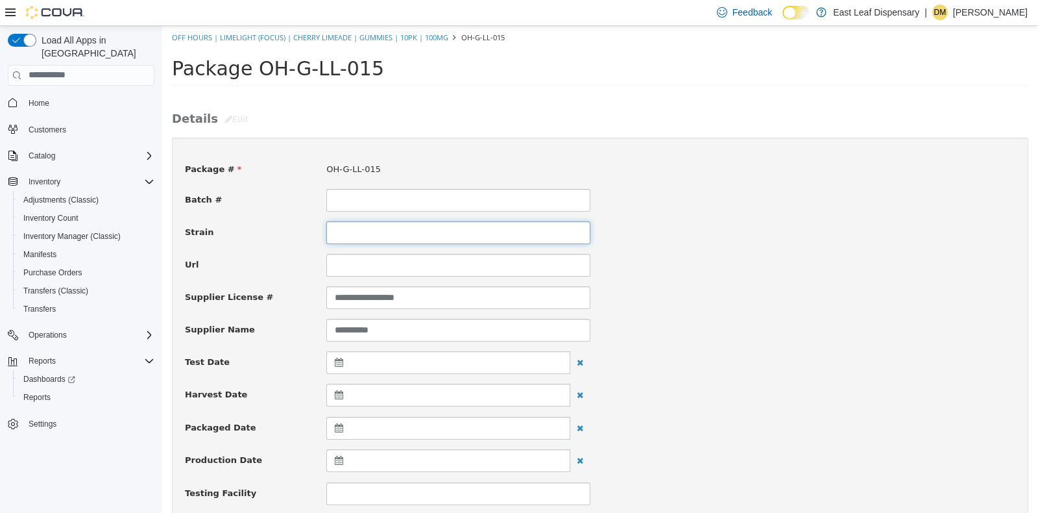
click at [442, 230] on input at bounding box center [458, 232] width 264 height 23
type input "*********"
click at [925, 204] on div "Batch #" at bounding box center [600, 199] width 850 height 23
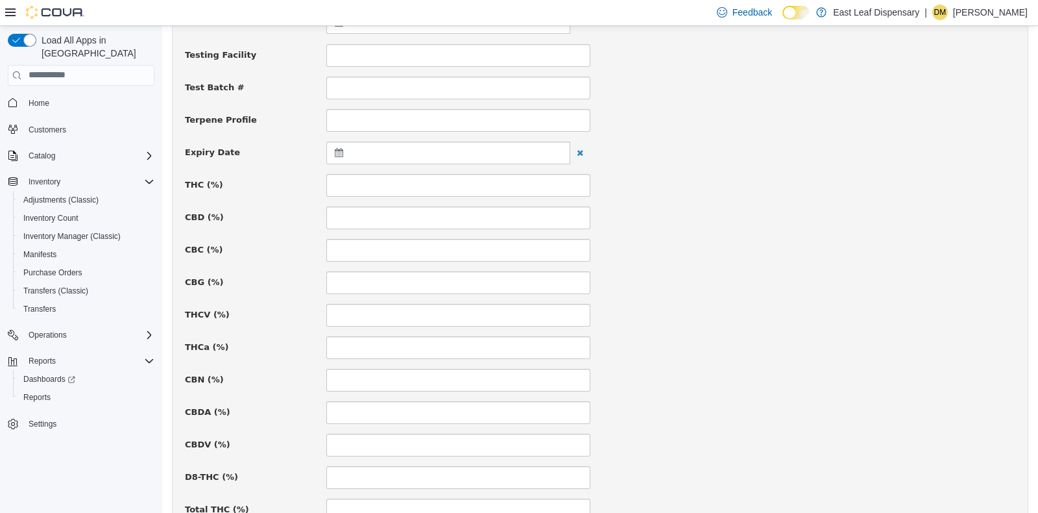
scroll to position [503, 0]
click at [335, 88] on icon at bounding box center [342, 86] width 14 height 9
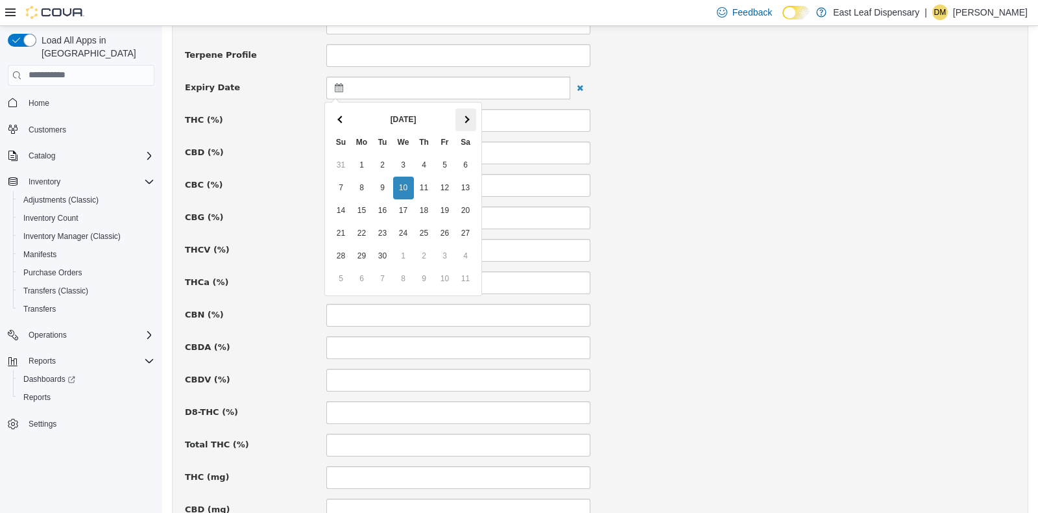
click at [470, 119] on th at bounding box center [466, 119] width 21 height 23
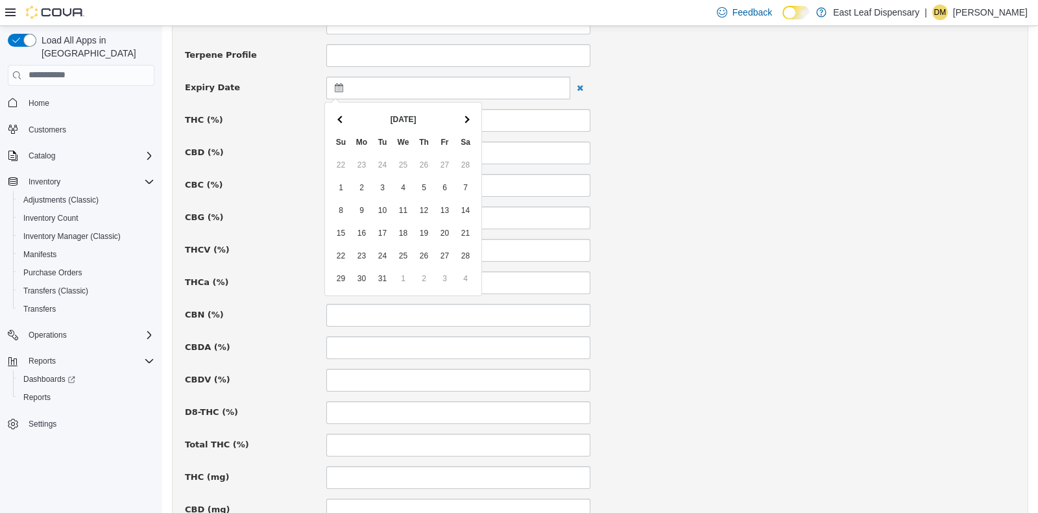
click at [470, 119] on th at bounding box center [466, 119] width 21 height 23
click at [668, 199] on div "**********" at bounding box center [600, 257] width 831 height 1221
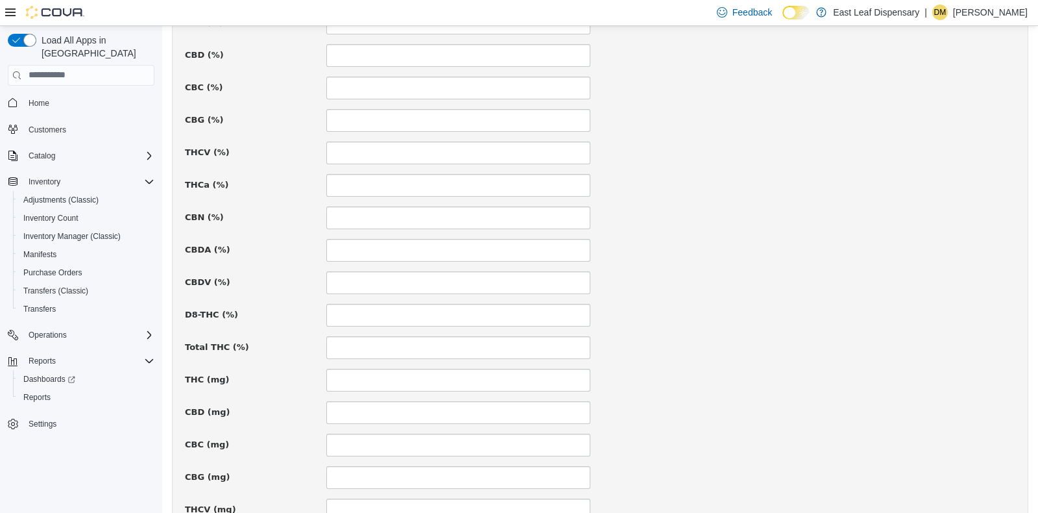
scroll to position [633, 0]
click at [369, 347] on input at bounding box center [458, 346] width 264 height 23
type input "***"
type input "**"
click at [707, 356] on div "**********" at bounding box center [600, 127] width 831 height 1221
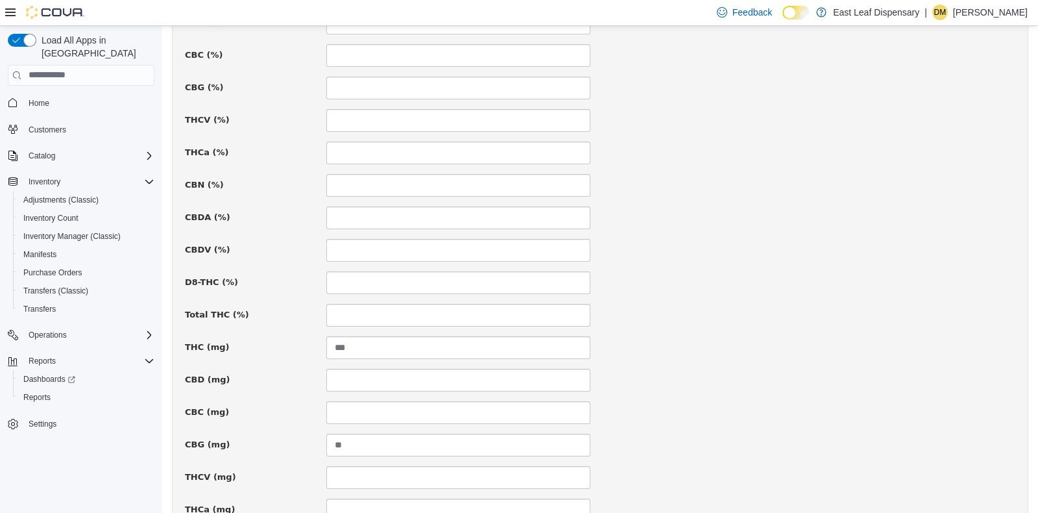
scroll to position [894, 0]
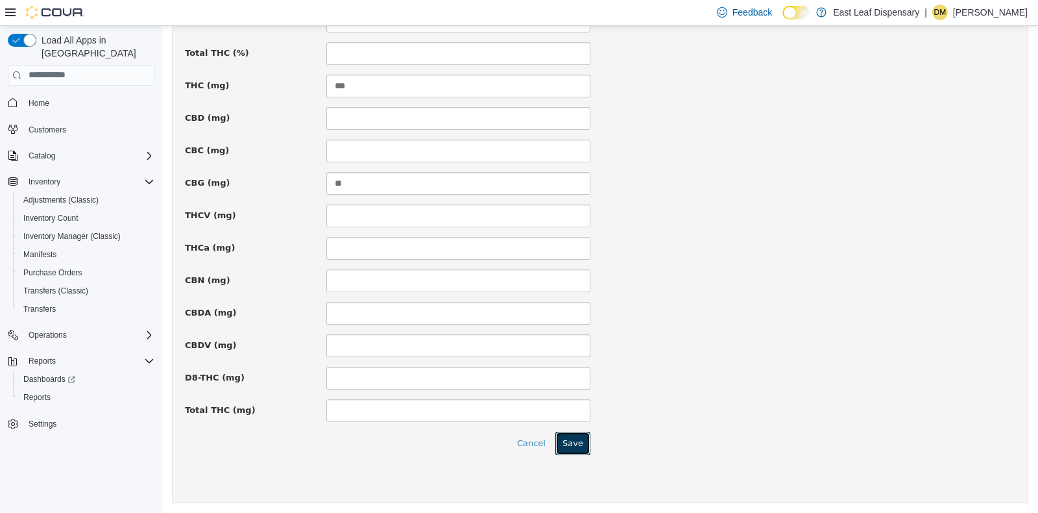
click at [569, 443] on button "Save" at bounding box center [572, 442] width 35 height 23
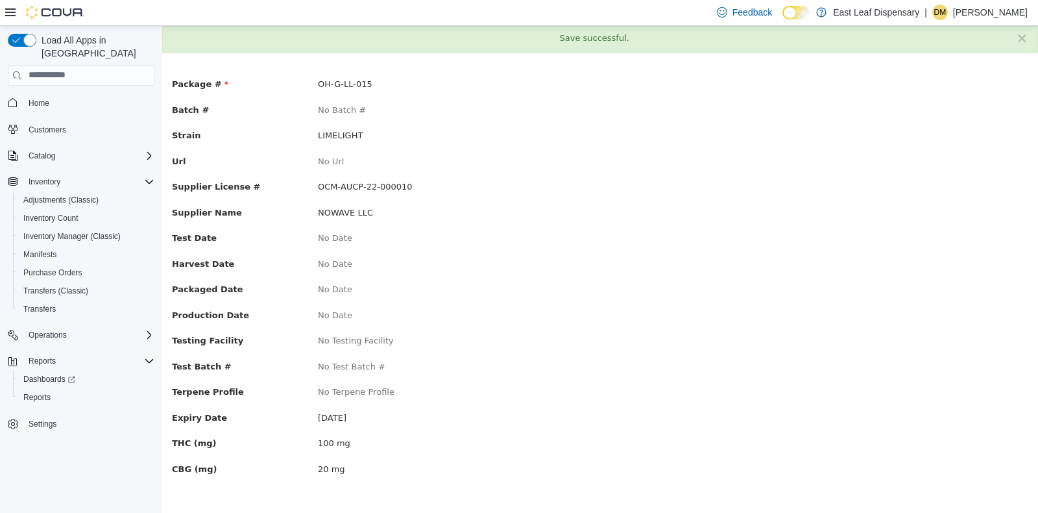
scroll to position [0, 0]
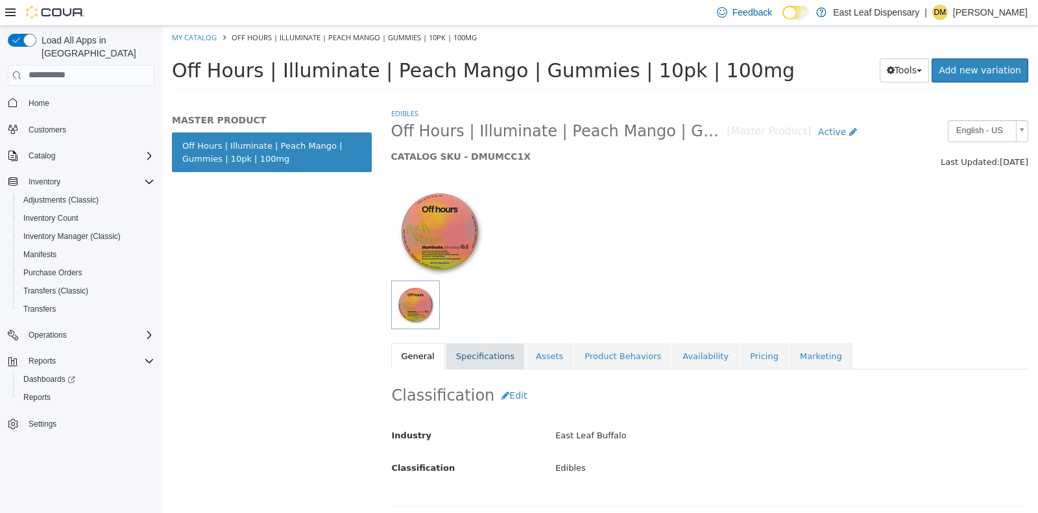
click at [465, 359] on link "Specifications" at bounding box center [485, 355] width 79 height 27
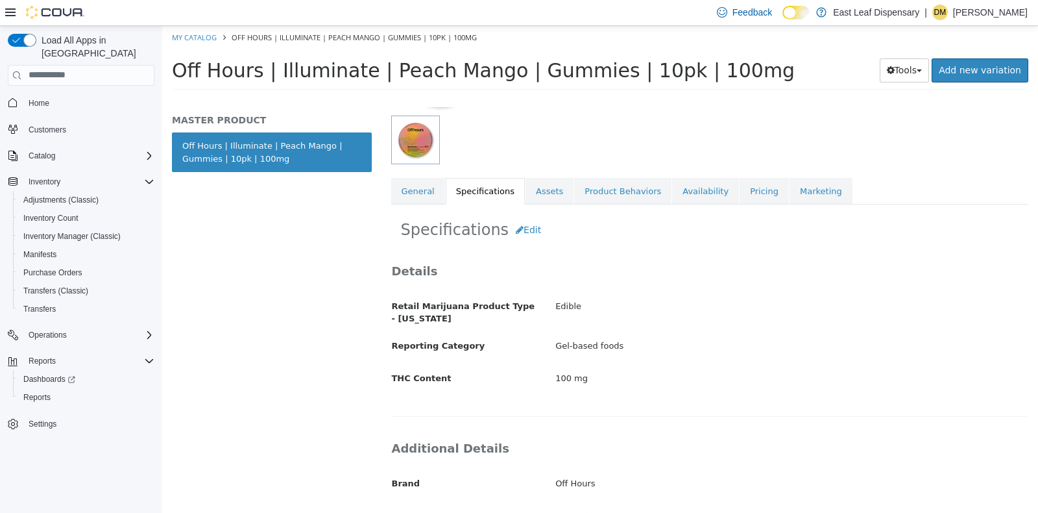
scroll to position [161, 0]
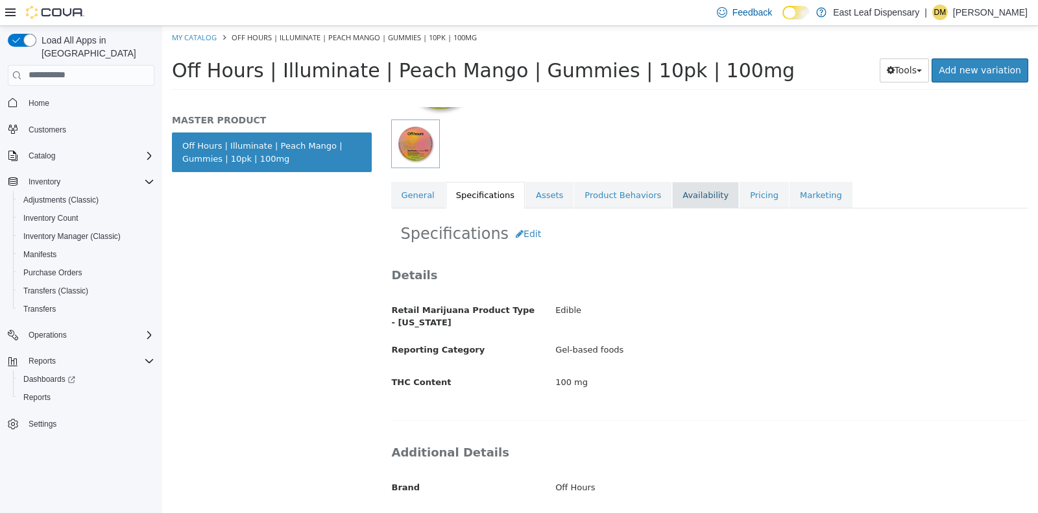
click at [675, 188] on link "Availability" at bounding box center [705, 194] width 67 height 27
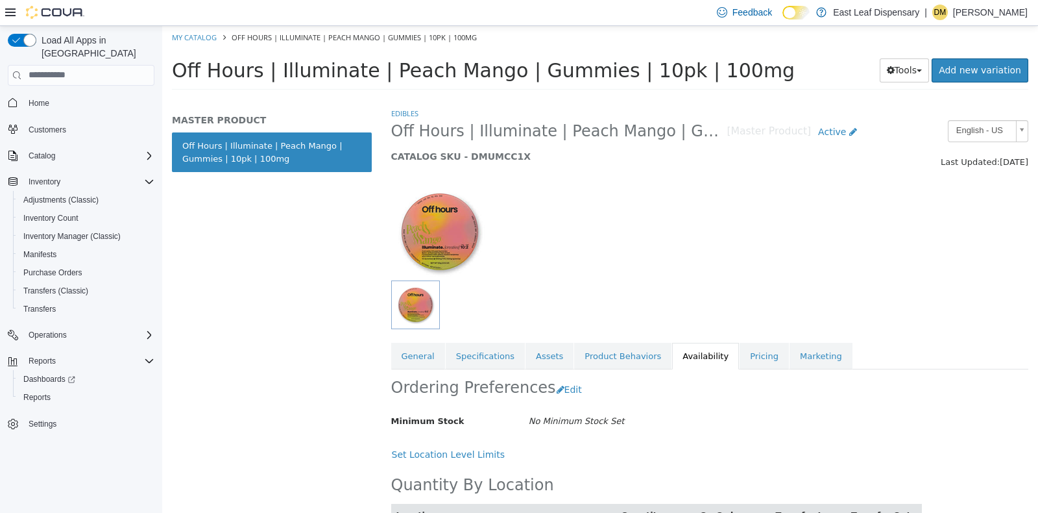
scroll to position [62, 0]
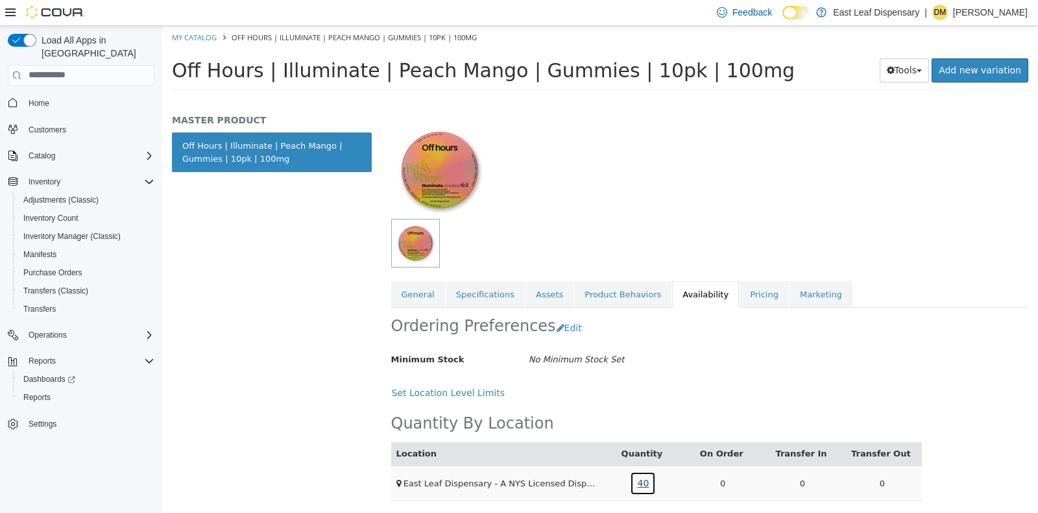
click at [635, 483] on link "40" at bounding box center [643, 482] width 26 height 24
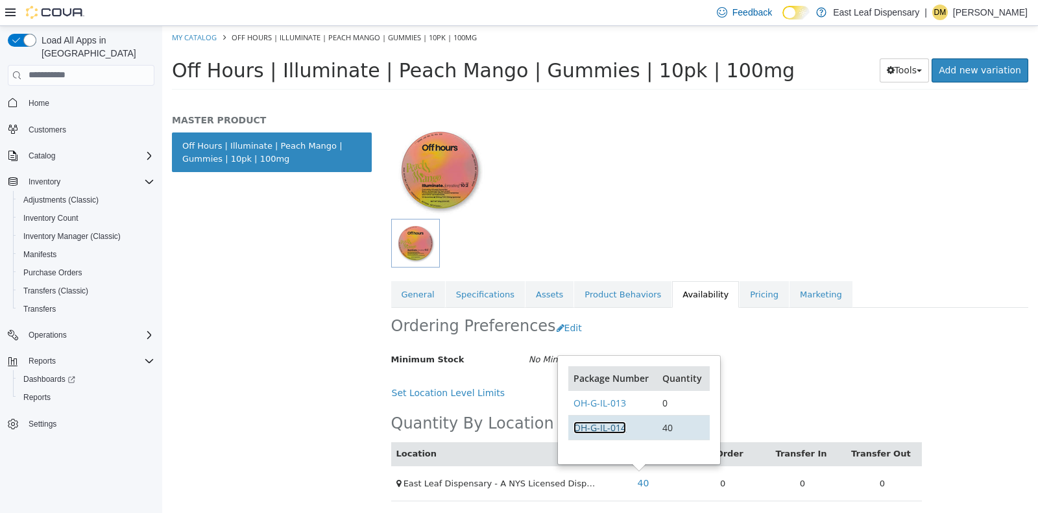
click at [616, 423] on link "OH-G-IL-014" at bounding box center [600, 426] width 53 height 12
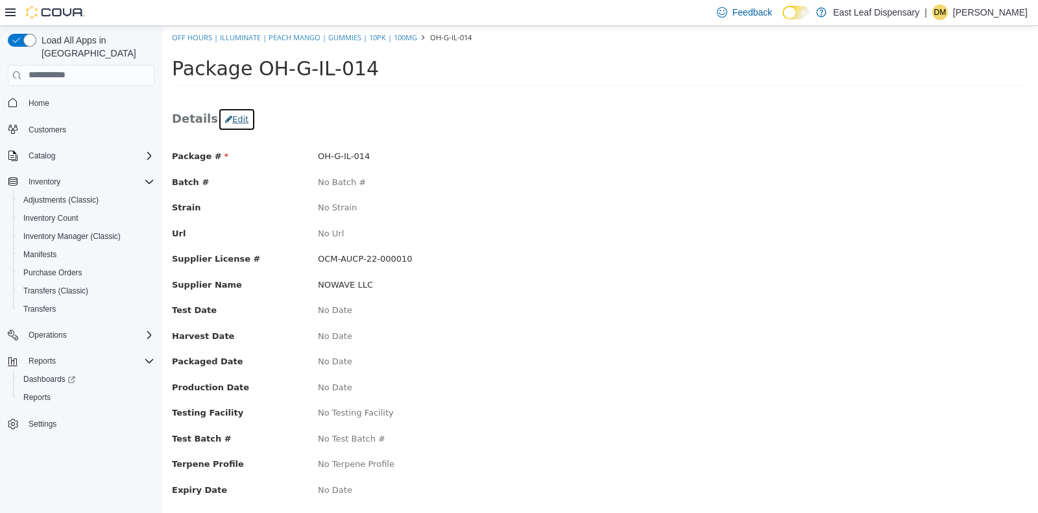
click at [227, 116] on button "Edit" at bounding box center [237, 118] width 38 height 23
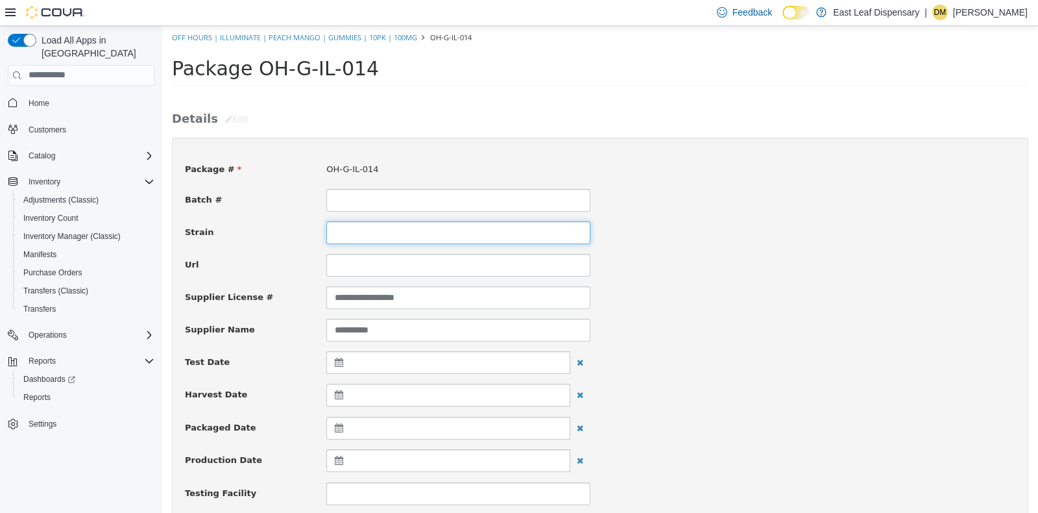
click at [358, 233] on input at bounding box center [458, 232] width 264 height 23
type input "**********"
click at [827, 260] on div "Url" at bounding box center [600, 264] width 850 height 23
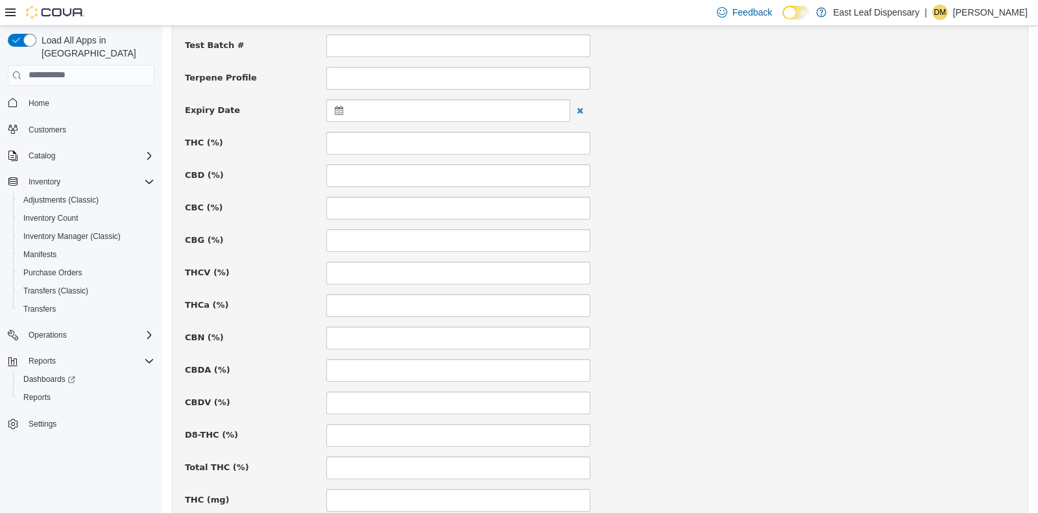
scroll to position [546, 0]
click at [335, 45] on icon at bounding box center [342, 44] width 14 height 9
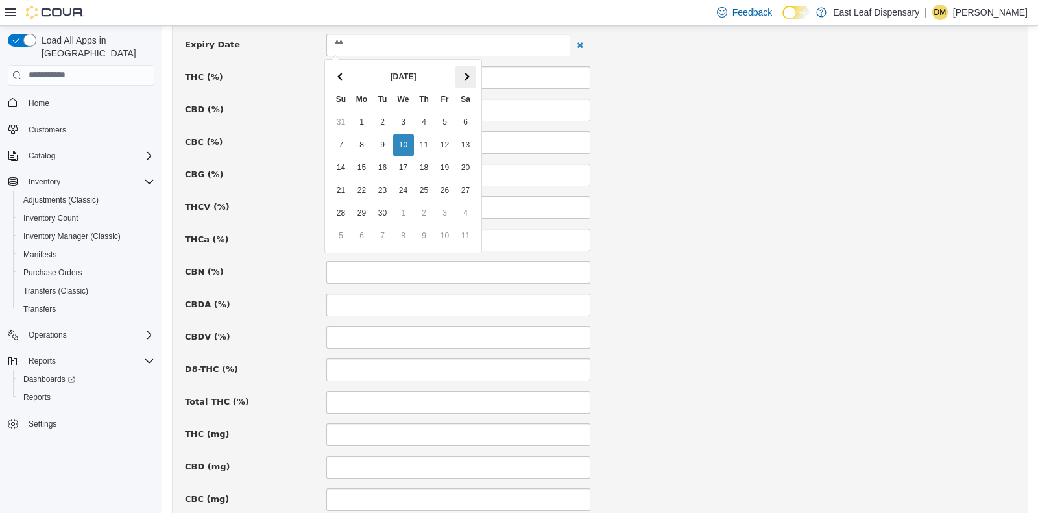
click at [467, 75] on span at bounding box center [465, 76] width 7 height 7
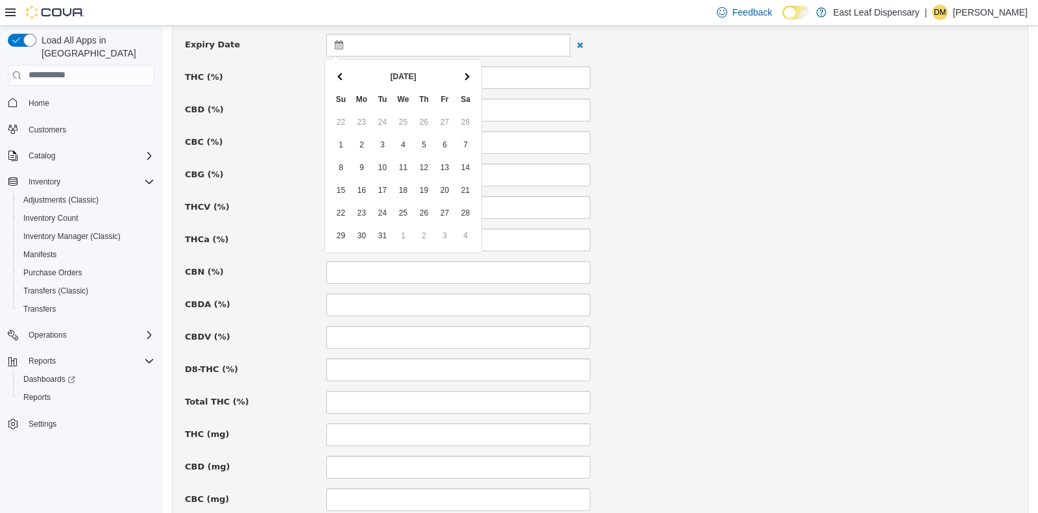
click at [467, 75] on span at bounding box center [465, 76] width 7 height 7
click at [700, 133] on div "CBC (%)" at bounding box center [600, 141] width 850 height 23
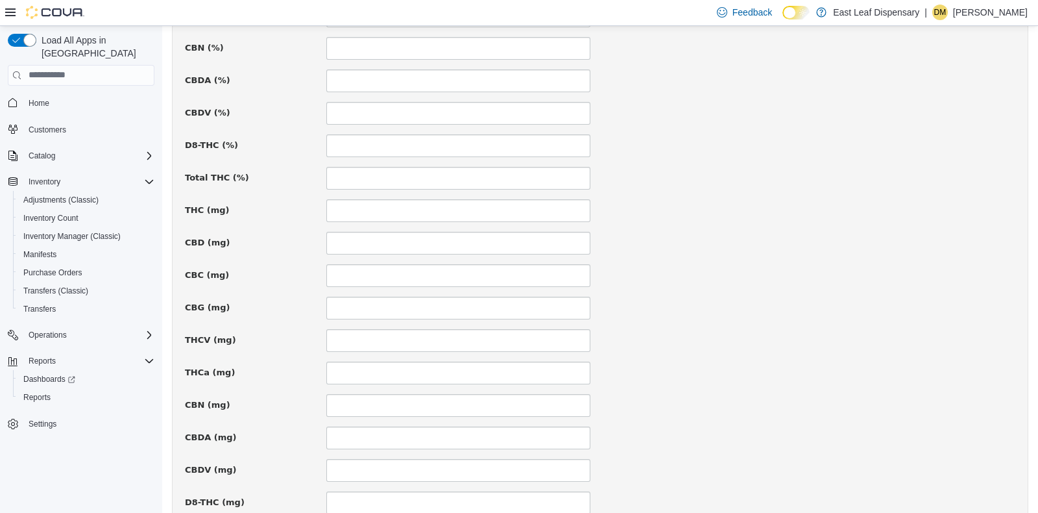
scroll to position [773, 0]
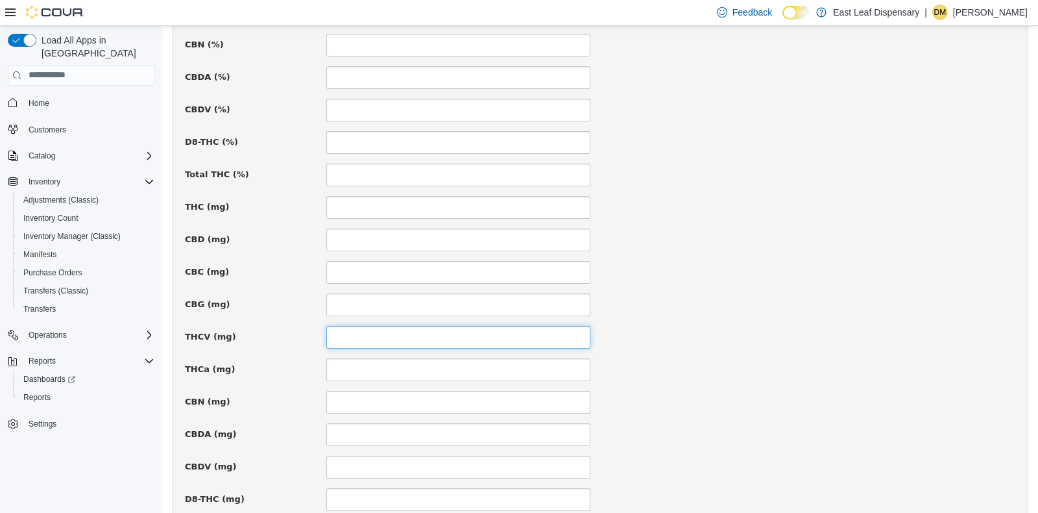
click at [385, 335] on input at bounding box center [458, 336] width 264 height 23
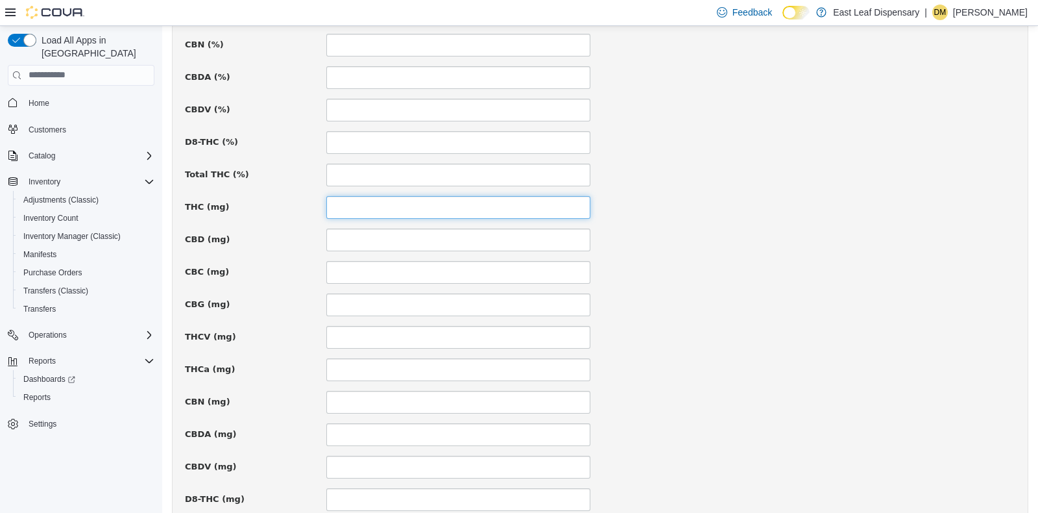
click at [352, 205] on input at bounding box center [458, 206] width 264 height 23
type input "***"
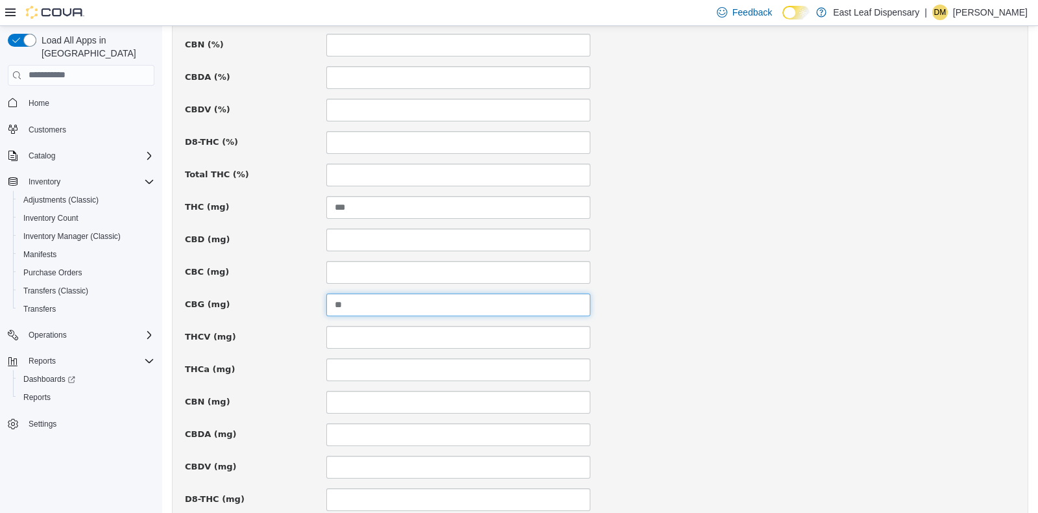
type input "**"
click at [804, 295] on div "CBG (mg) **" at bounding box center [600, 304] width 850 height 23
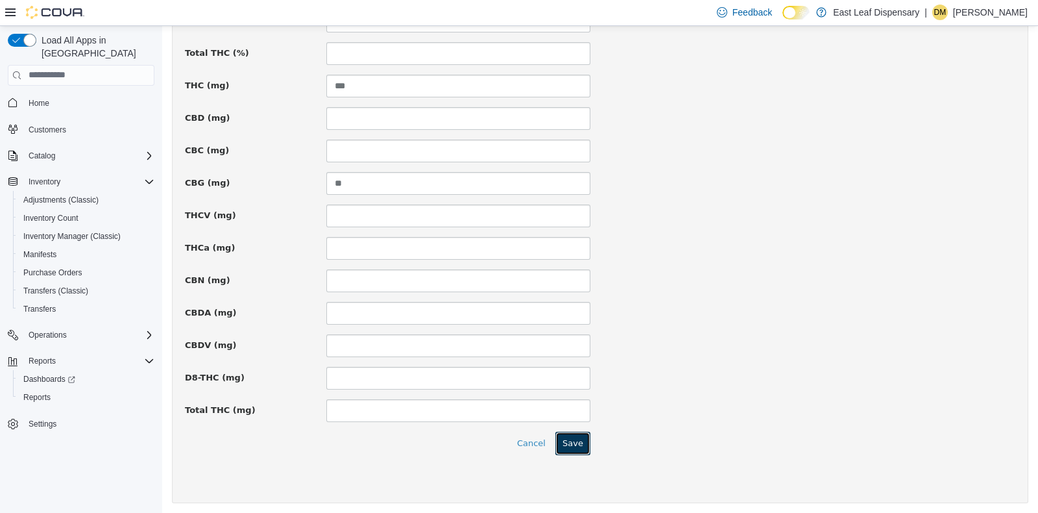
click at [574, 438] on button "Save" at bounding box center [572, 442] width 35 height 23
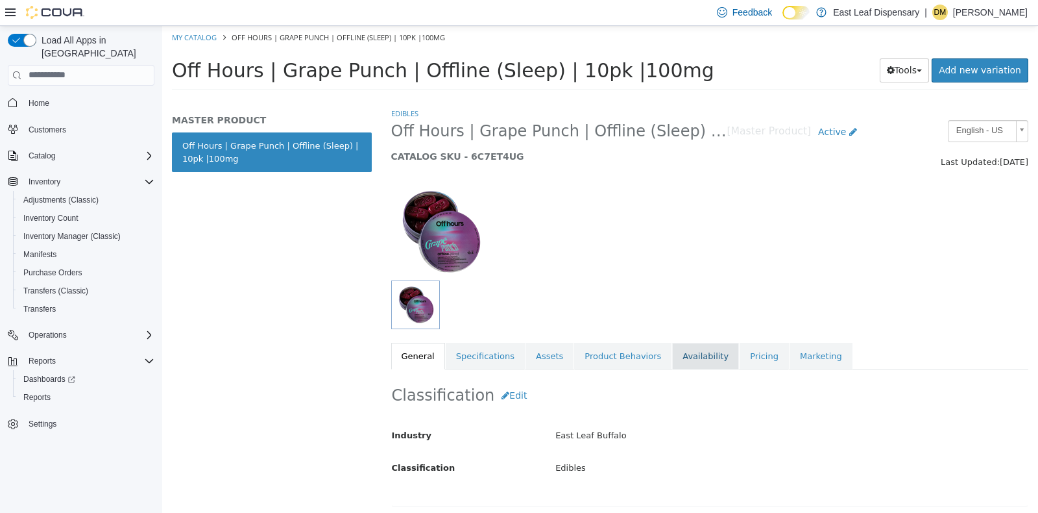
click at [675, 353] on link "Availability" at bounding box center [705, 355] width 67 height 27
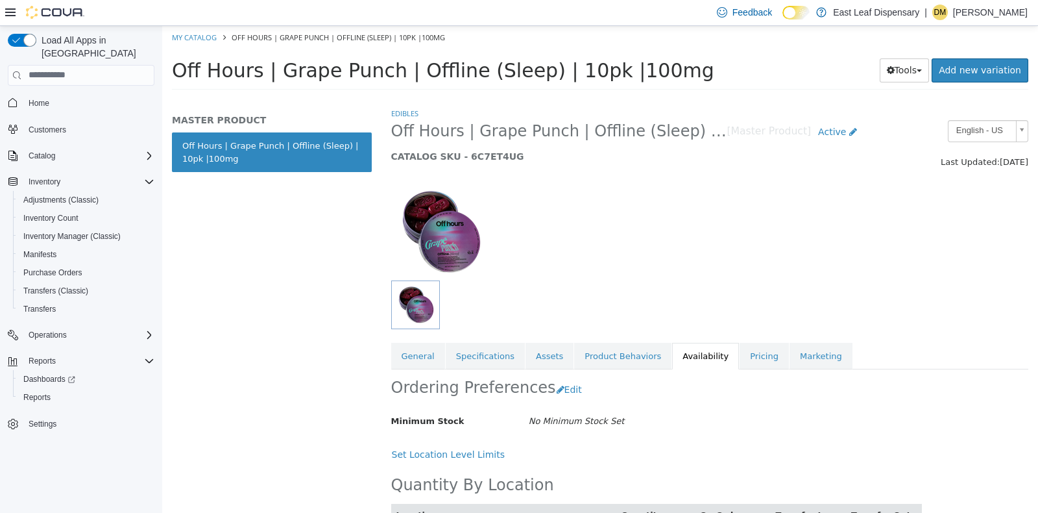
scroll to position [62, 0]
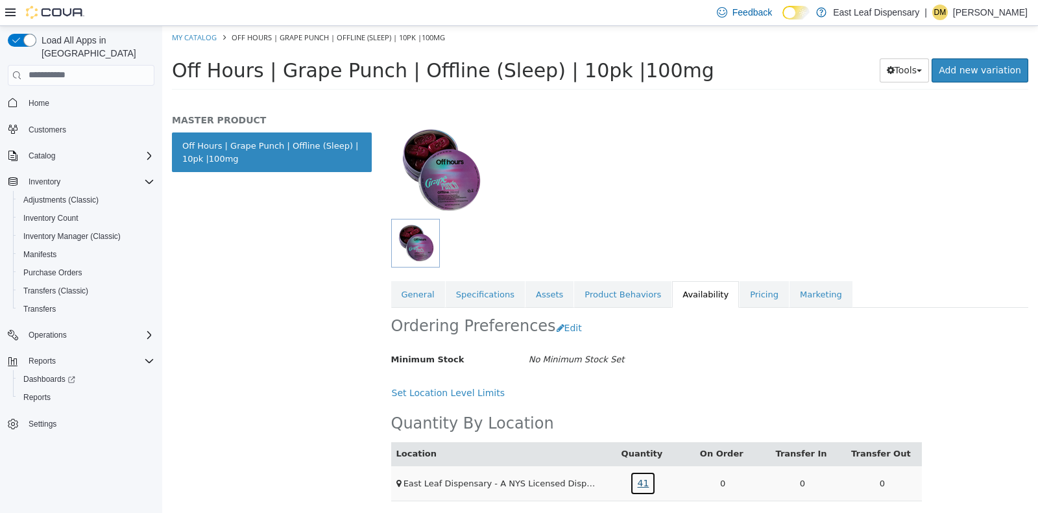
click at [640, 478] on link "41" at bounding box center [643, 482] width 26 height 24
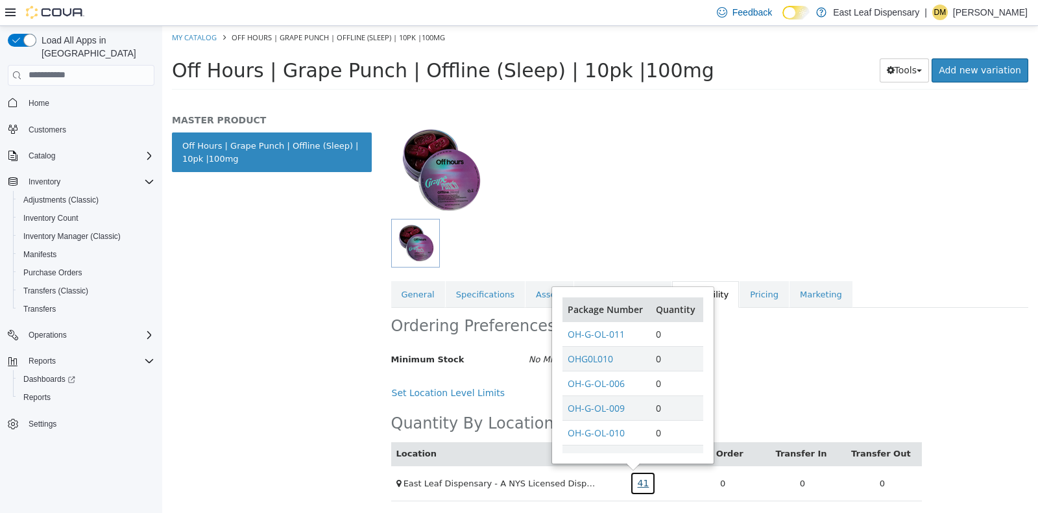
scroll to position [29, 0]
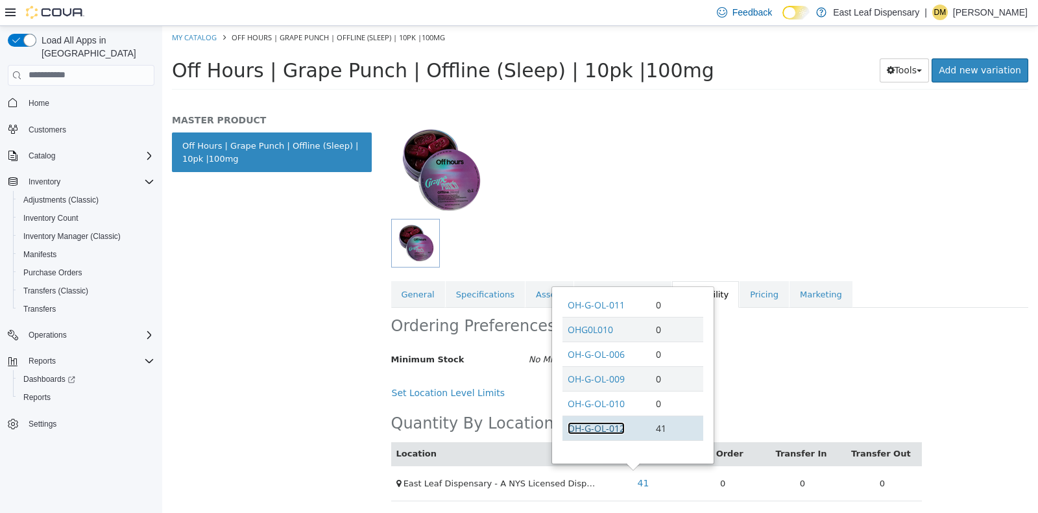
click at [576, 426] on link "OH-G-OL-012" at bounding box center [596, 427] width 57 height 12
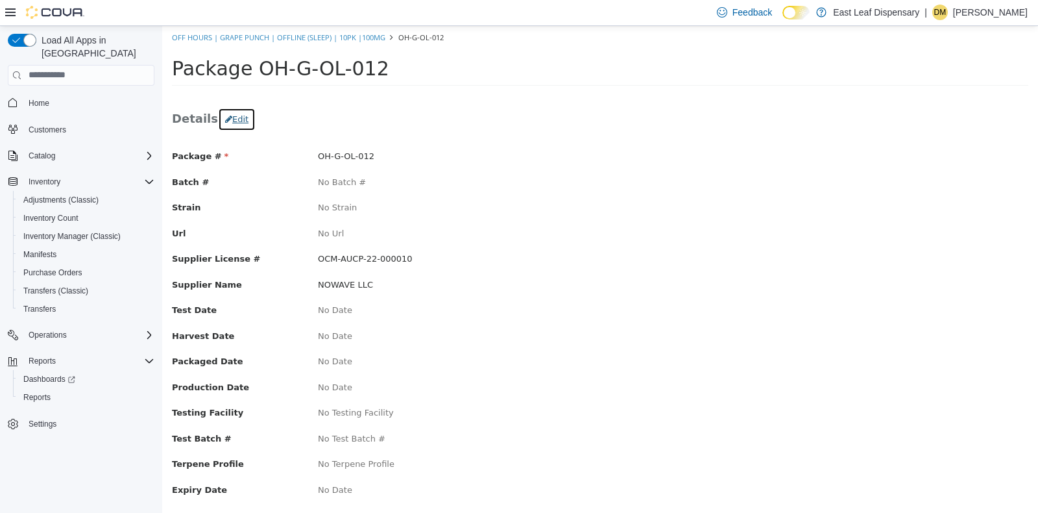
click at [226, 126] on button "Edit" at bounding box center [237, 118] width 38 height 23
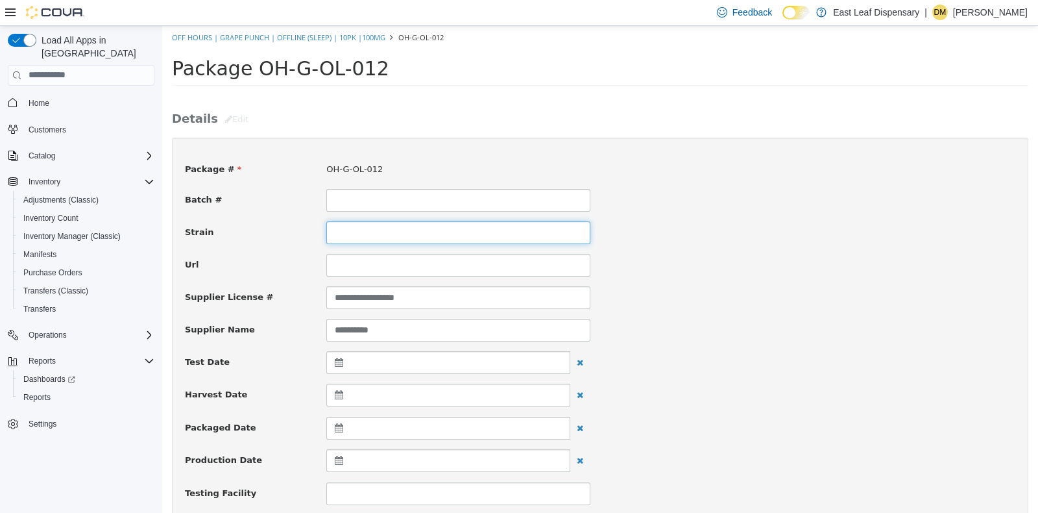
click at [395, 234] on input at bounding box center [458, 232] width 264 height 23
type input "**********"
click at [723, 258] on div "Url" at bounding box center [600, 264] width 850 height 23
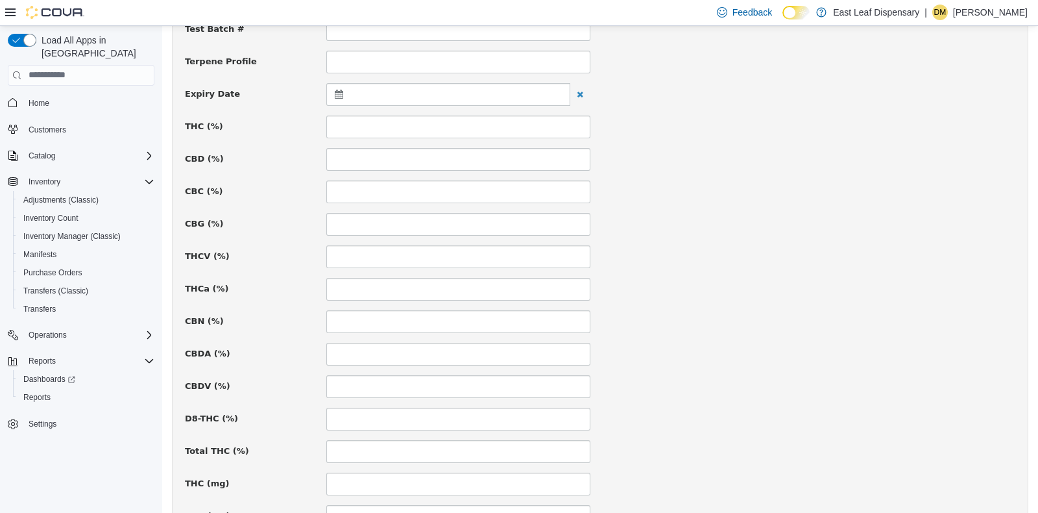
scroll to position [500, 0]
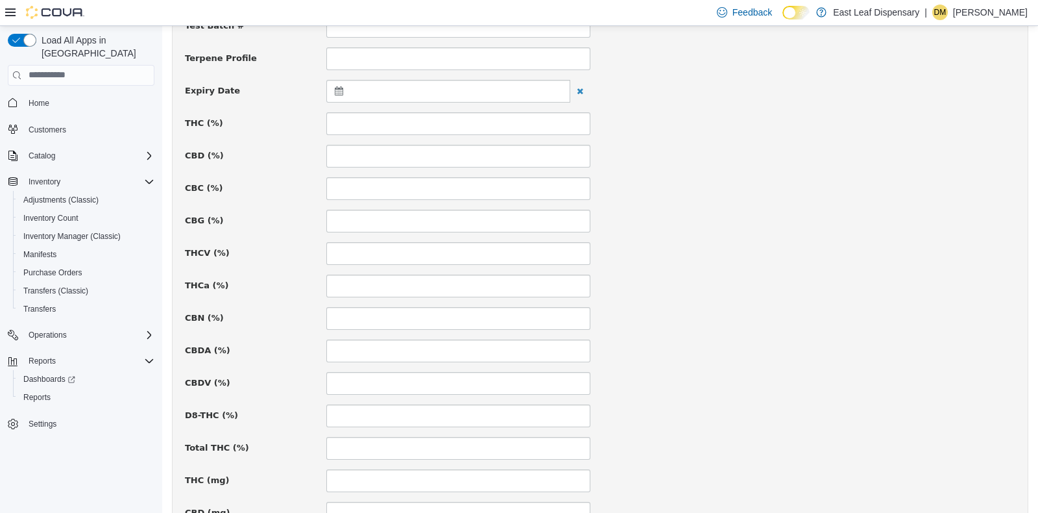
click at [337, 86] on icon at bounding box center [342, 90] width 14 height 9
click at [467, 115] on th at bounding box center [466, 122] width 21 height 23
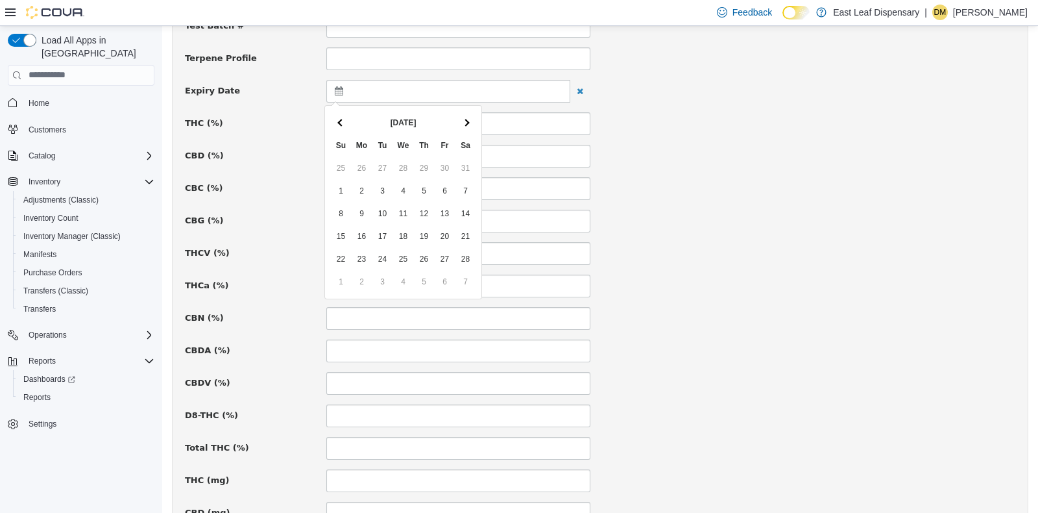
click at [467, 115] on th at bounding box center [466, 122] width 21 height 23
click at [691, 233] on div "**********" at bounding box center [600, 260] width 831 height 1221
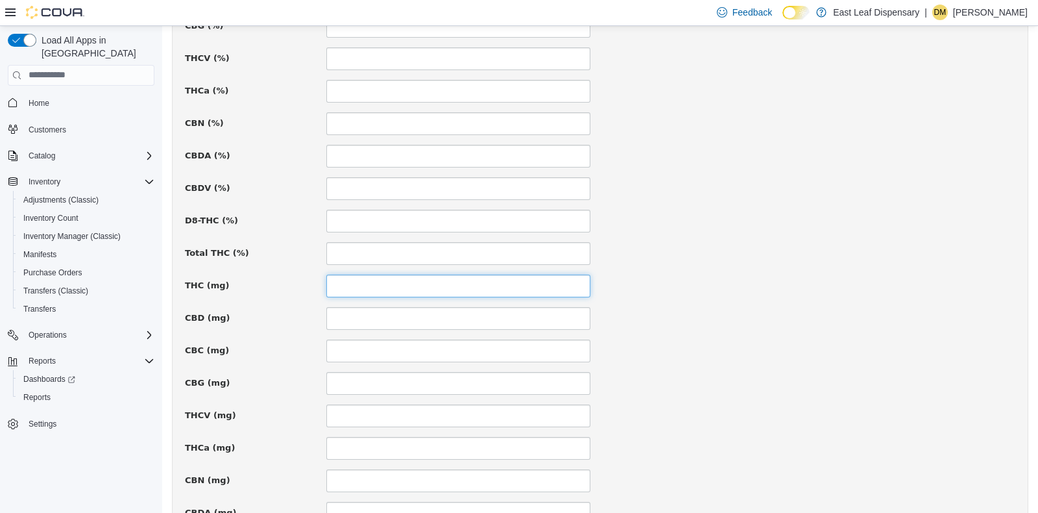
click at [364, 284] on input at bounding box center [458, 285] width 264 height 23
type input "***"
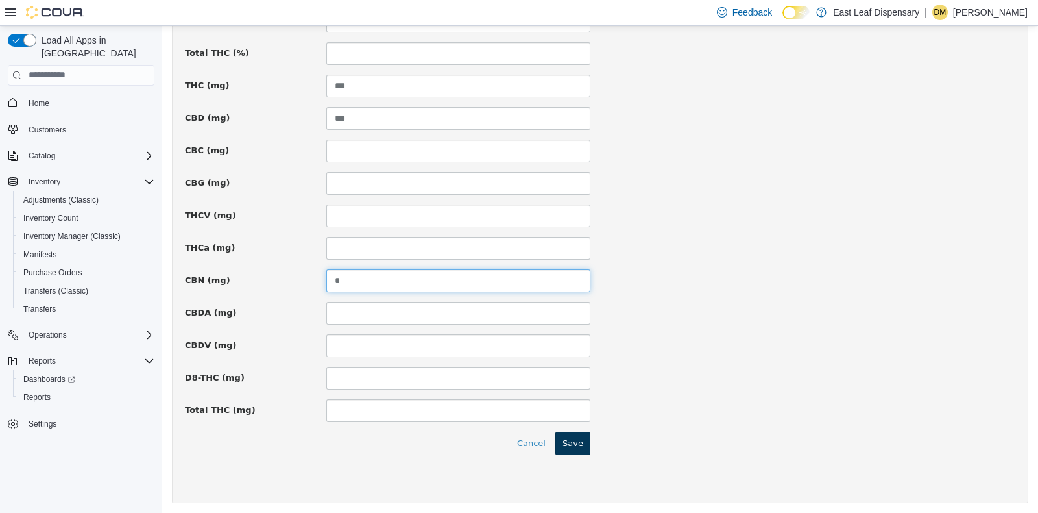
type input "*"
click at [576, 439] on button "Save" at bounding box center [572, 442] width 35 height 23
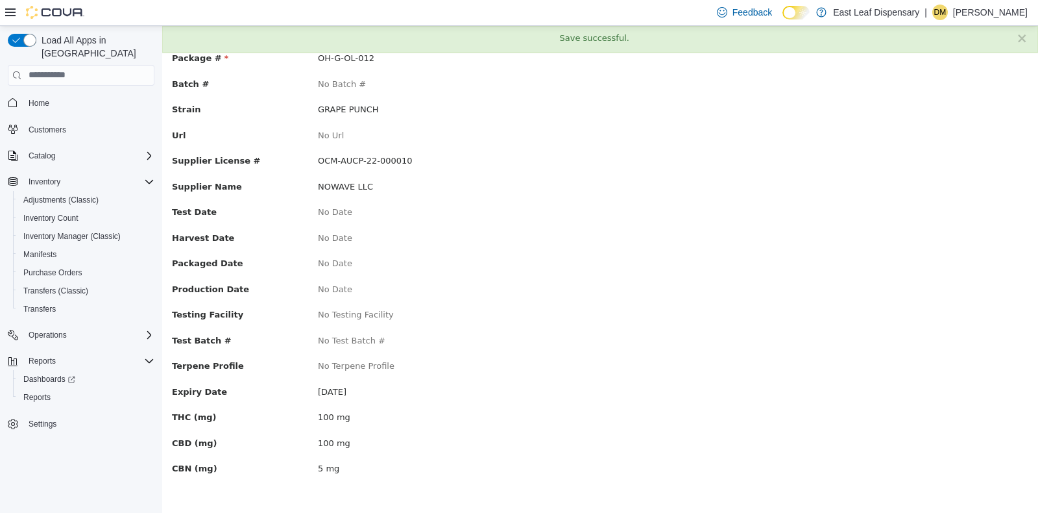
scroll to position [0, 0]
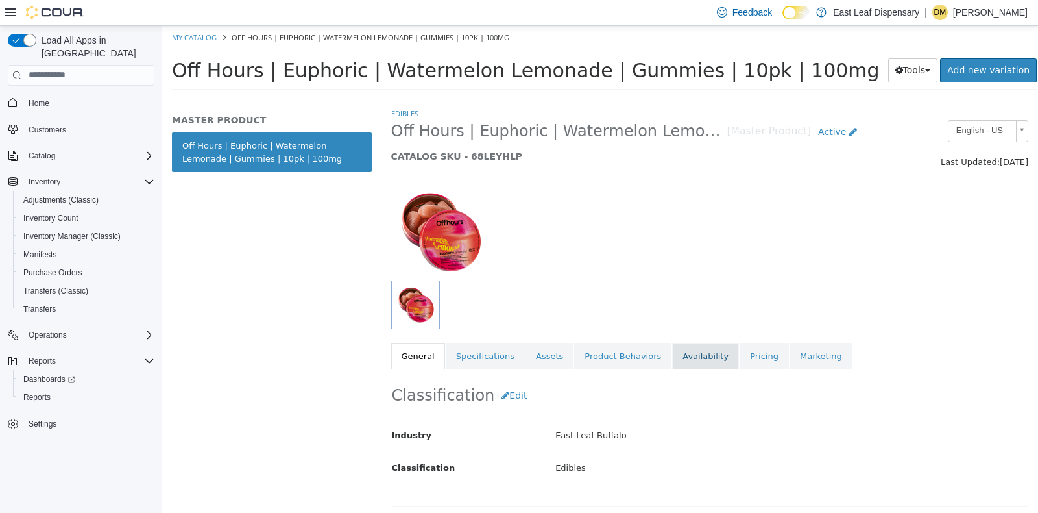
click at [681, 347] on link "Availability" at bounding box center [705, 355] width 67 height 27
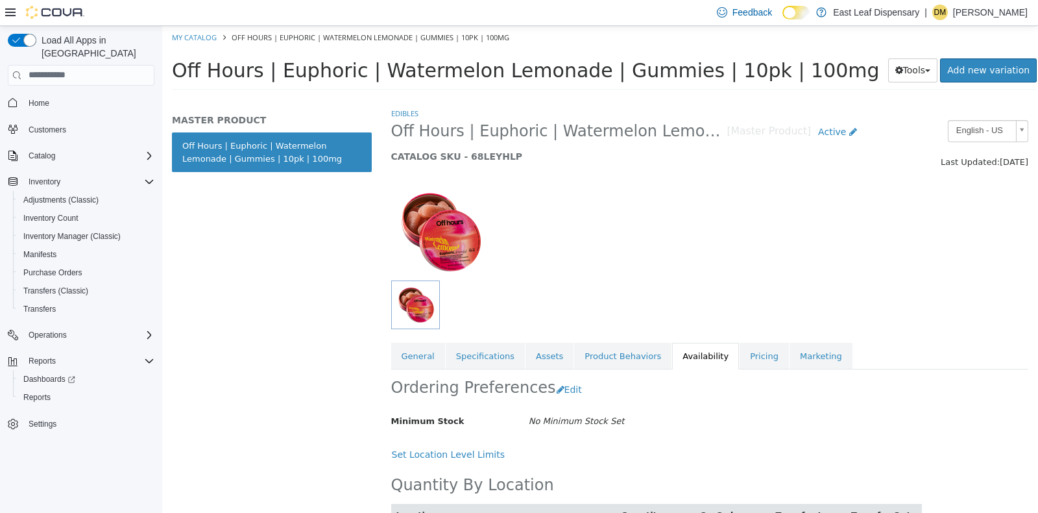
scroll to position [62, 0]
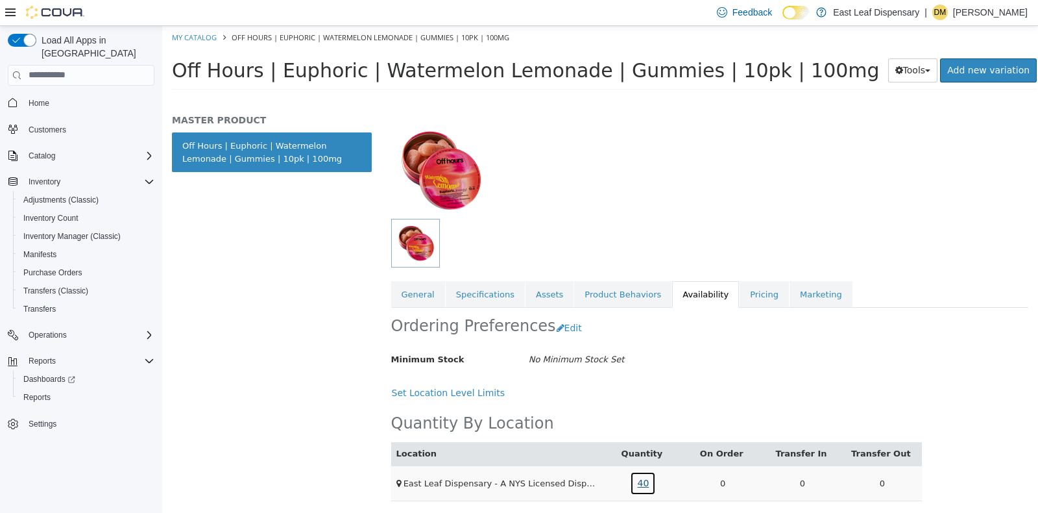
click at [636, 486] on link "40" at bounding box center [643, 482] width 26 height 24
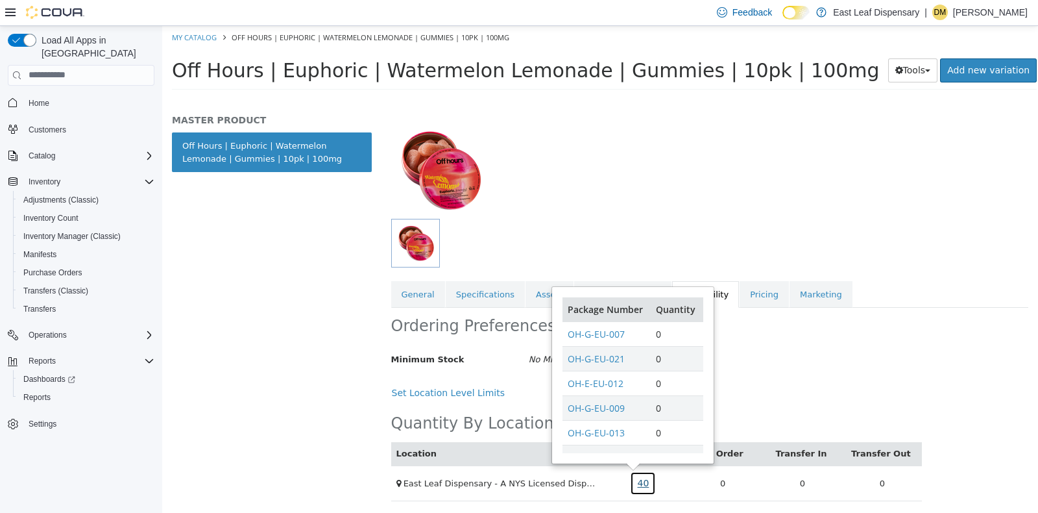
scroll to position [127, 0]
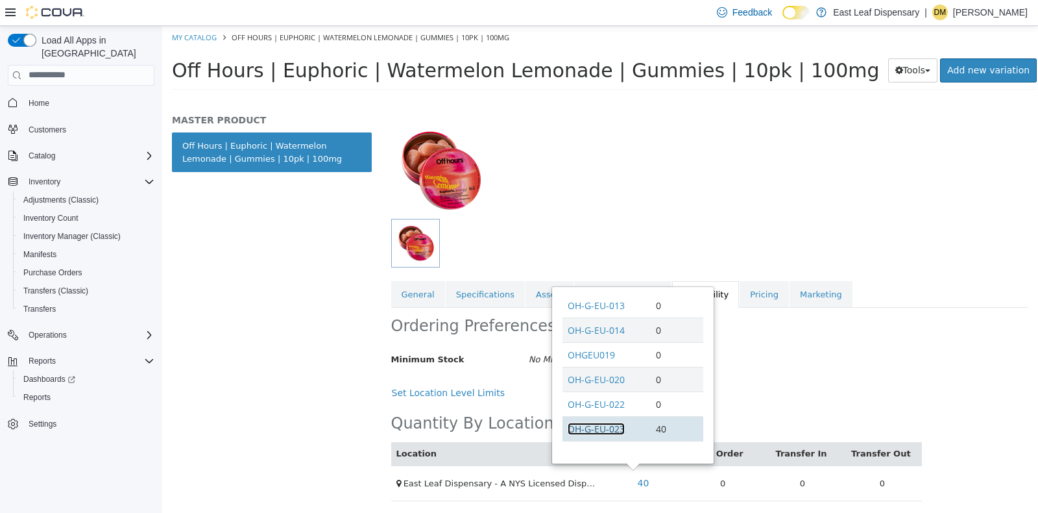
click at [596, 430] on link "OH-G-EU-023" at bounding box center [596, 428] width 57 height 12
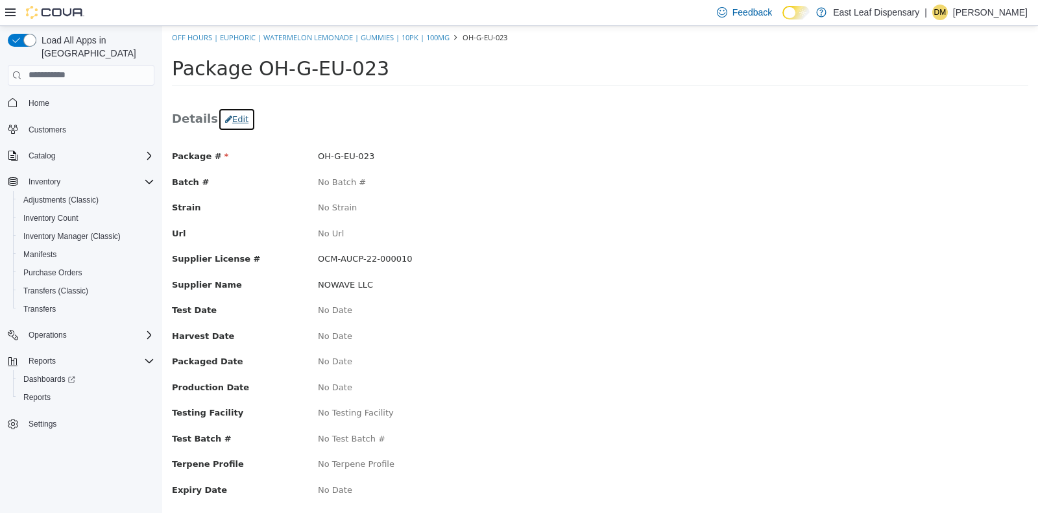
click at [223, 119] on button "Edit" at bounding box center [237, 118] width 38 height 23
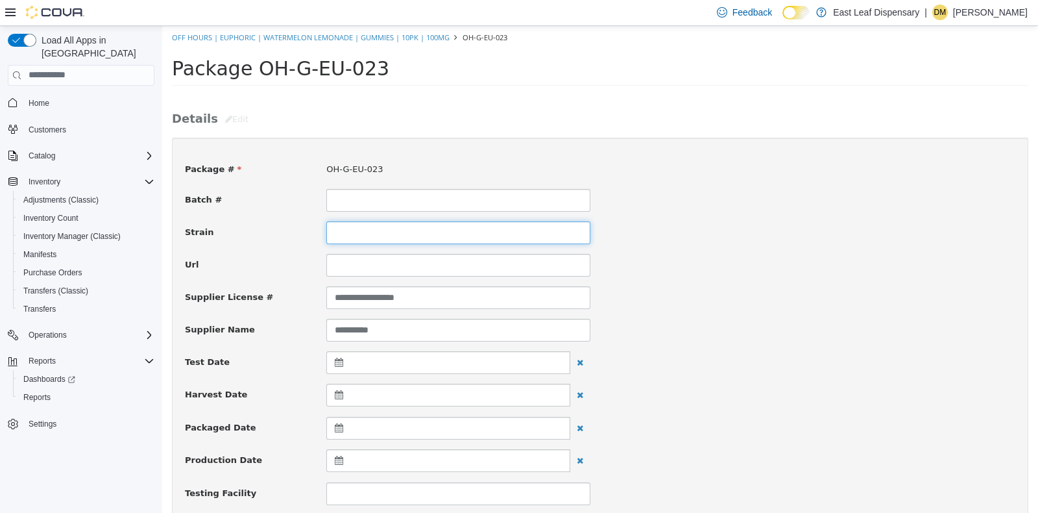
click at [357, 230] on input at bounding box center [458, 232] width 264 height 23
type input "********"
click at [722, 260] on div "Url" at bounding box center [600, 264] width 850 height 23
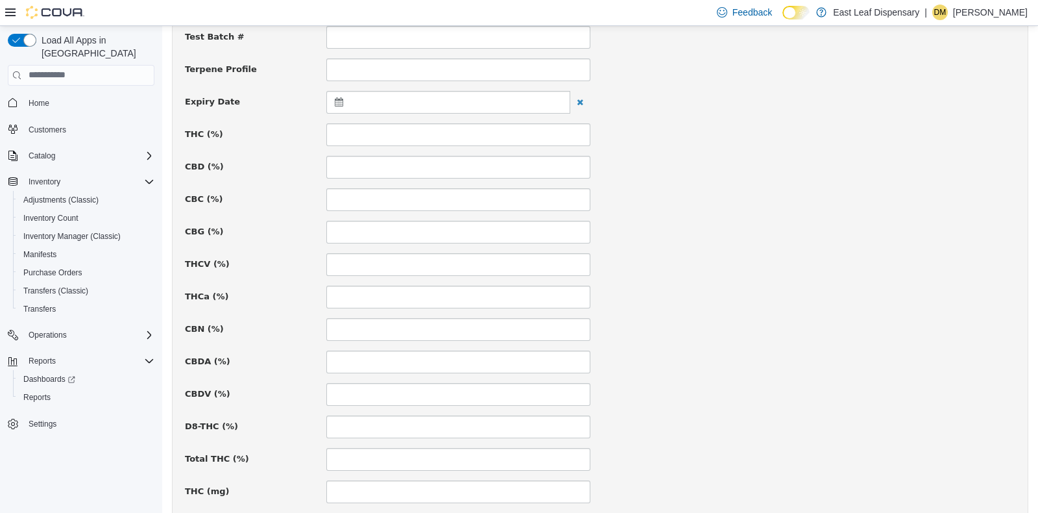
scroll to position [495, 0]
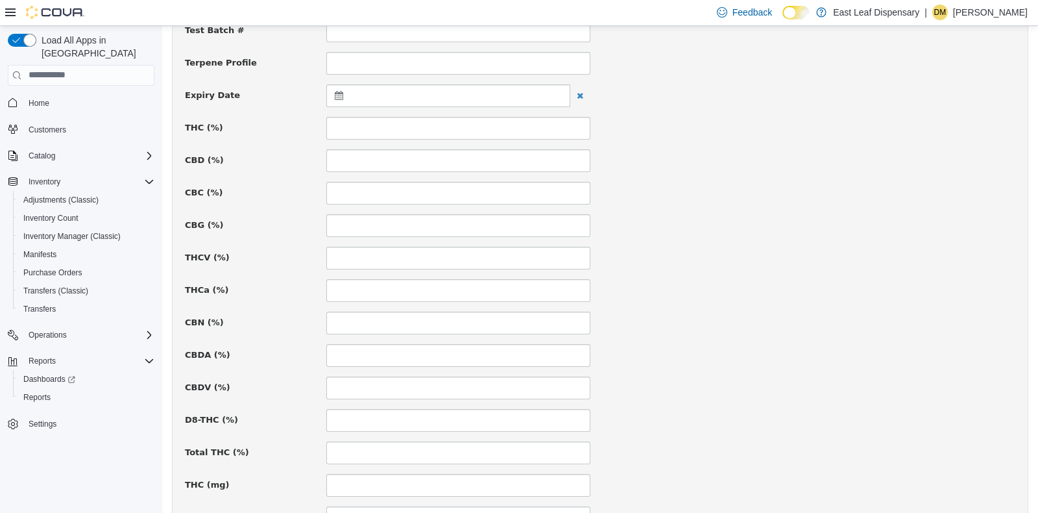
click at [335, 91] on icon at bounding box center [342, 94] width 14 height 9
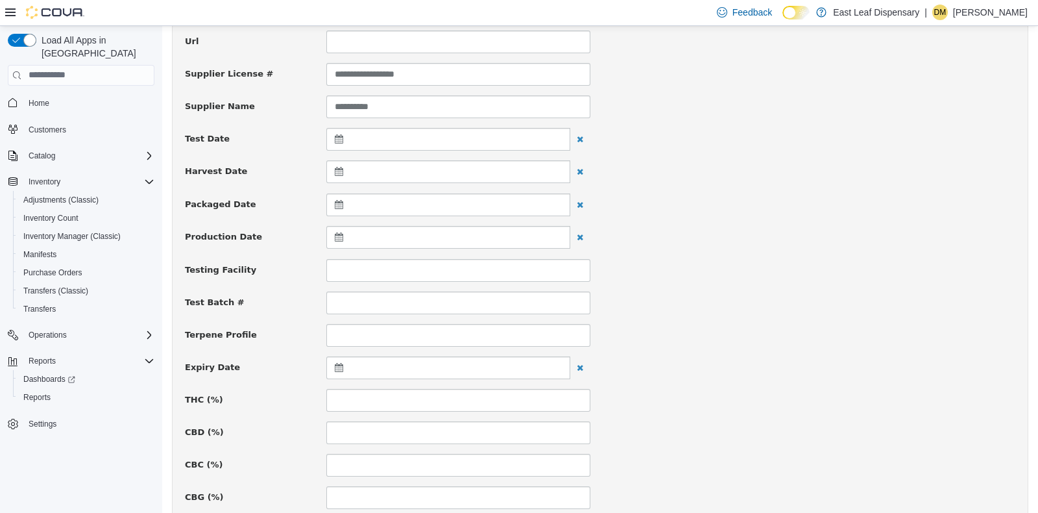
scroll to position [169, 0]
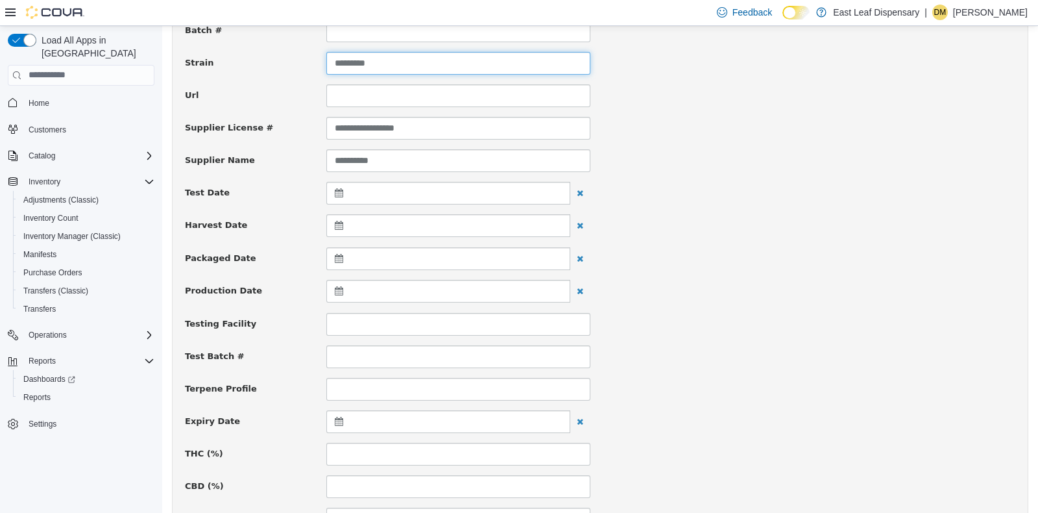
click at [496, 71] on input "********" at bounding box center [458, 62] width 264 height 23
type input "**********"
click at [737, 134] on div "**********" at bounding box center [600, 127] width 850 height 23
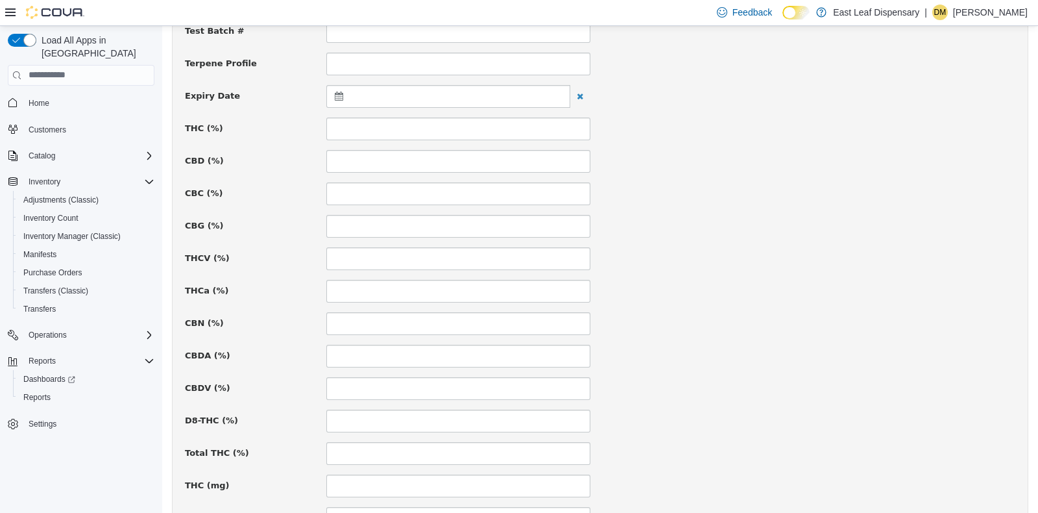
scroll to position [486, 0]
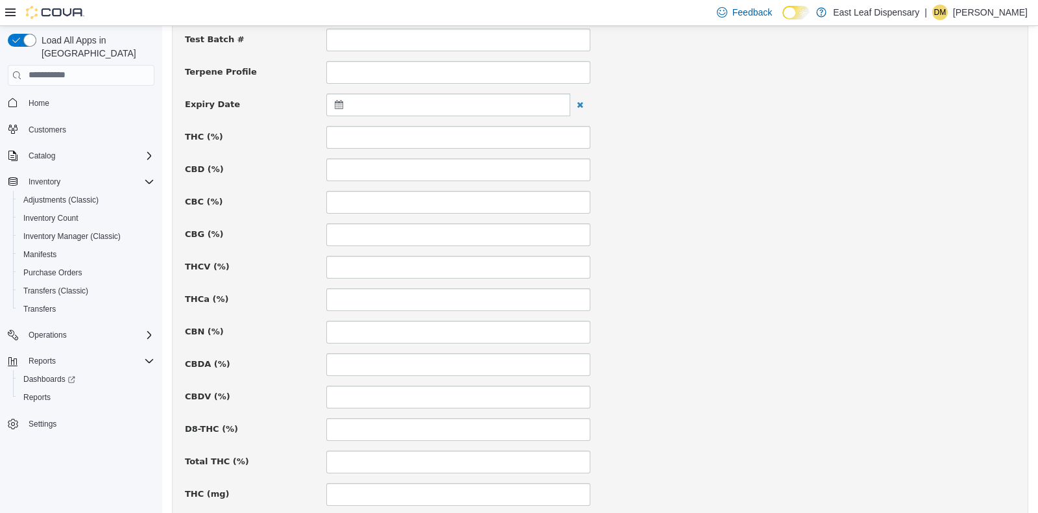
click at [335, 103] on icon at bounding box center [342, 103] width 14 height 9
click at [457, 130] on th at bounding box center [466, 136] width 21 height 23
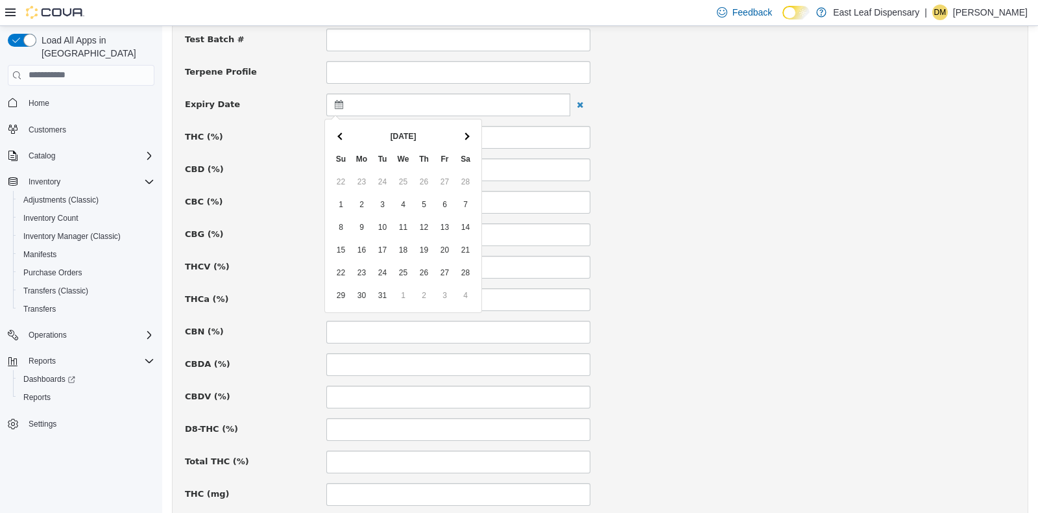
click at [457, 130] on th at bounding box center [466, 136] width 21 height 23
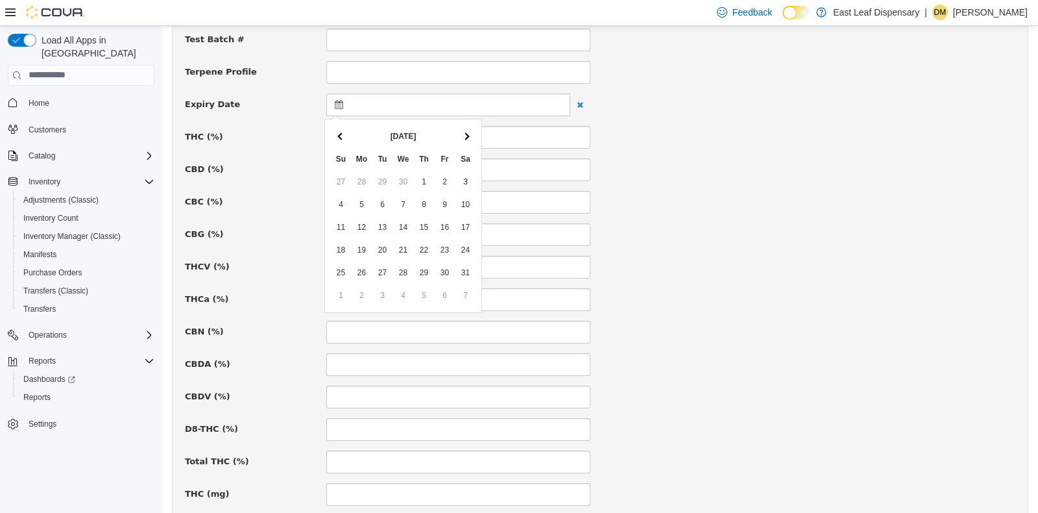
click at [457, 130] on th at bounding box center [466, 136] width 21 height 23
click at [665, 206] on div "CBC (%)" at bounding box center [600, 201] width 850 height 23
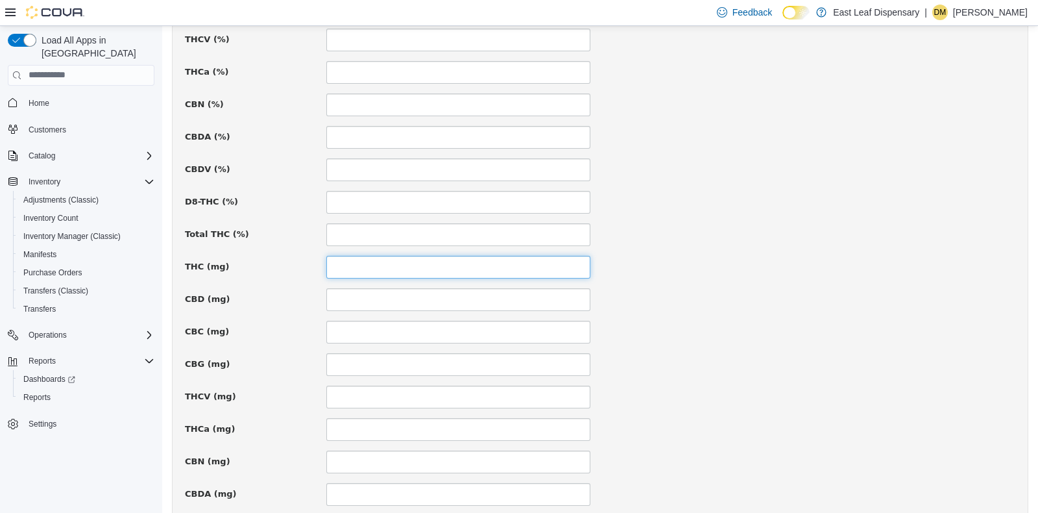
click at [428, 263] on input at bounding box center [458, 266] width 264 height 23
type input "***"
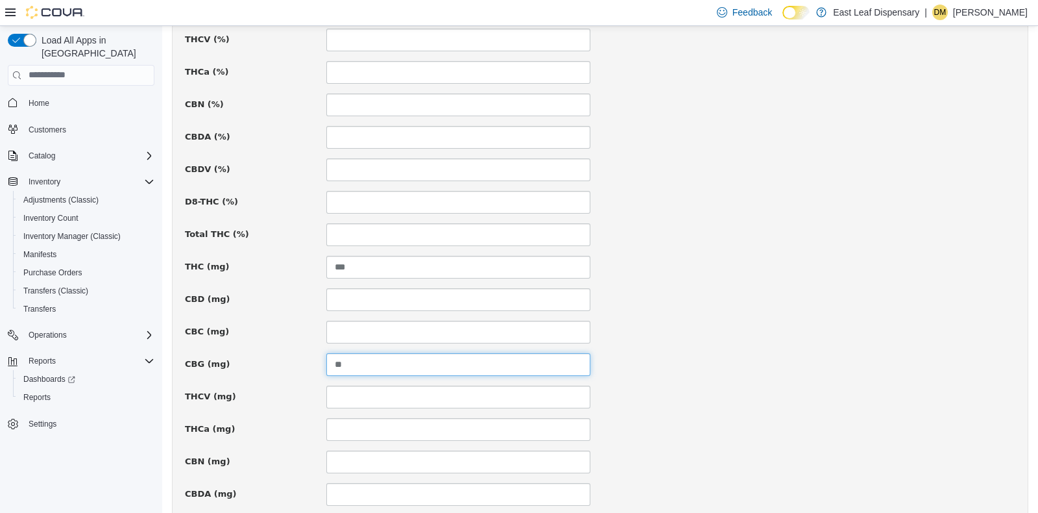
type input "**"
click at [809, 347] on div "**********" at bounding box center [600, 47] width 831 height 1221
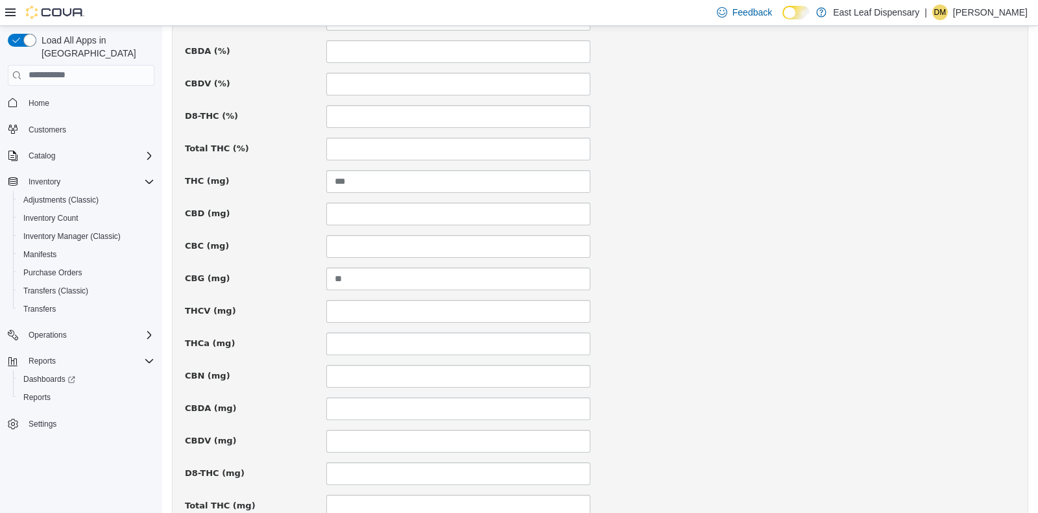
scroll to position [894, 0]
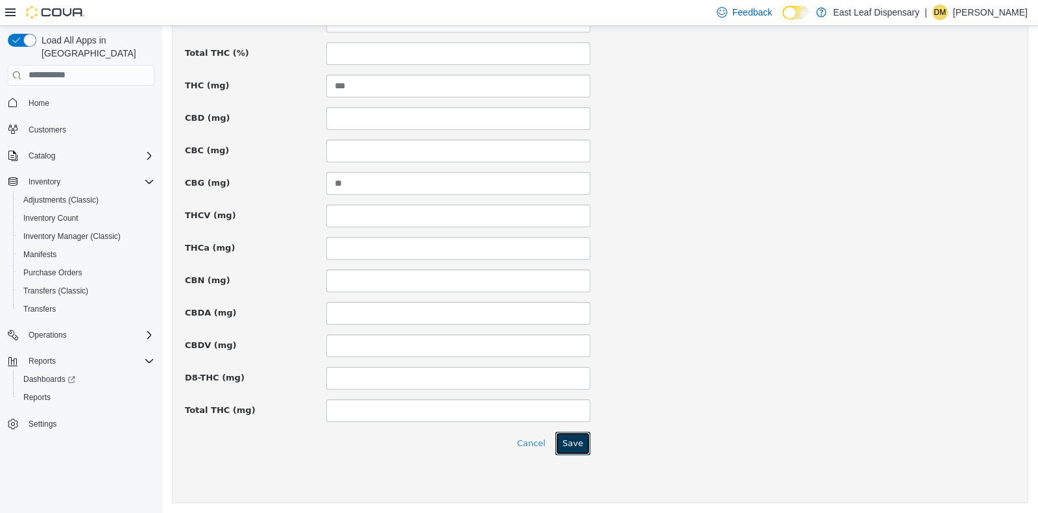
click at [567, 439] on button "Save" at bounding box center [572, 442] width 35 height 23
